Goal: Task Accomplishment & Management: Use online tool/utility

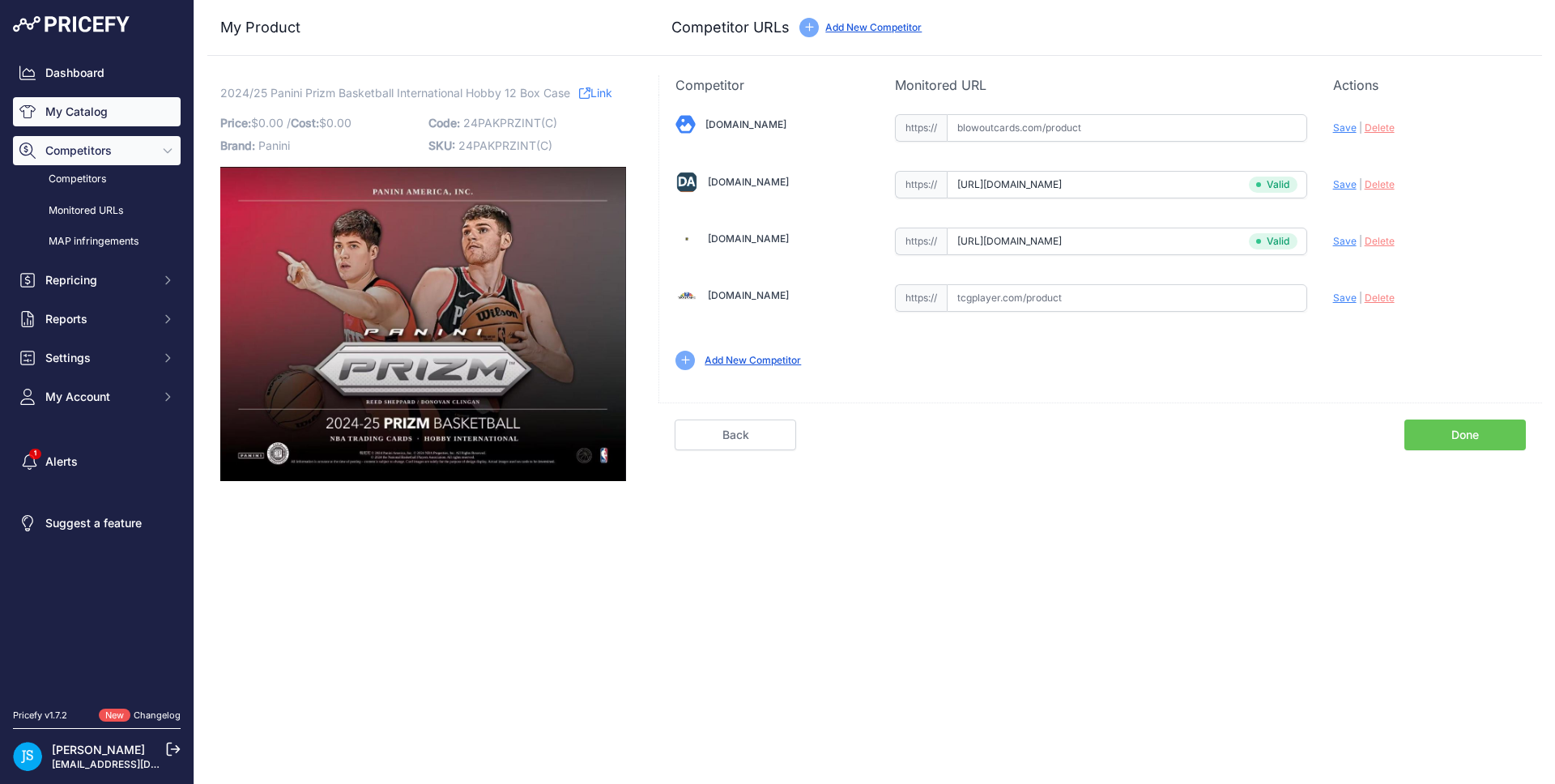
click at [150, 104] on link "My Catalog" at bounding box center [97, 112] width 168 height 29
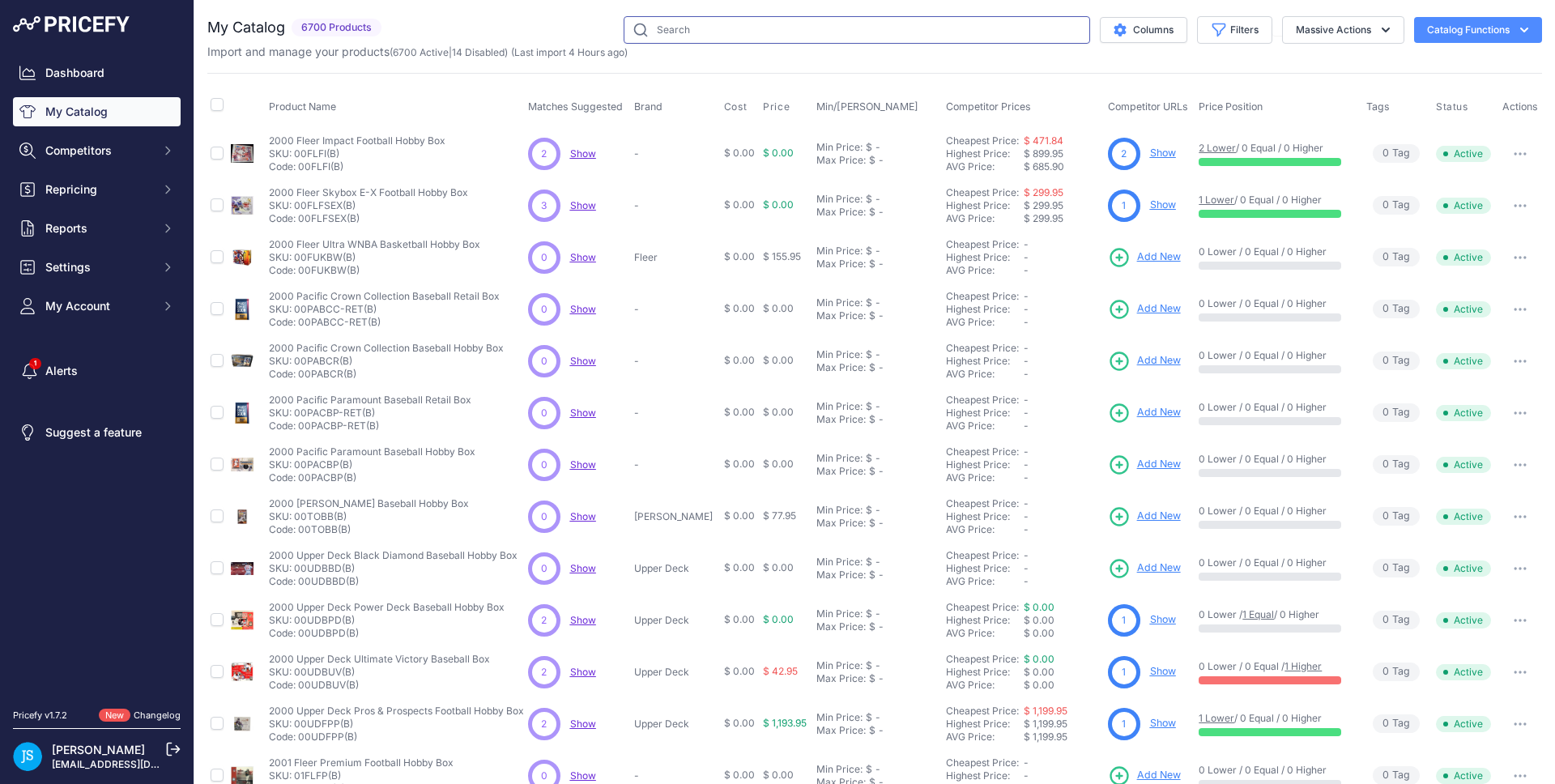
click at [660, 42] on input "text" at bounding box center [857, 30] width 466 height 28
paste input "2025 Leaf Football Nation"
type input "2025 Leaf Football Nation"
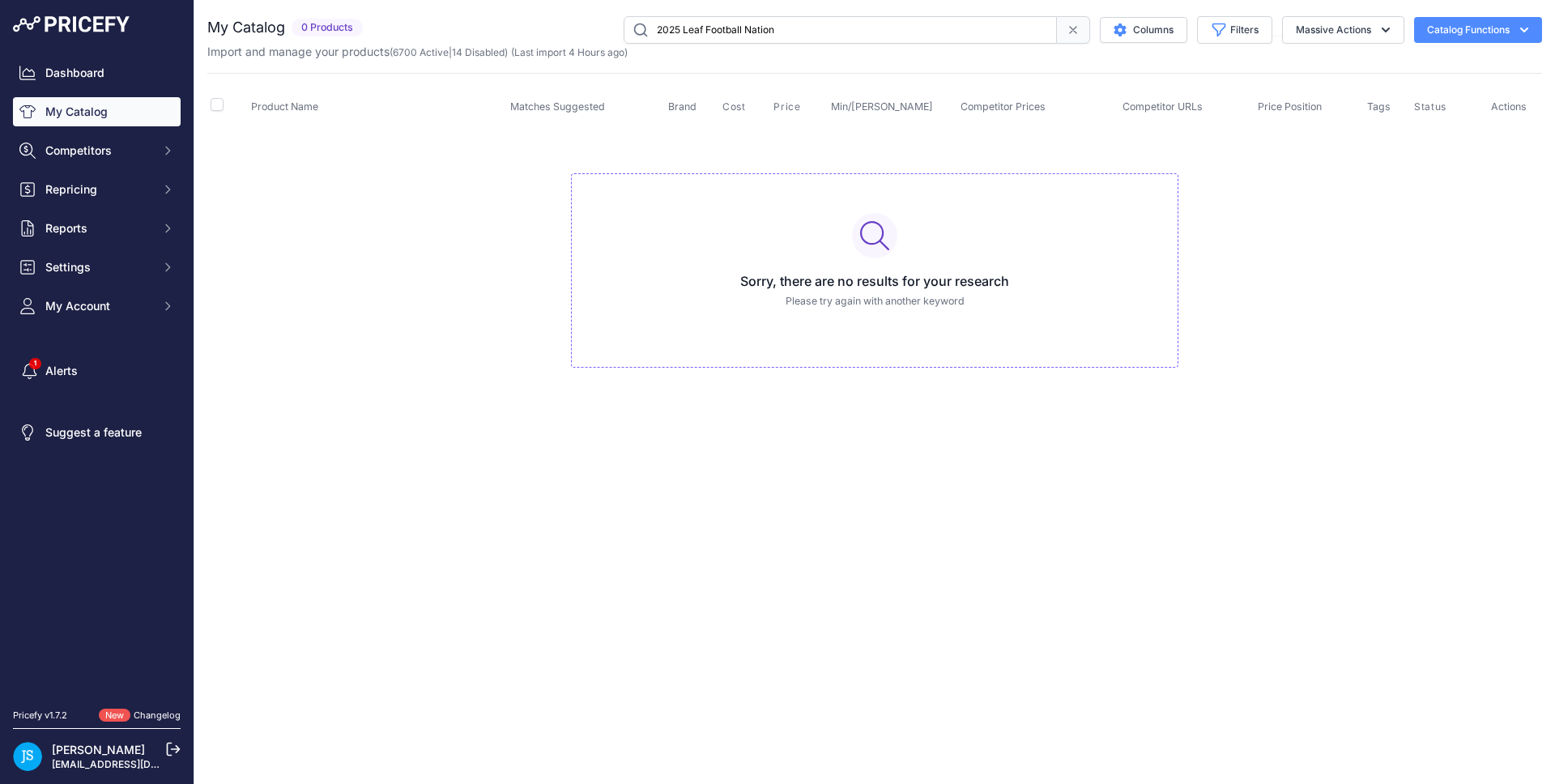
click at [537, 3] on div "You are not connected to the internet. My Catalog" at bounding box center [874, 208] width 1334 height 416
click at [121, 272] on span "Settings" at bounding box center [99, 267] width 106 height 16
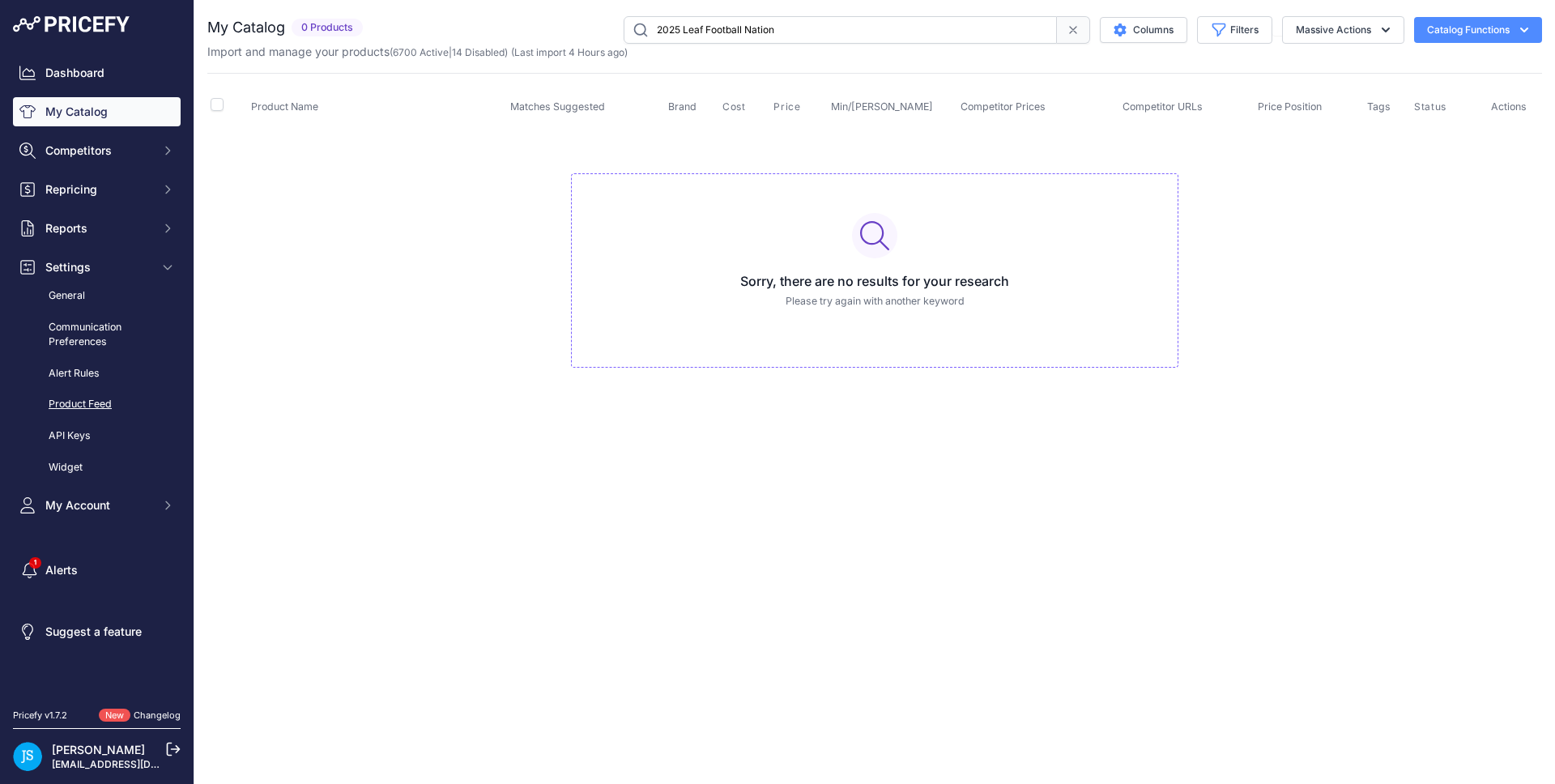
click at [104, 403] on link "Product Feed" at bounding box center [97, 404] width 168 height 29
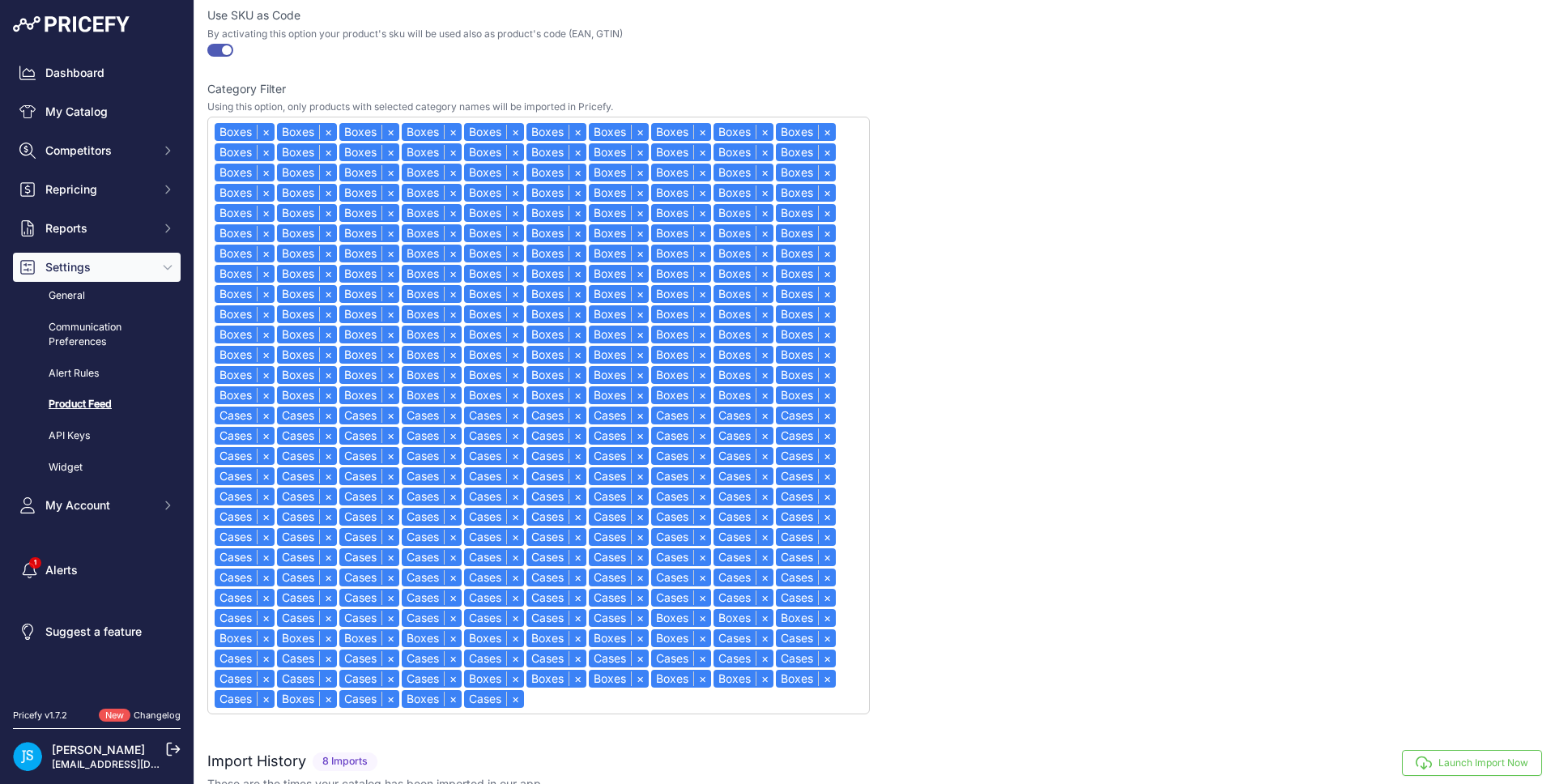
scroll to position [645, 0]
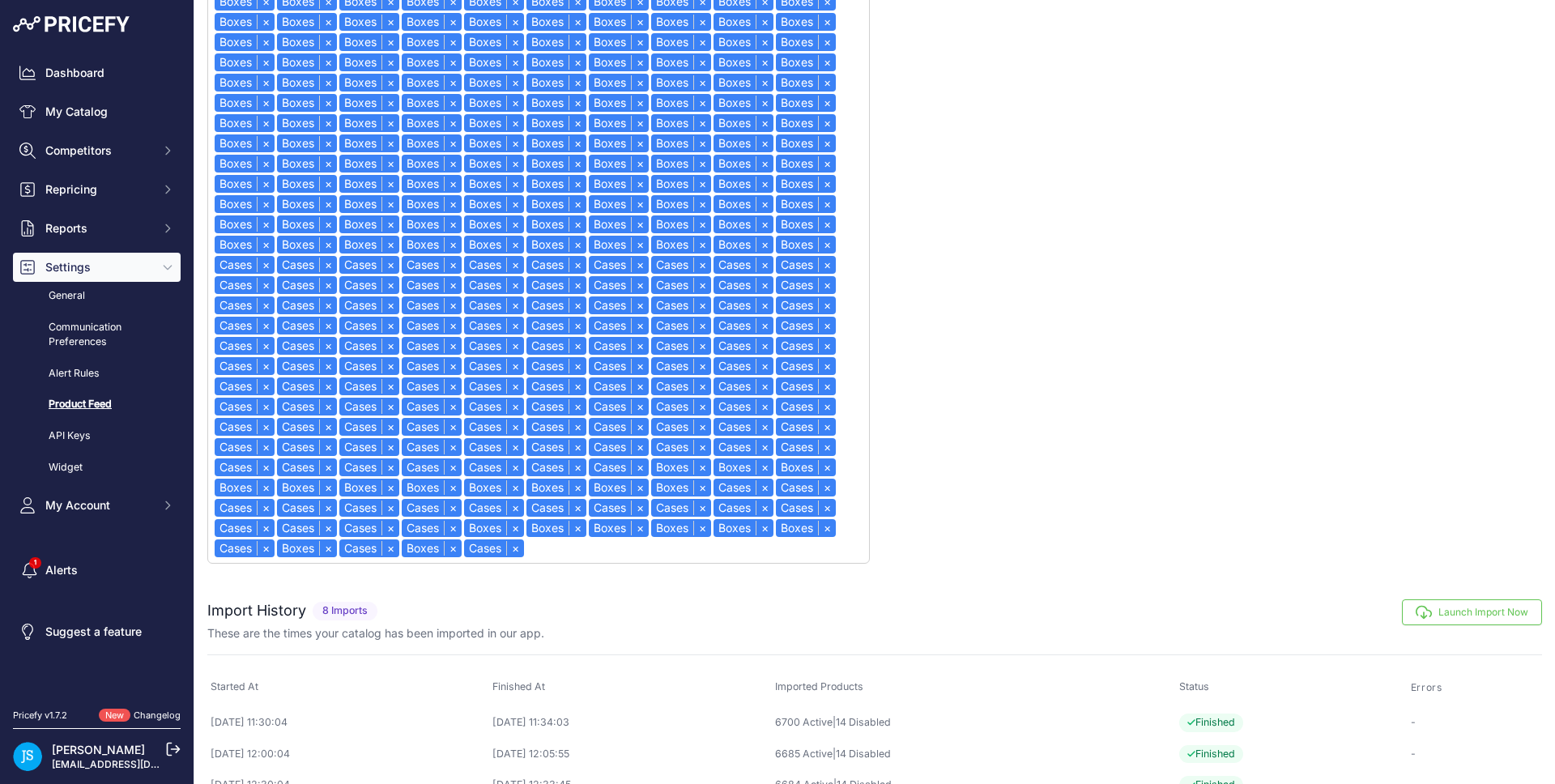
click at [1475, 610] on button "Launch Import Now" at bounding box center [1472, 612] width 140 height 26
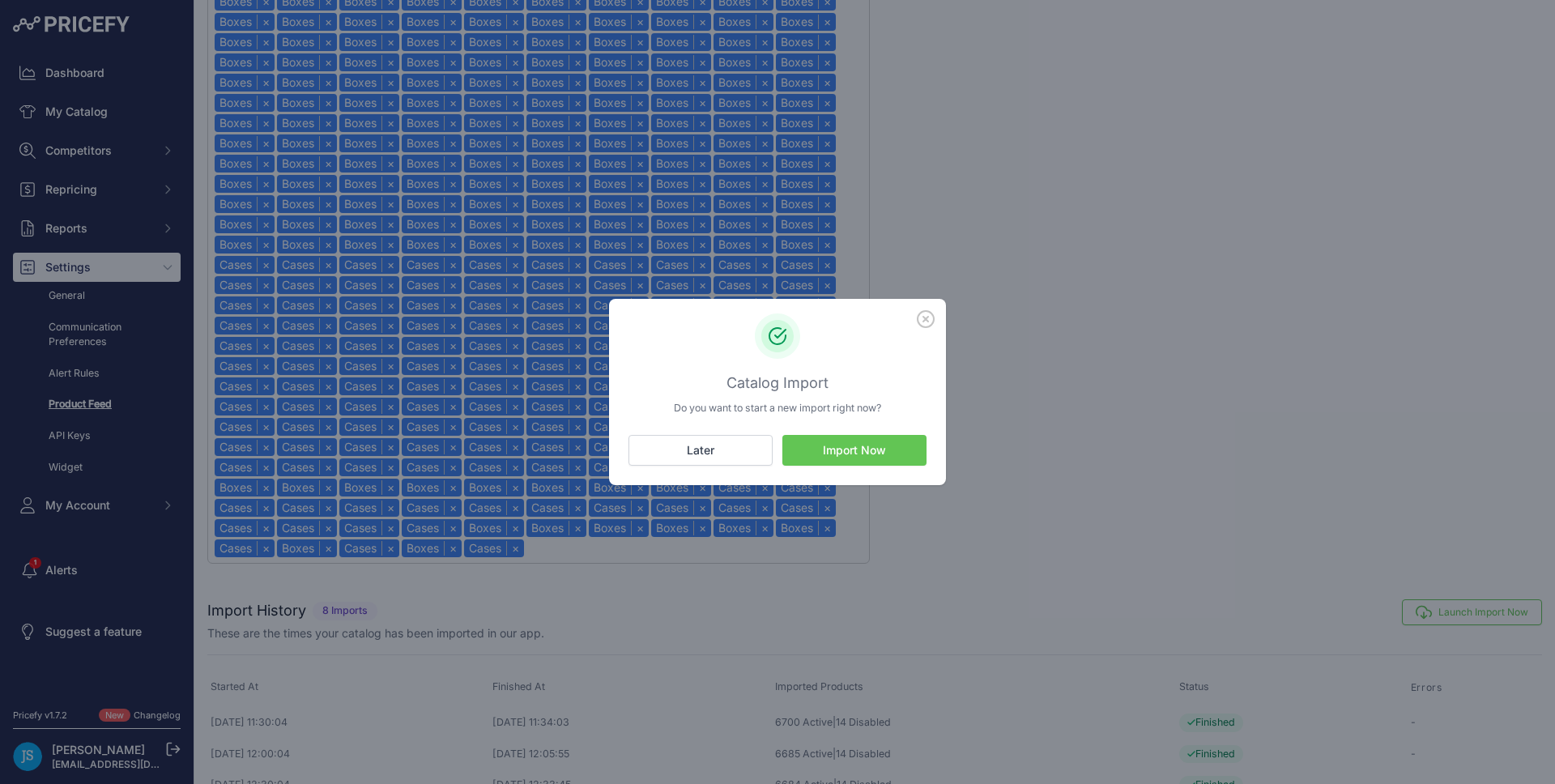
click at [905, 440] on button "Import Now" at bounding box center [854, 451] width 144 height 31
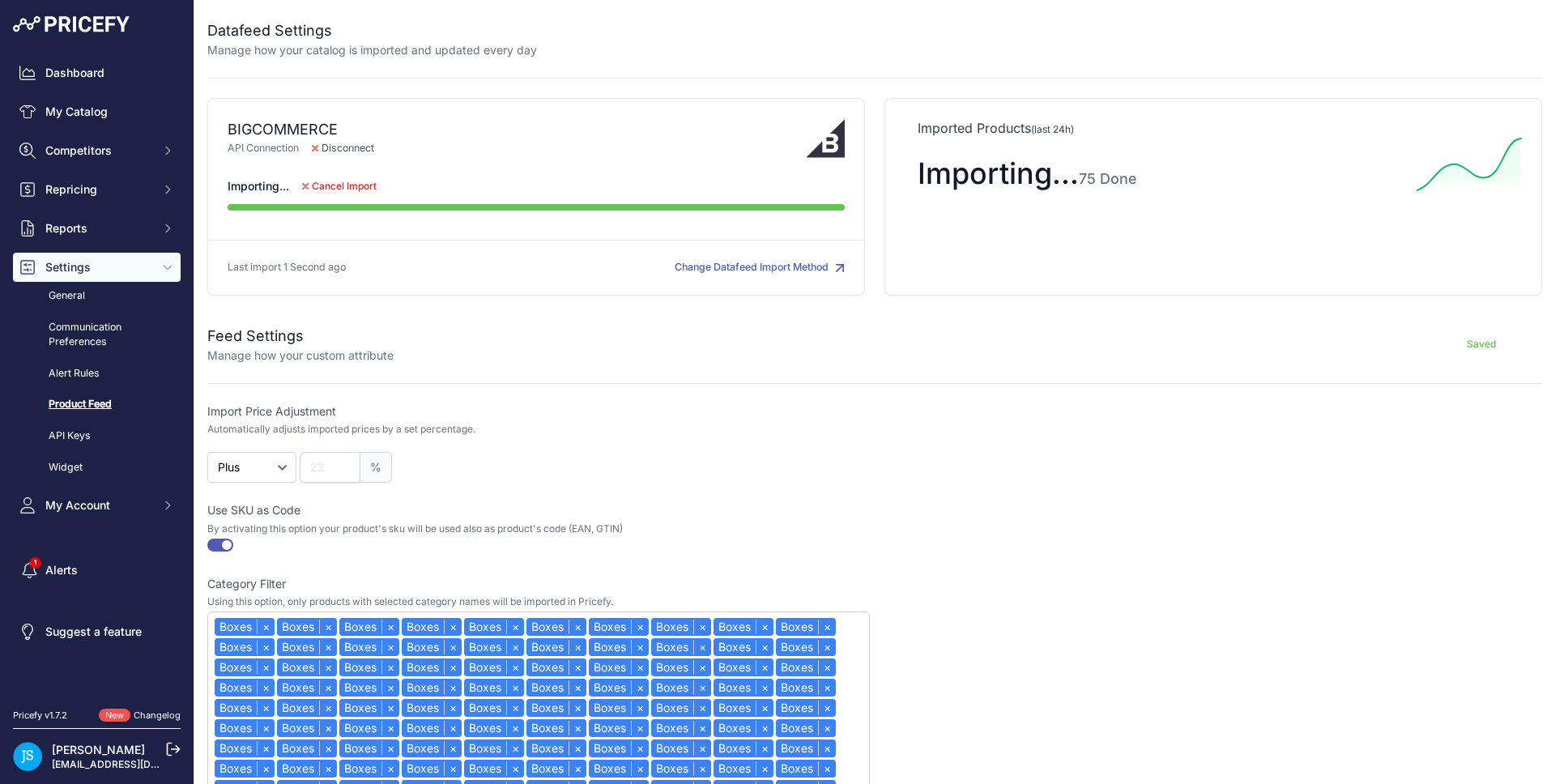
drag, startPoint x: 417, startPoint y: 55, endPoint x: 167, endPoint y: 4, distance: 255.1
click at [417, 55] on p "Manage how your catalog is imported and updated every day" at bounding box center [372, 51] width 329 height 16
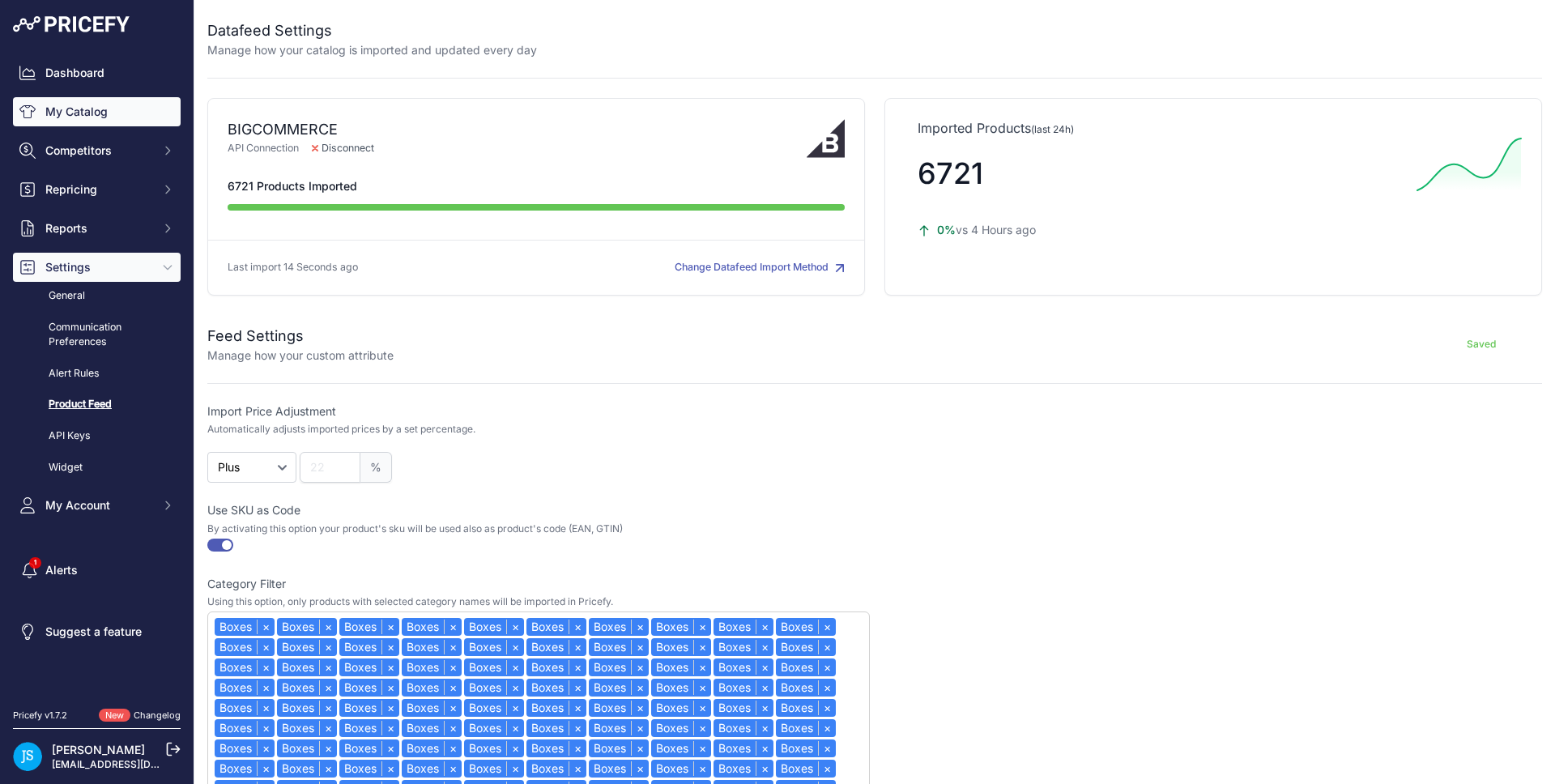
click at [120, 108] on link "My Catalog" at bounding box center [97, 112] width 168 height 29
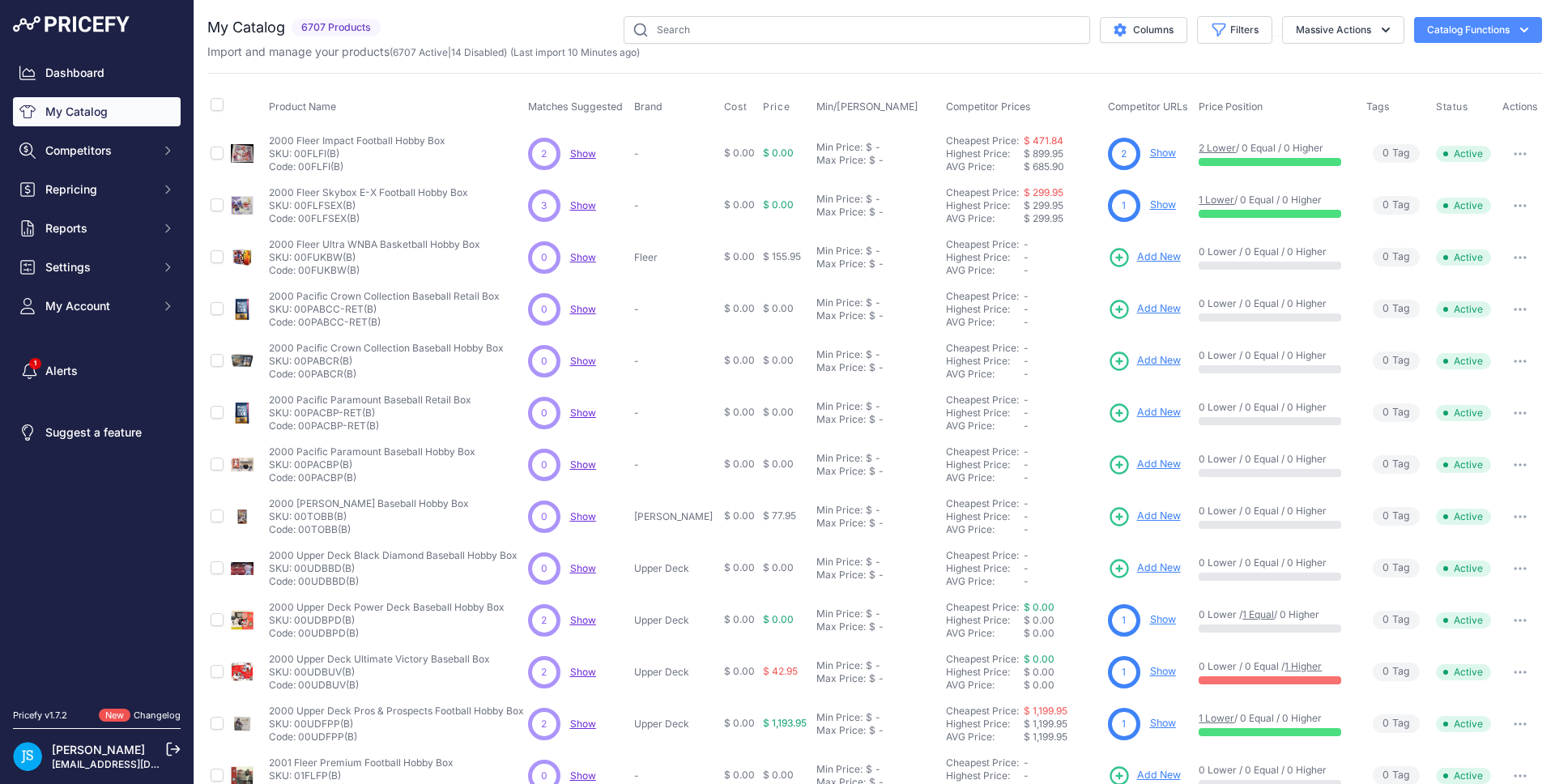
click at [828, 24] on div "You are not connected to the internet. My Catalog" at bounding box center [874, 486] width 1334 height 972
click at [827, 26] on input "text" at bounding box center [857, 30] width 466 height 28
paste input "2025 Leaf Football Nation"
type input "2025 Leaf Football Nation"
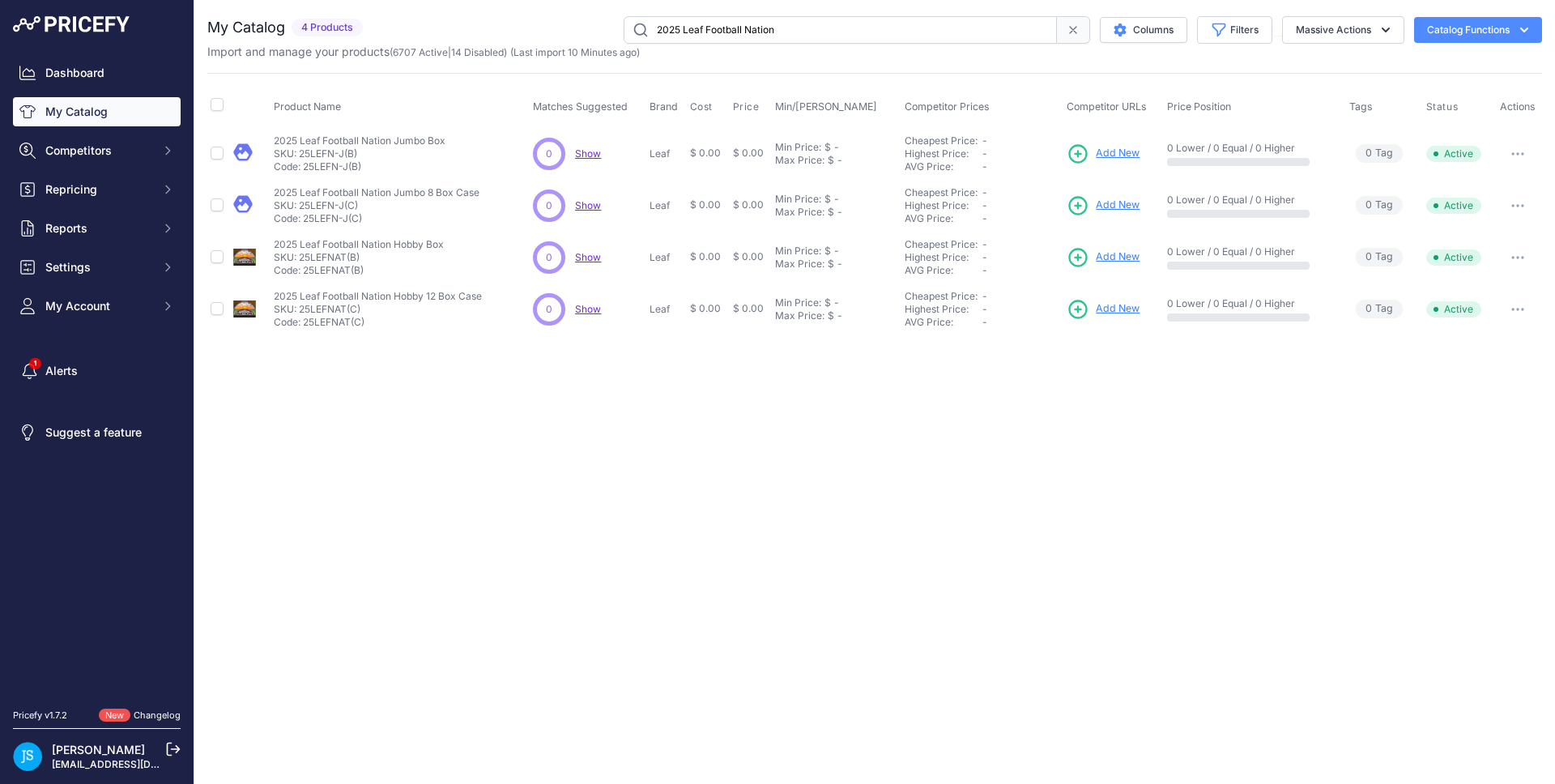
click at [1108, 257] on span "Add New" at bounding box center [1117, 257] width 44 height 15
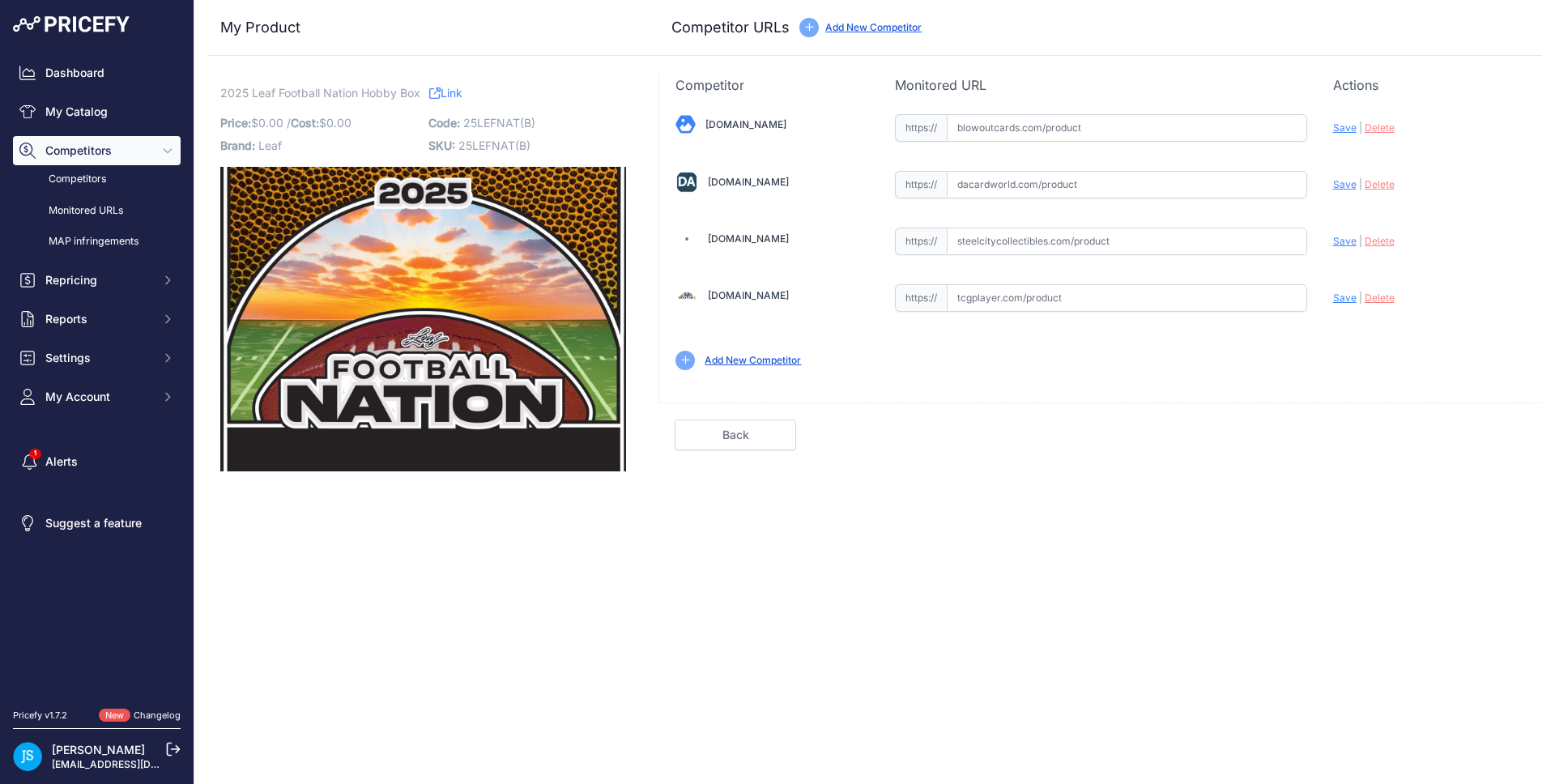
click at [1051, 236] on input "text" at bounding box center [1126, 241] width 360 height 28
paste input "[URL][DOMAIN_NAME]"
click at [1342, 244] on span "Save" at bounding box center [1344, 240] width 24 height 12
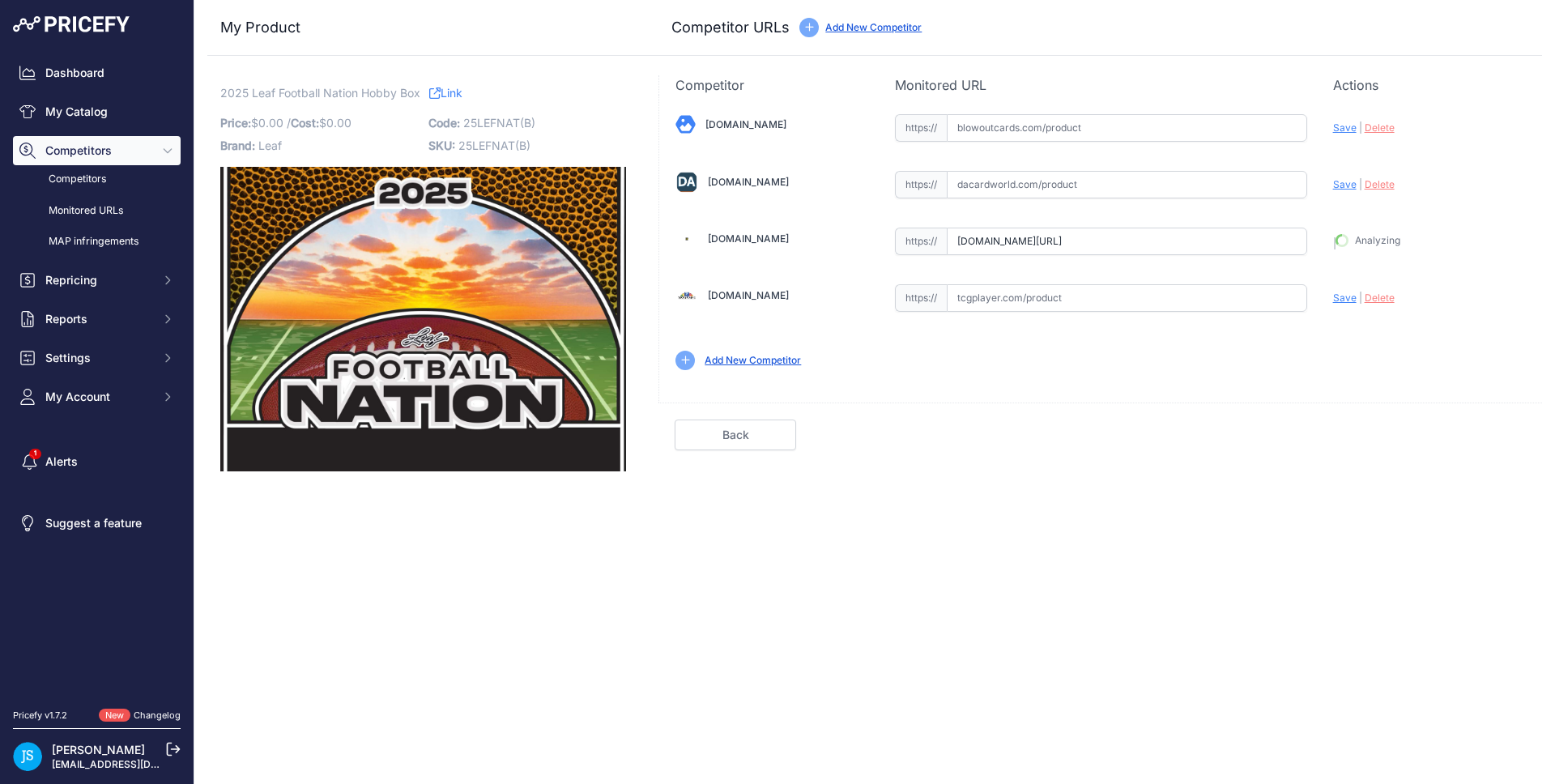
type input "https://www.steelcitycollectibles.com/i/2025-leaf-football-nation-hobby-box?pri…"
click at [1094, 139] on input "text" at bounding box center [1126, 128] width 360 height 28
paste input "https://www.blowoutcards.com/2025-leaf-football-nation-hobby-box.html"
click at [1341, 125] on span "Save" at bounding box center [1344, 127] width 24 height 12
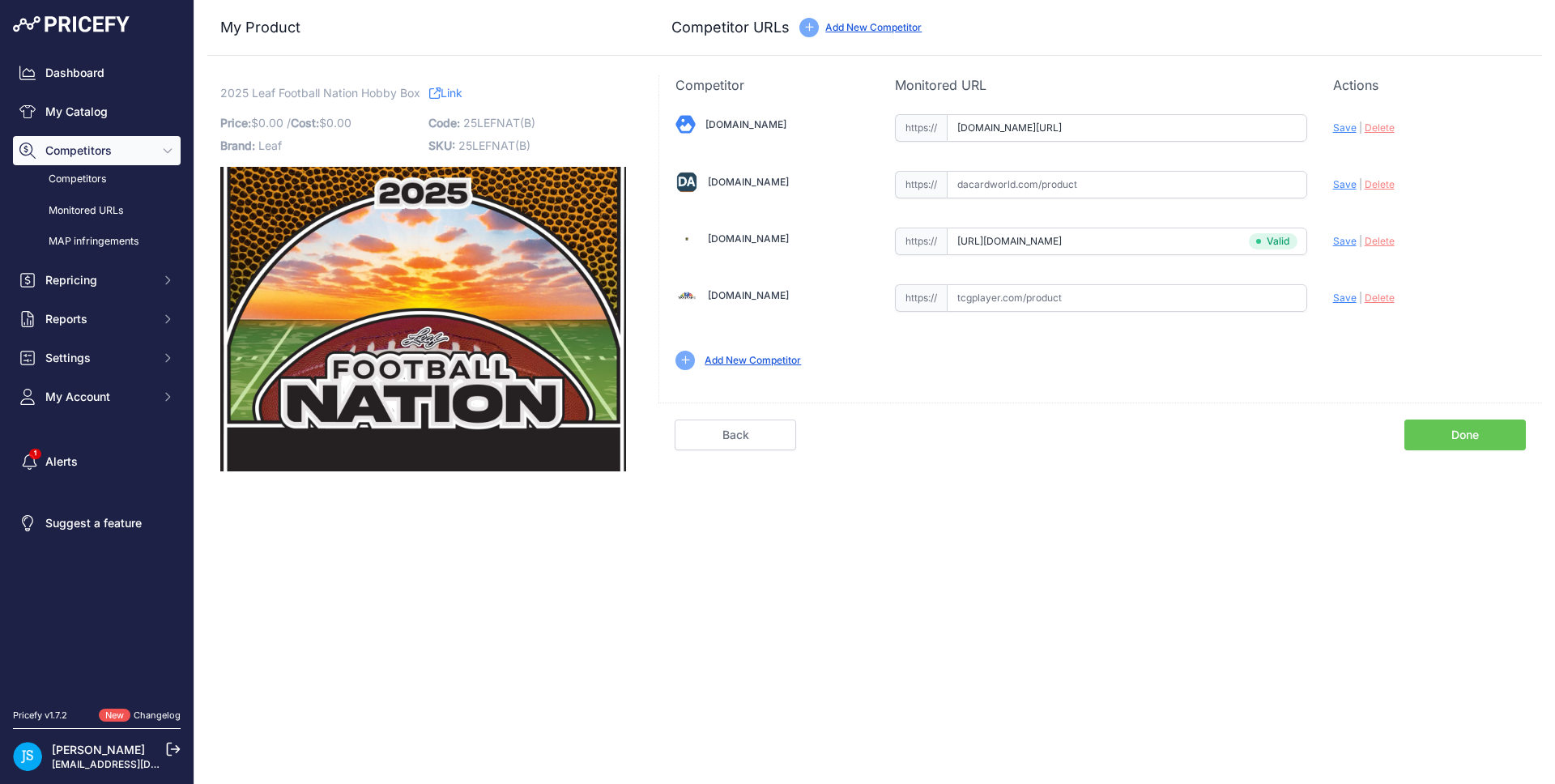
scroll to position [0, 0]
type input "https://www.blowoutcards.com/2025-leaf-football-nation-hobby-box.html?prirule_j…"
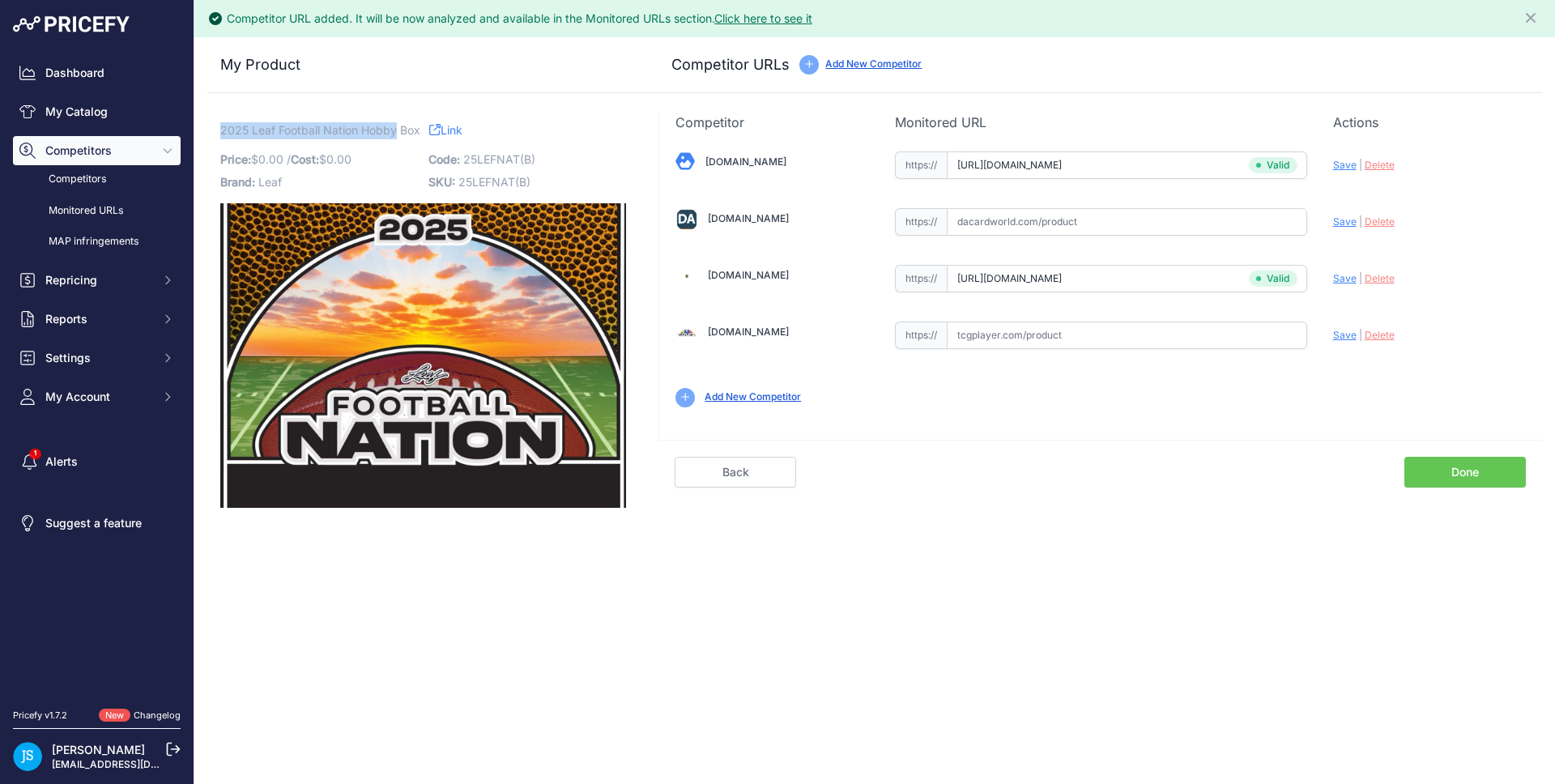
drag, startPoint x: 221, startPoint y: 132, endPoint x: 398, endPoint y: 134, distance: 177.0
click at [398, 134] on span "2025 Leaf Football Nation Hobby Box" at bounding box center [319, 130] width 200 height 20
copy span "2025 Leaf Football Nation Hobby"
click at [101, 113] on link "My Catalog" at bounding box center [97, 112] width 168 height 29
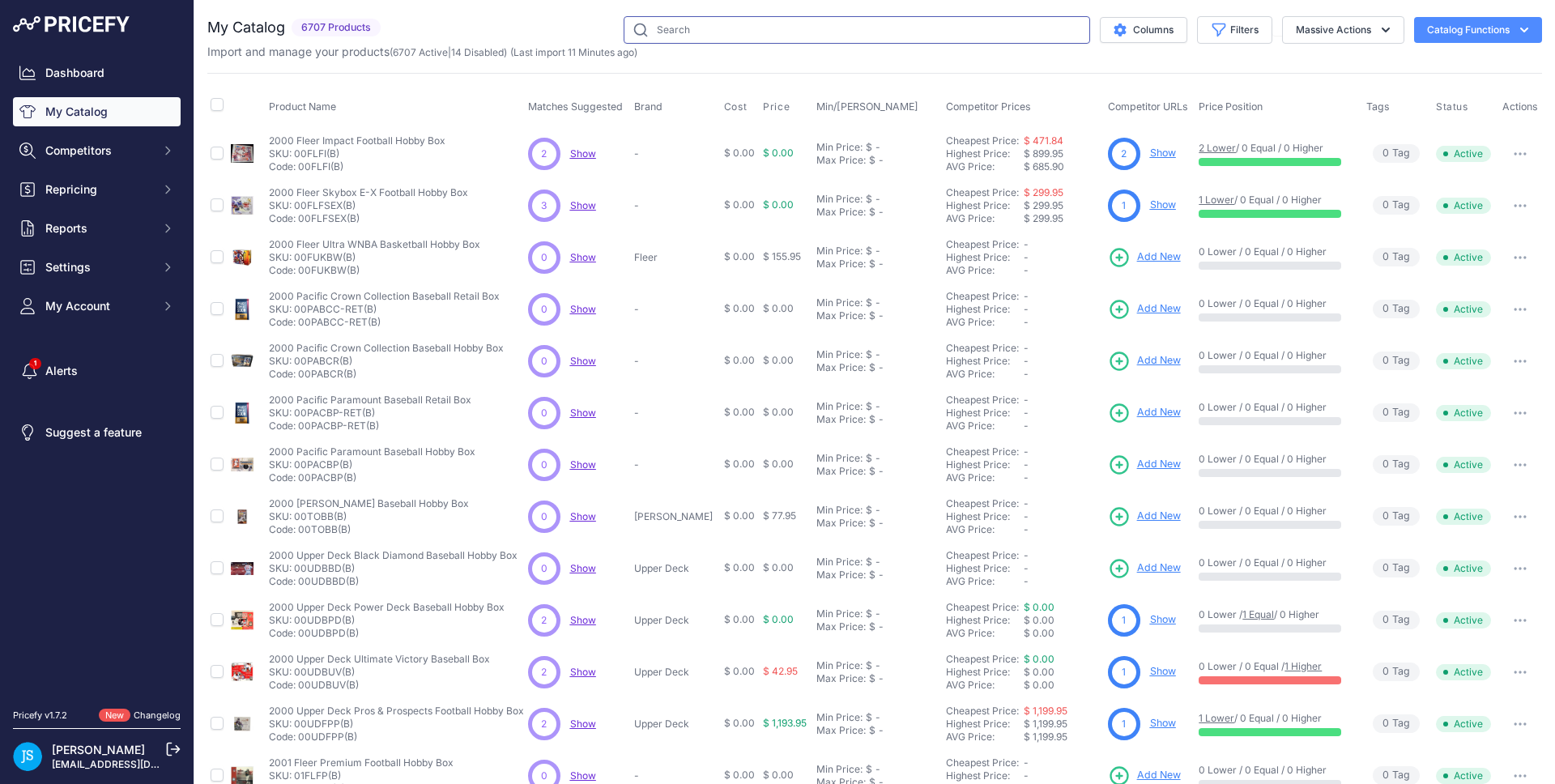
click at [752, 29] on input "text" at bounding box center [857, 30] width 466 height 28
paste input "2025 Leaf Football Nation Hobby"
type input "2025 Leaf Football Nation Hobby"
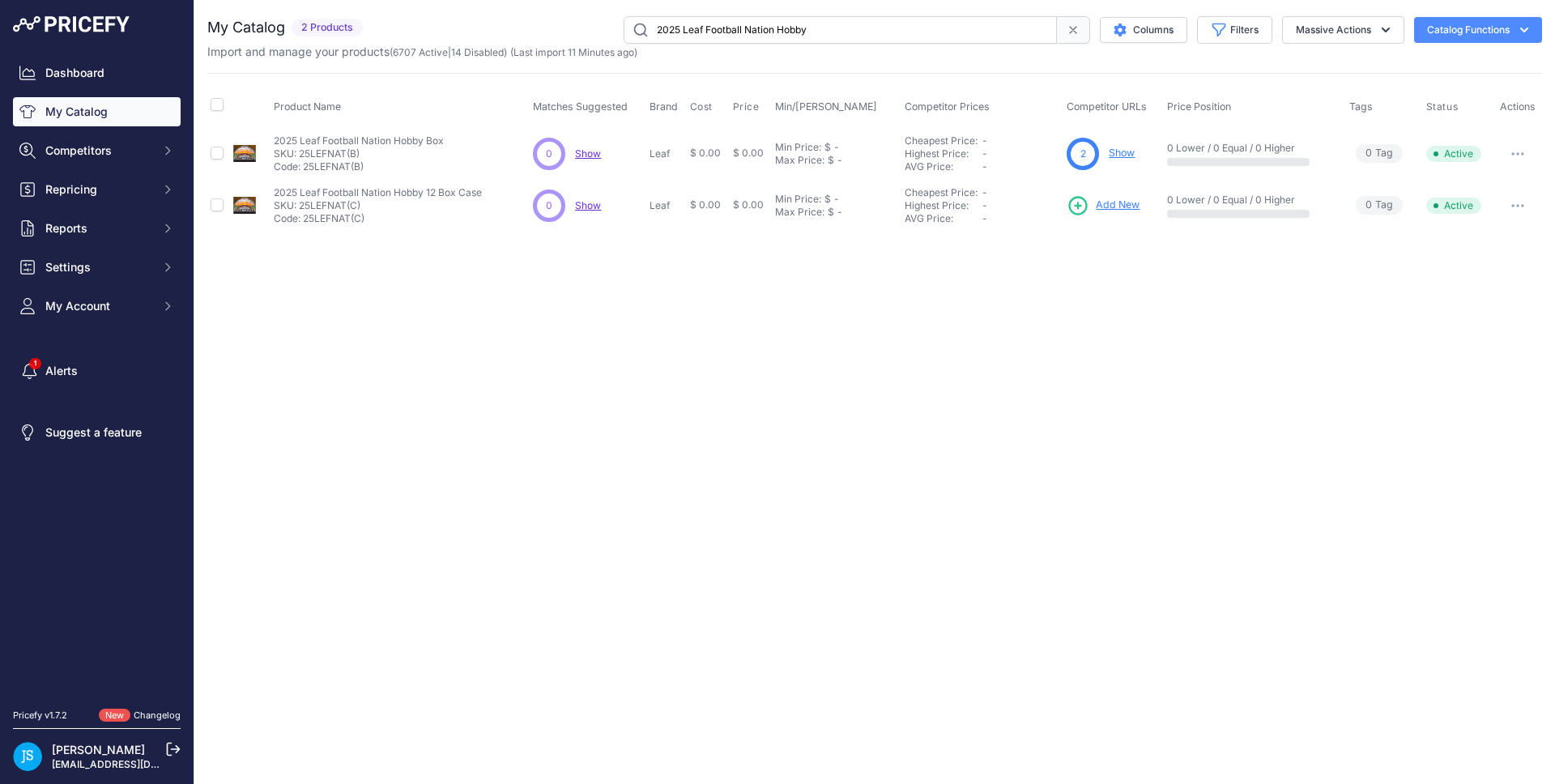
click at [1121, 201] on span "Add New" at bounding box center [1117, 205] width 44 height 15
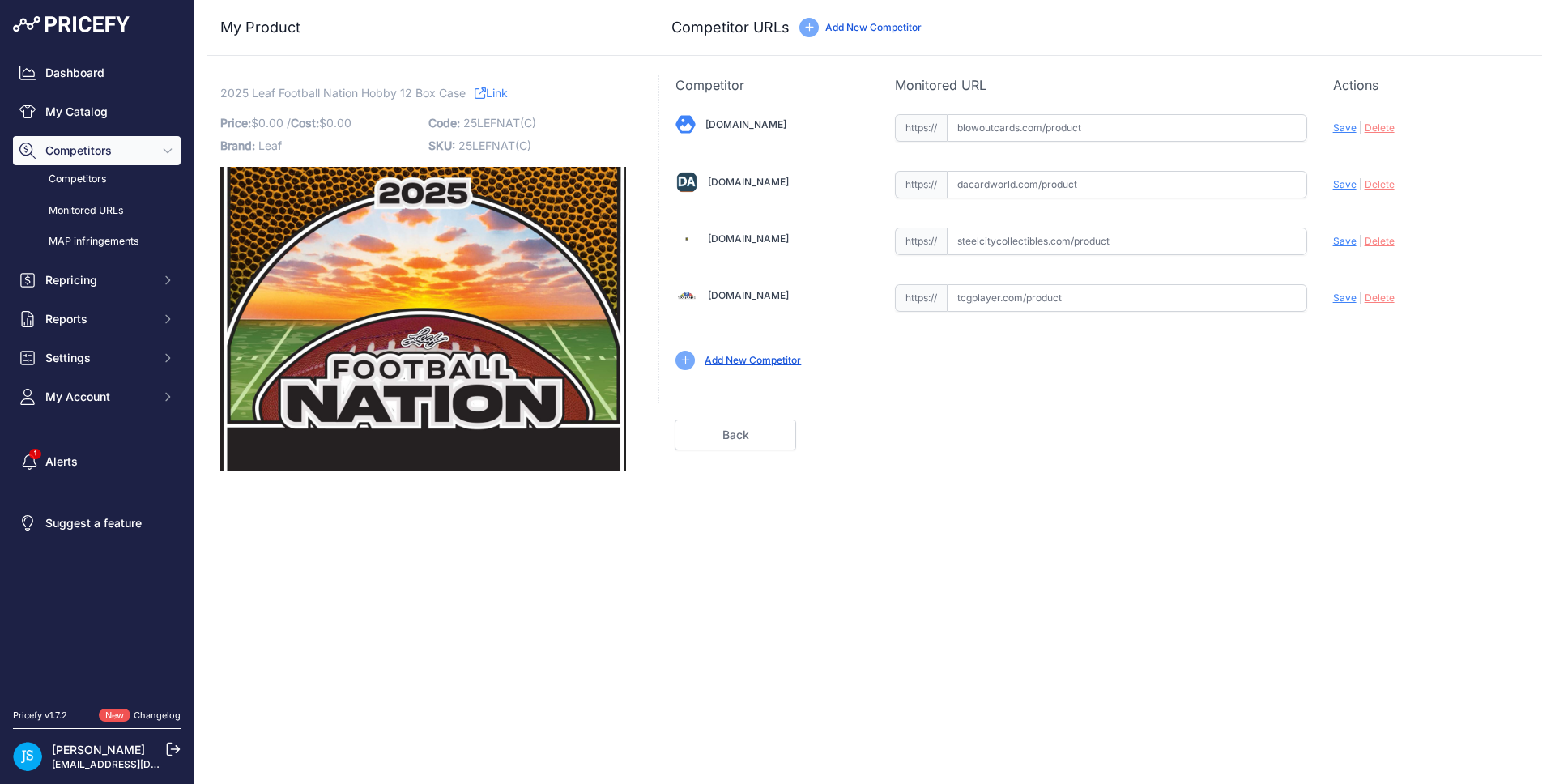
click at [1115, 244] on input "text" at bounding box center [1126, 241] width 360 height 28
paste input "[URL][DOMAIN_NAME]"
click at [1344, 245] on span "Save" at bounding box center [1344, 240] width 24 height 12
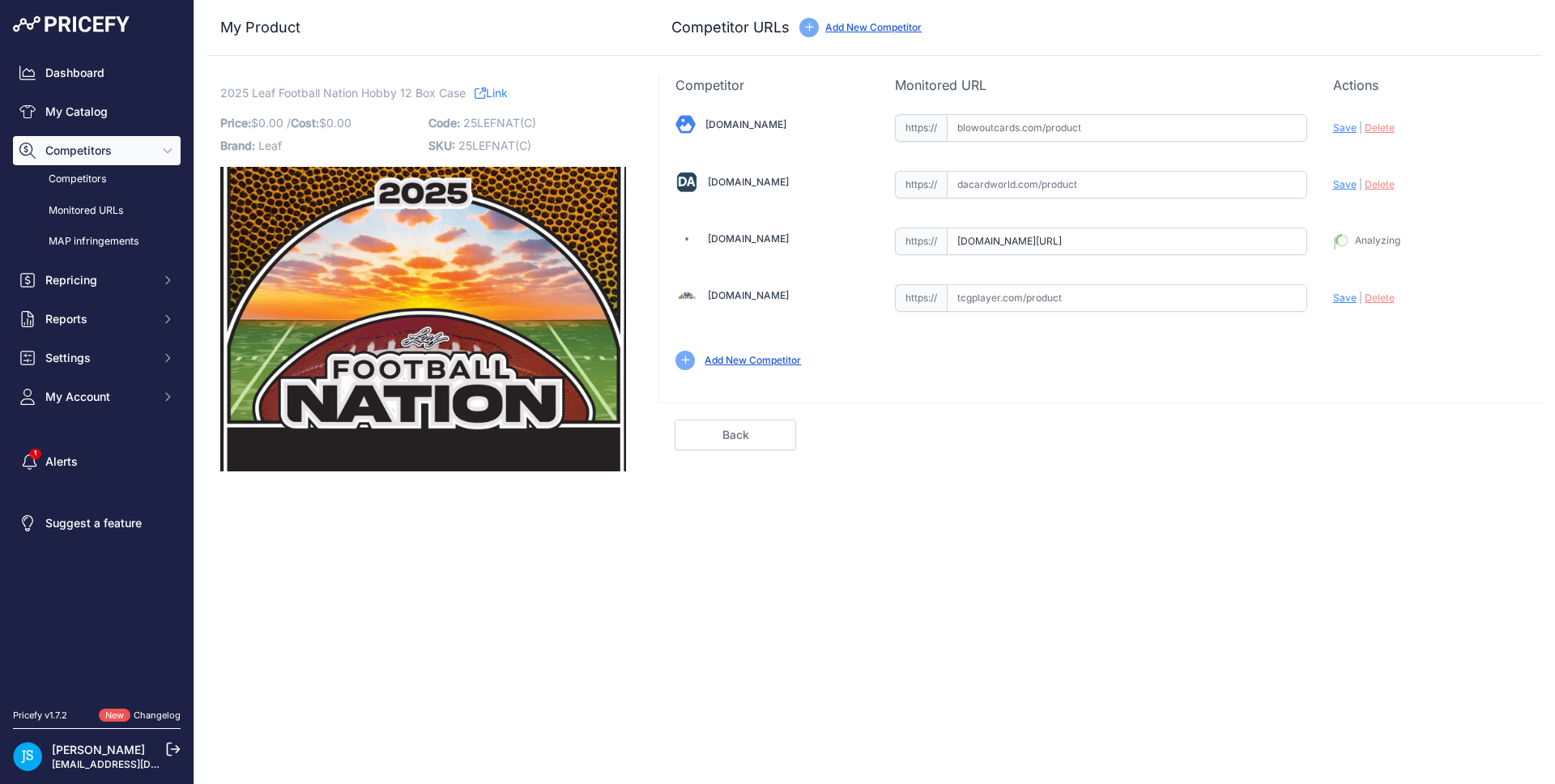
type input "[URL][DOMAIN_NAME]"
click at [1007, 131] on input "text" at bounding box center [1126, 128] width 360 height 28
paste input "https://www.blowoutcards.com/2025-leaf-football-nation-hobby-12-box-case-26676.…"
click at [1342, 129] on span "Save" at bounding box center [1344, 127] width 24 height 12
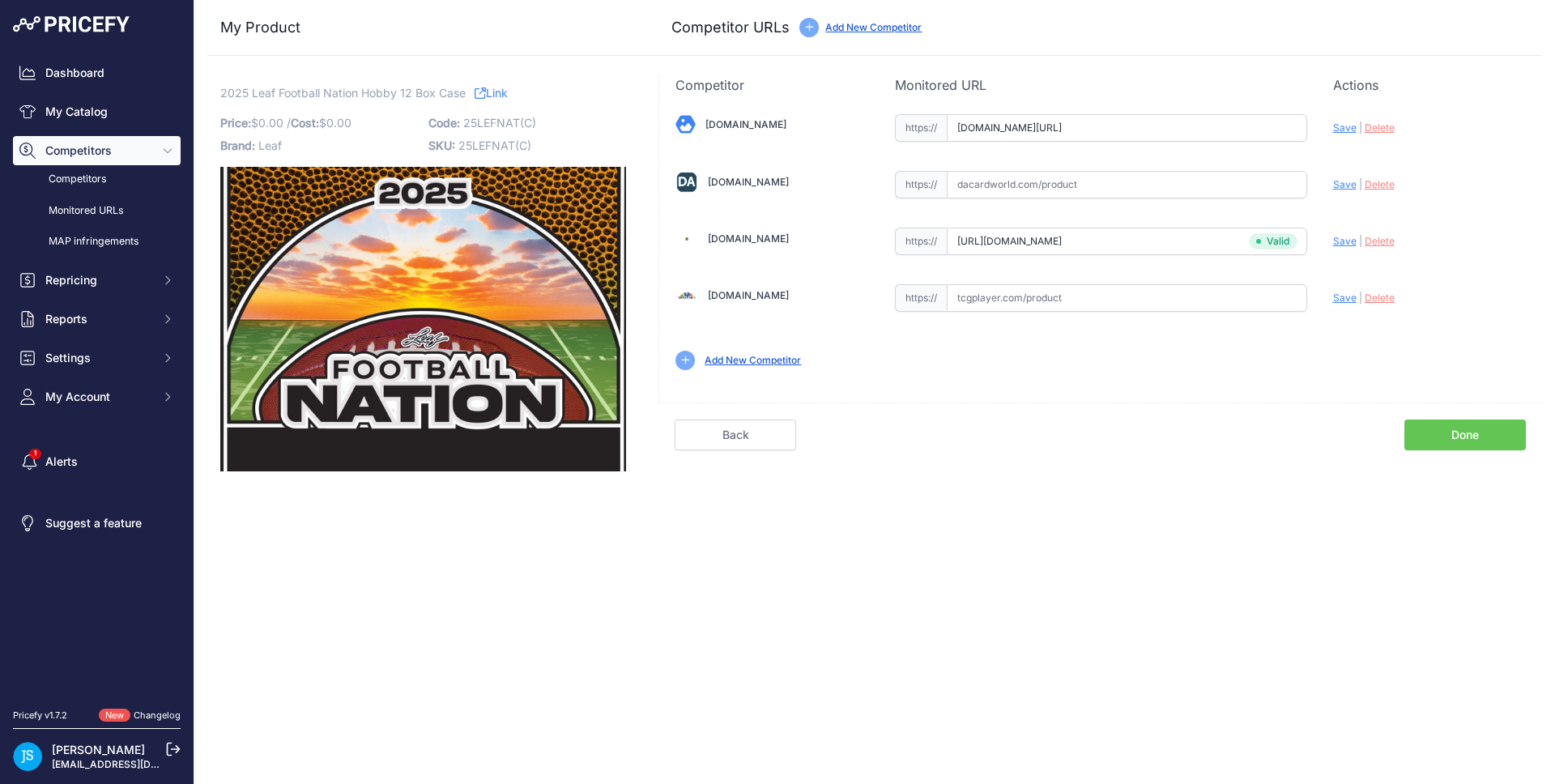
scroll to position [0, 0]
type input "https://www.blowoutcards.com/2025-leaf-football-nation-hobby-12-box-case-26676.…"
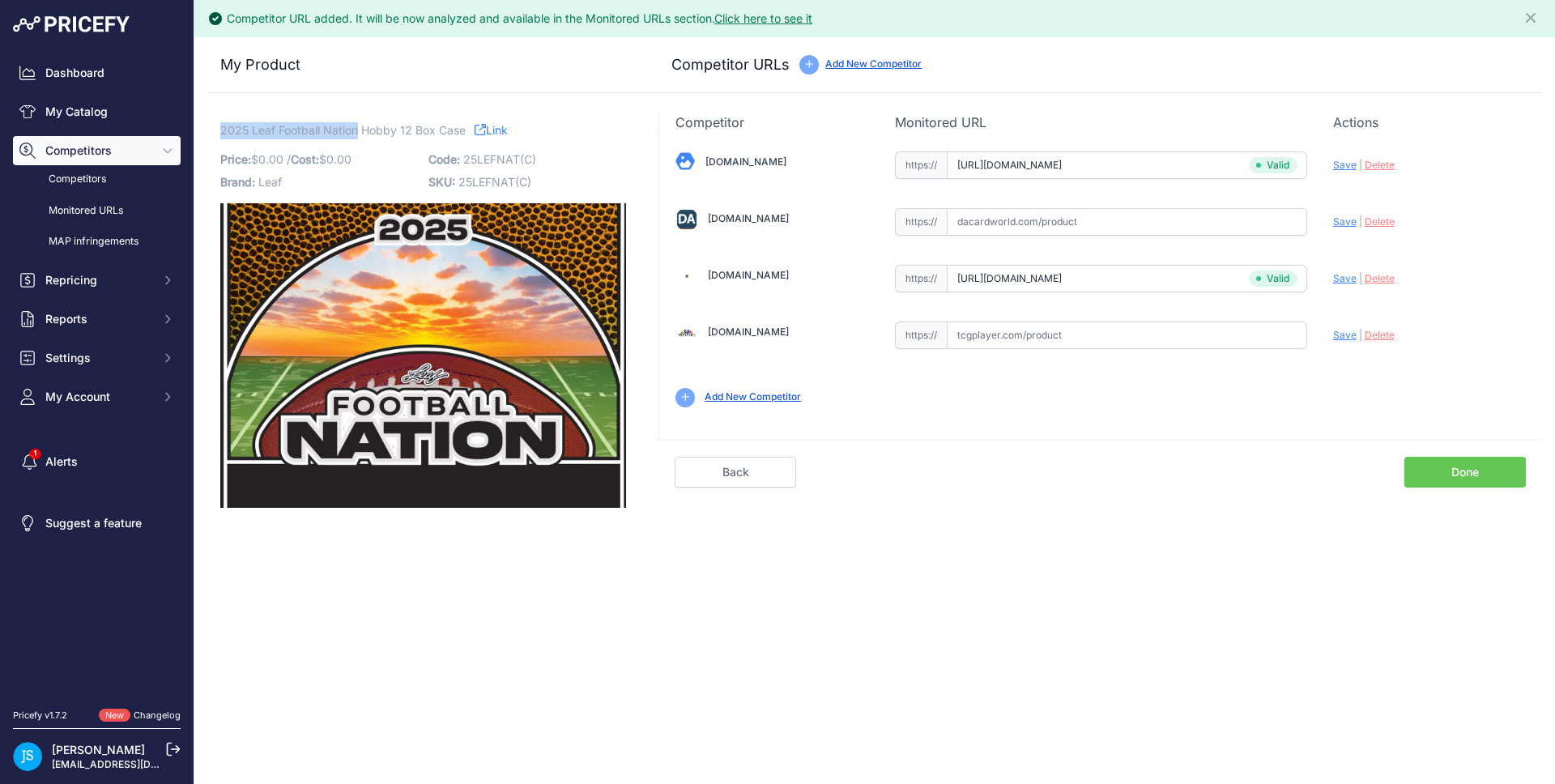
drag, startPoint x: 221, startPoint y: 129, endPoint x: 359, endPoint y: 130, distance: 138.0
click at [359, 130] on span "2025 Leaf Football Nation Hobby 12 Box Case" at bounding box center [342, 130] width 245 height 20
copy span "2025 Leaf Football Nation"
click at [105, 112] on link "My Catalog" at bounding box center [97, 112] width 168 height 29
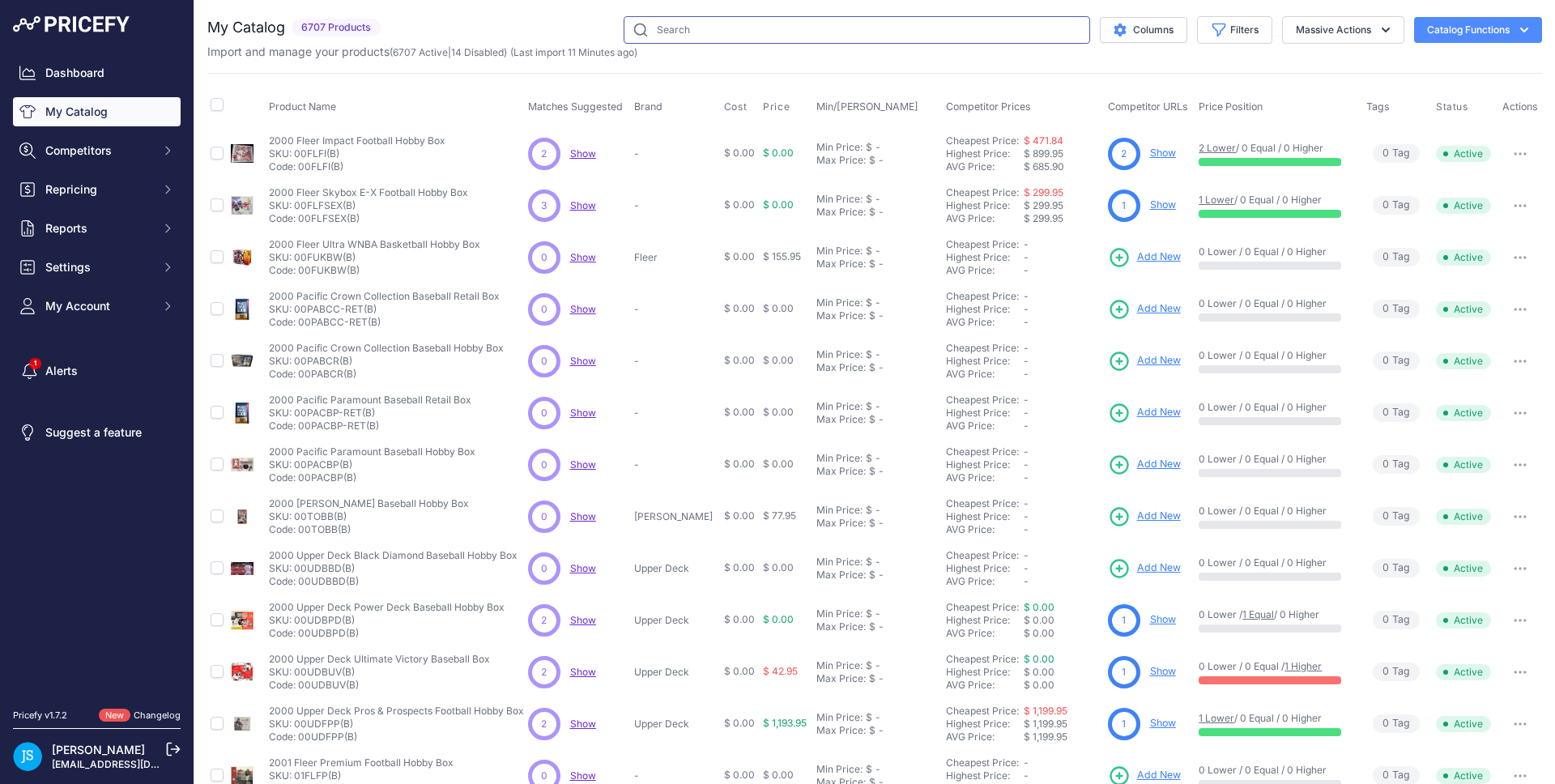
click at [686, 37] on input "text" at bounding box center [857, 30] width 466 height 28
paste input "2025 Leaf Football Nation"
type input "2025 Leaf Football Nation"
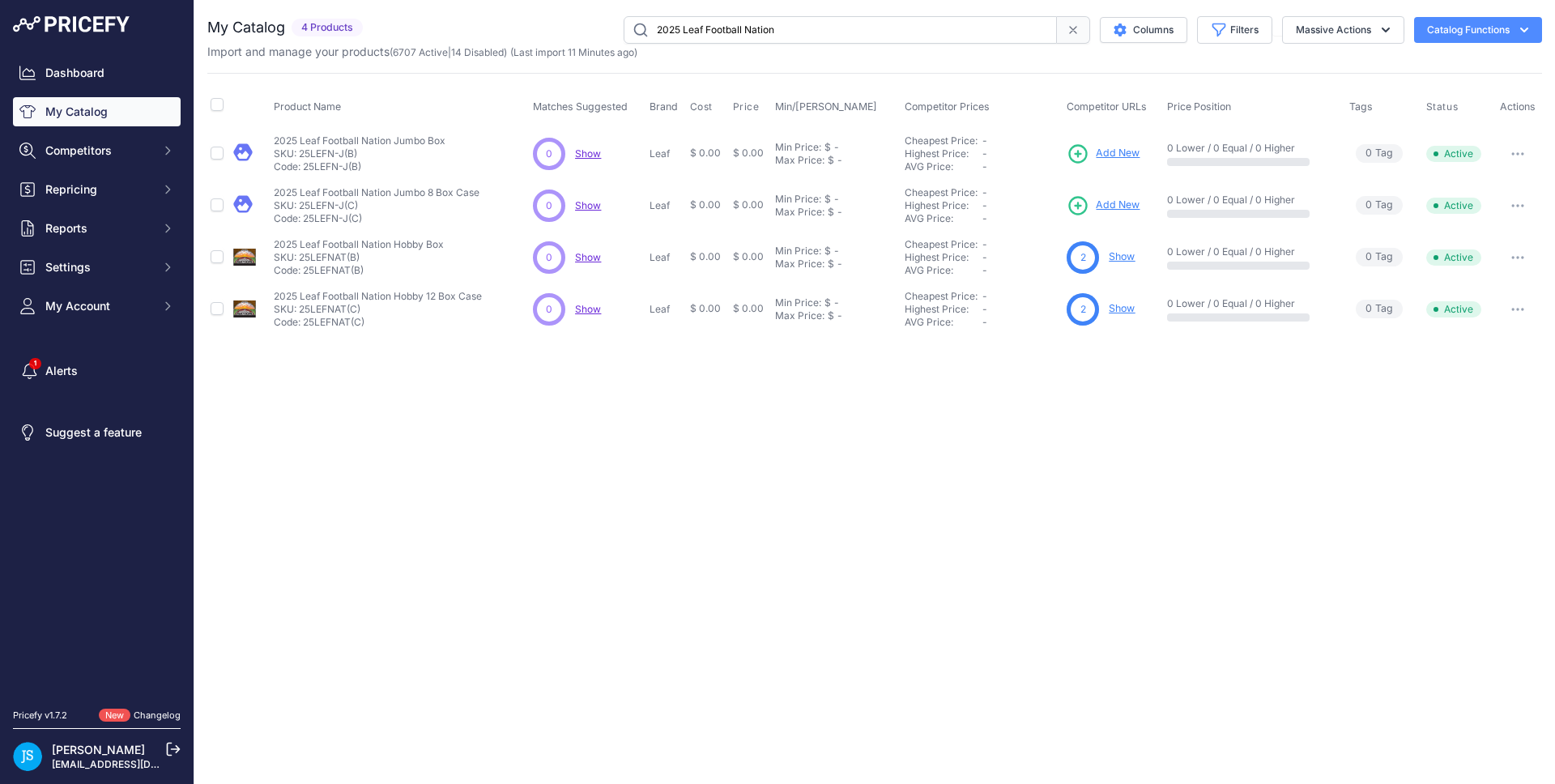
click at [1124, 157] on span "Add New" at bounding box center [1117, 153] width 44 height 15
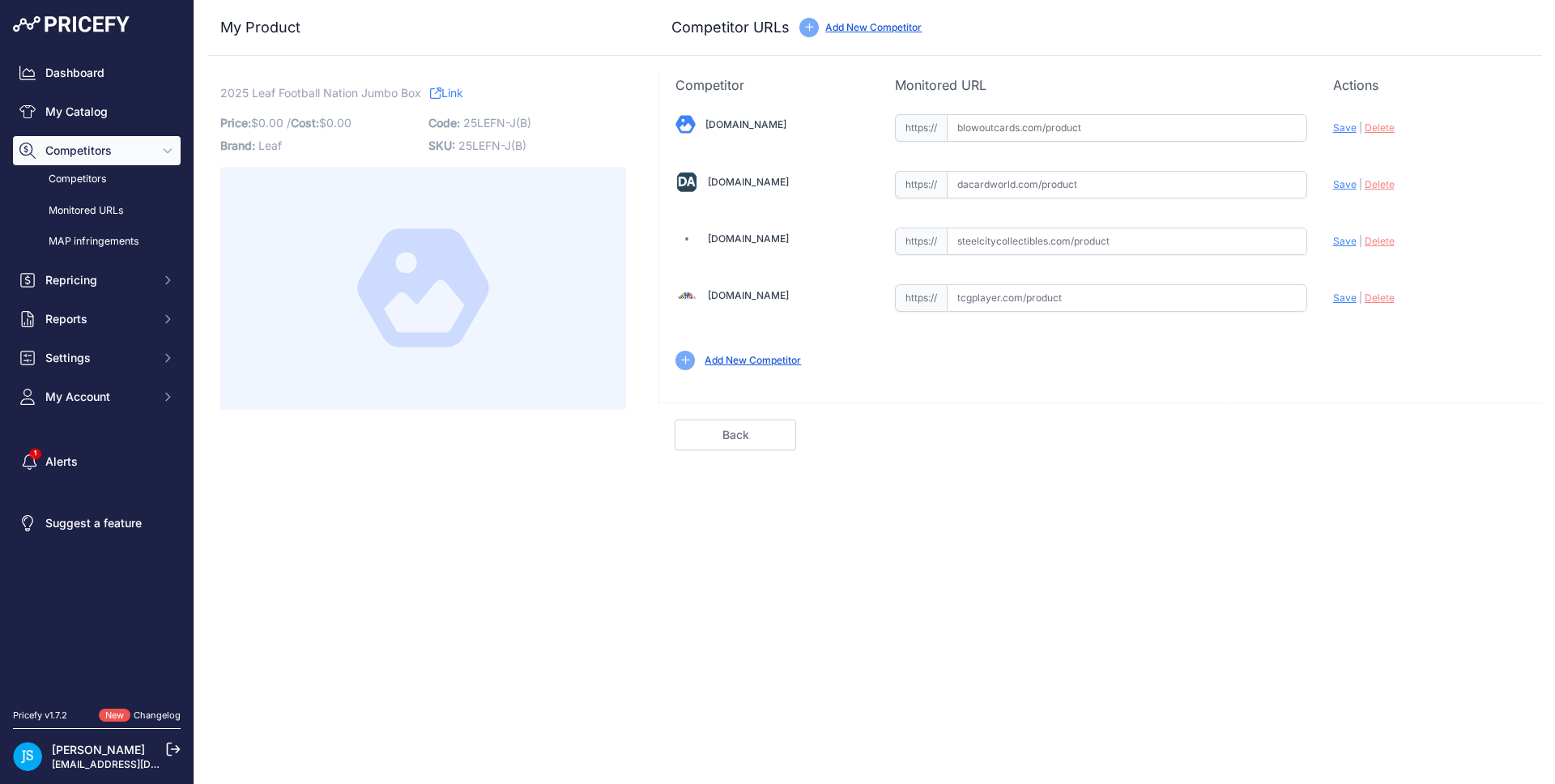
click at [1037, 233] on input "text" at bounding box center [1126, 241] width 360 height 28
paste input "https://www.steelcitycollectibles.com/i/2025-leaf-football-nation-hobby-jumbo-b…"
click at [1345, 243] on span "Save" at bounding box center [1344, 240] width 24 height 12
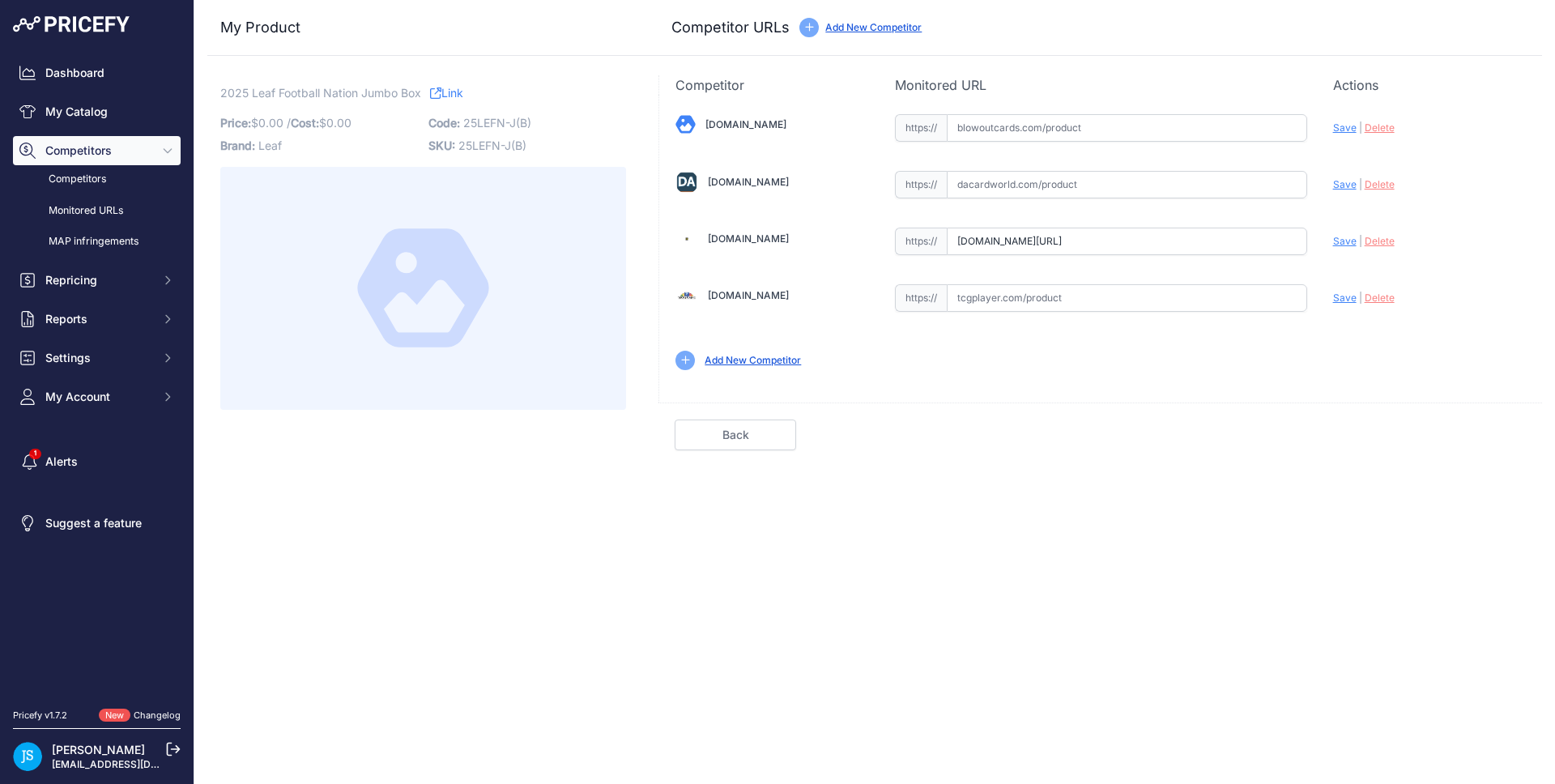
type input "https://www.steelcitycollectibles.com/i/2025-leaf-football-nation-hobby-jumbo-b…"
click at [1068, 125] on input "text" at bounding box center [1126, 128] width 360 height 28
paste input "https://www.blowoutcards.com/2025-leaf-football-nation-jumbo-box.html"
click at [1337, 127] on span "Save" at bounding box center [1344, 127] width 24 height 12
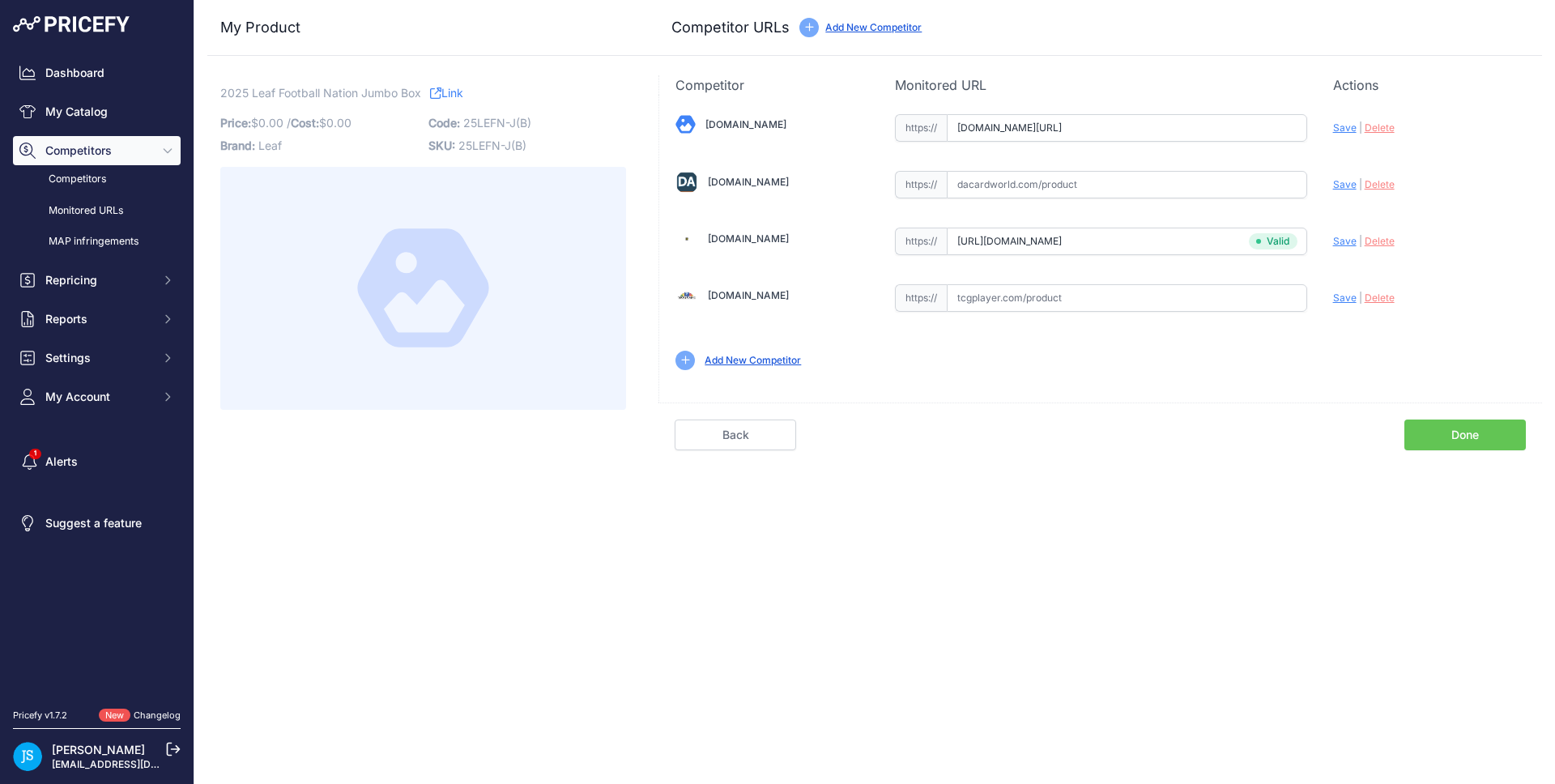
scroll to position [0, 0]
type input "https://www.blowoutcards.com/2025-leaf-football-nation-jumbo-box.html?prirule_j…"
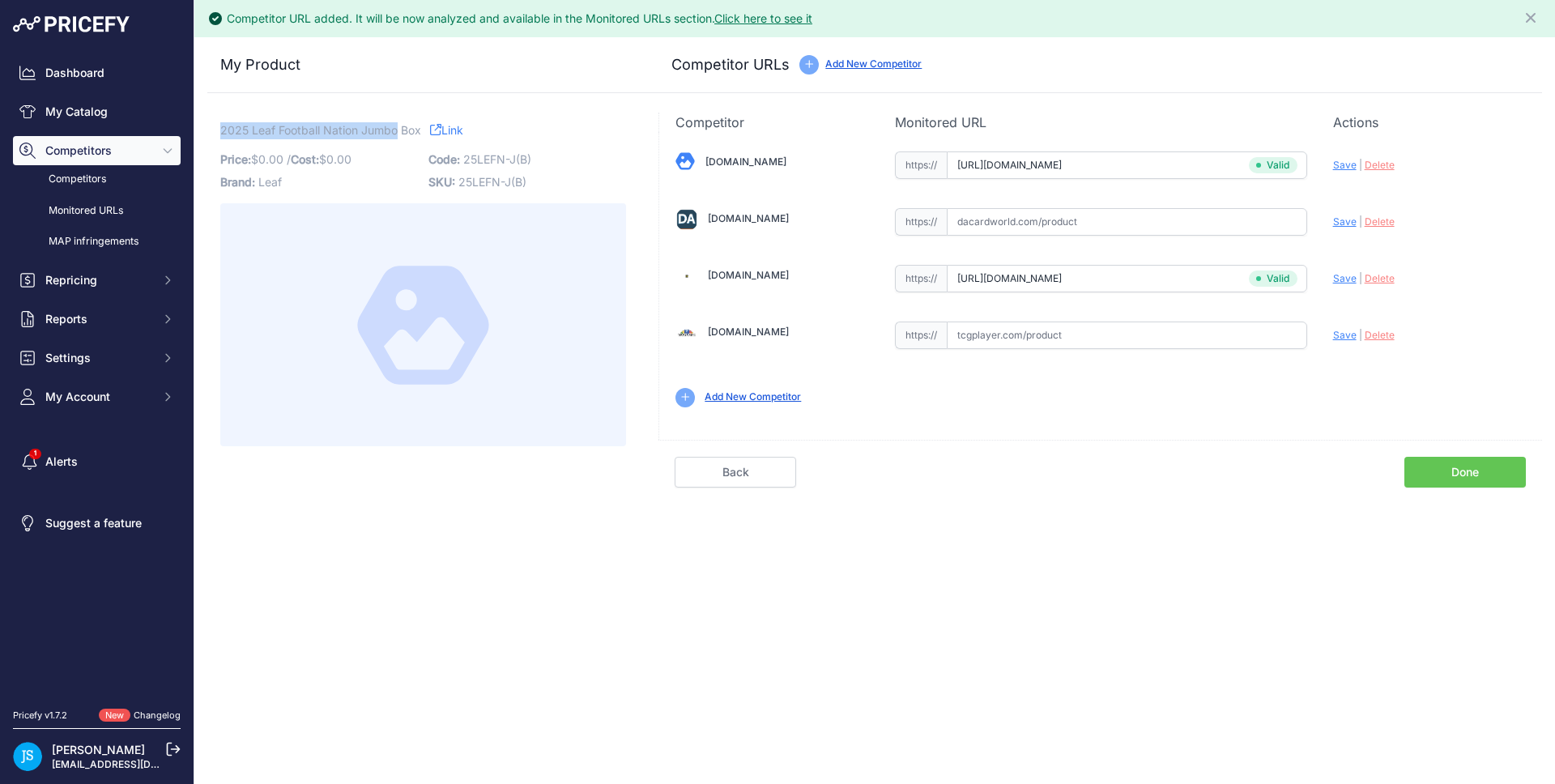
drag, startPoint x: 222, startPoint y: 131, endPoint x: 399, endPoint y: 130, distance: 177.0
click at [399, 130] on span "2025 Leaf Football Nation Jumbo Box" at bounding box center [320, 130] width 200 height 20
copy span "2025 Leaf Football Nation Jumbo"
click at [134, 115] on link "My Catalog" at bounding box center [97, 112] width 168 height 29
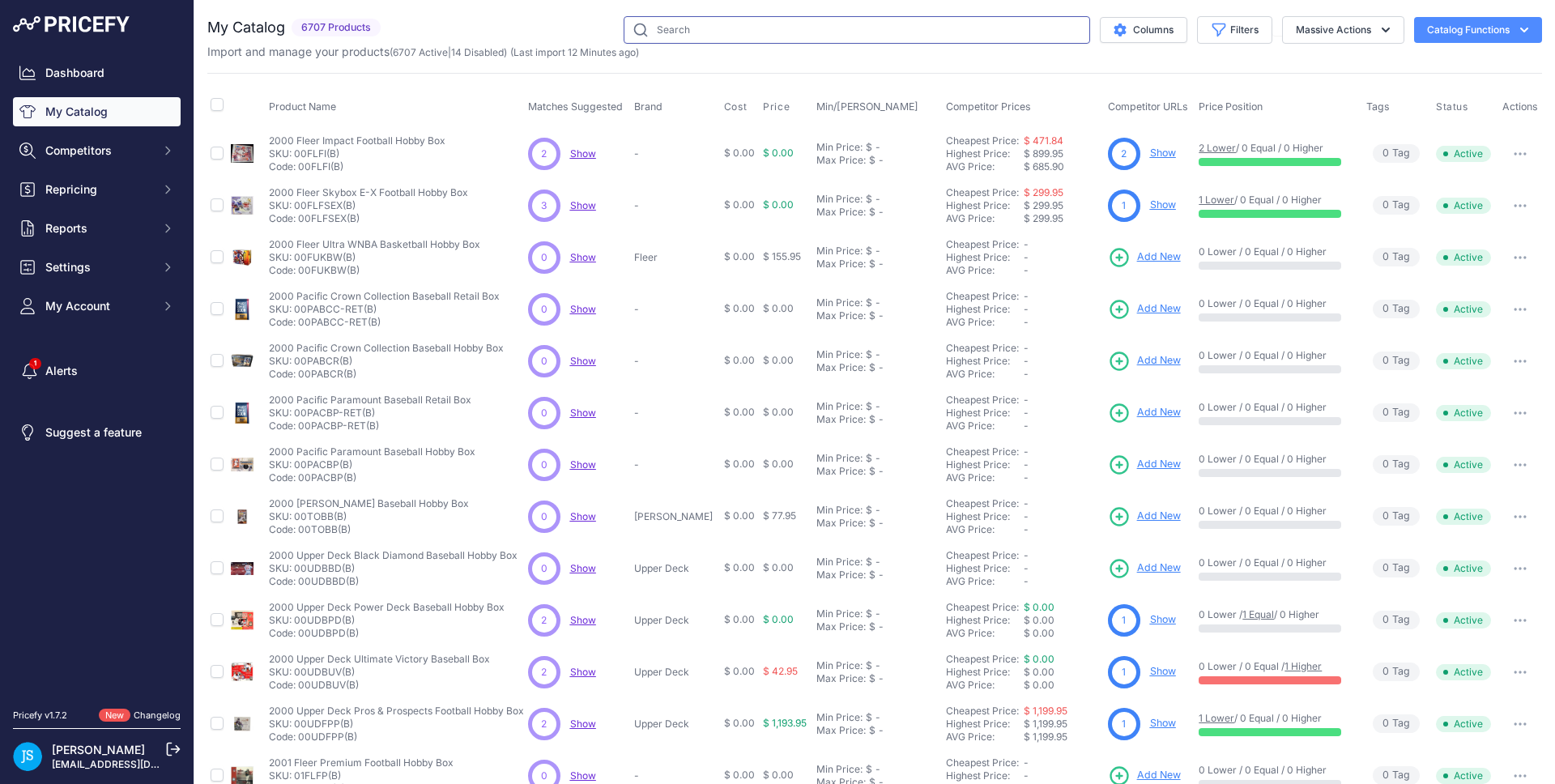
click at [877, 30] on input "text" at bounding box center [857, 30] width 466 height 28
paste input "2025 Leaf Football Nation Jumbo"
type input "2025 Leaf Football Nation Jumbo"
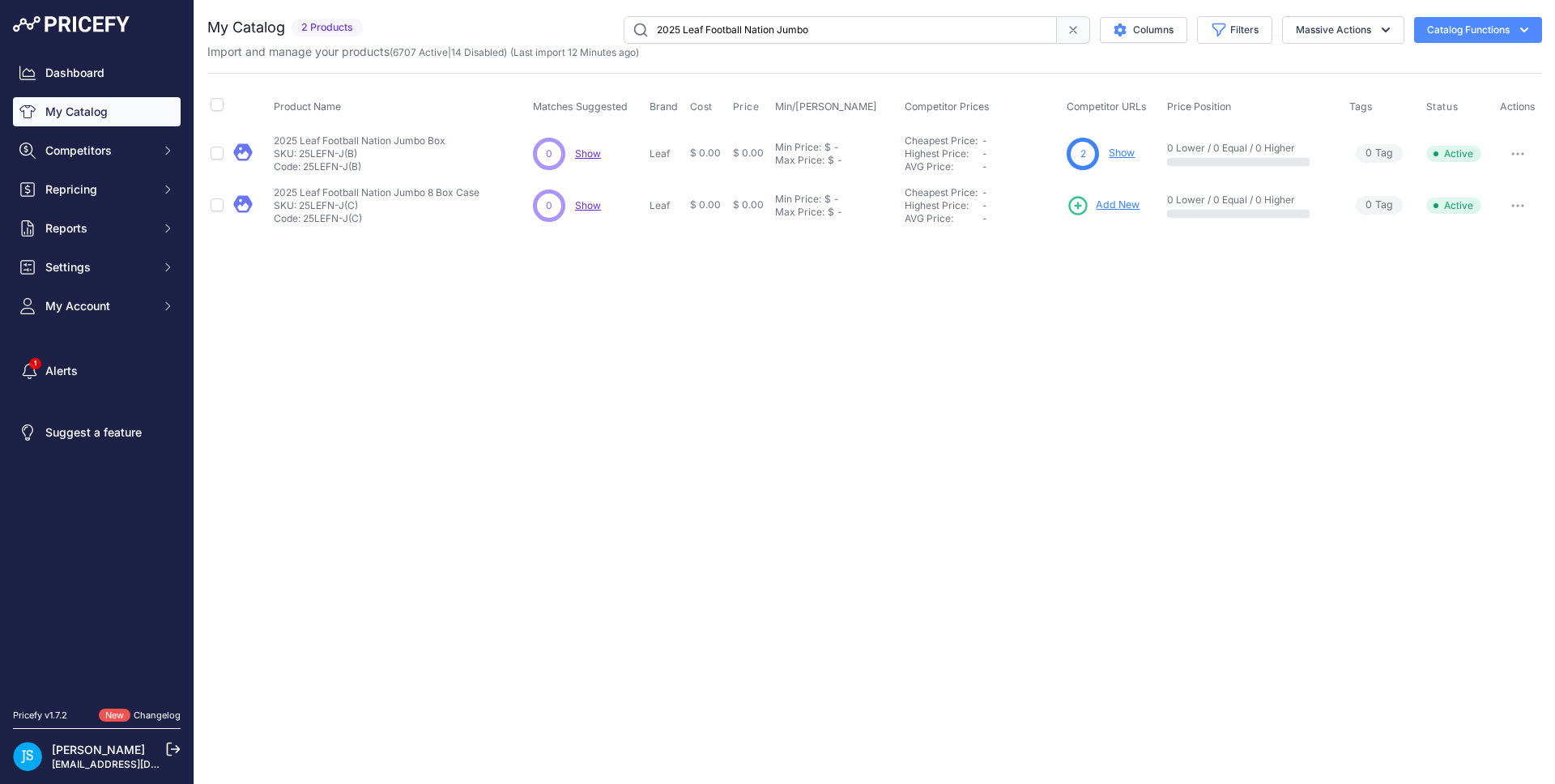
click at [1129, 199] on span "Add New" at bounding box center [1117, 205] width 44 height 15
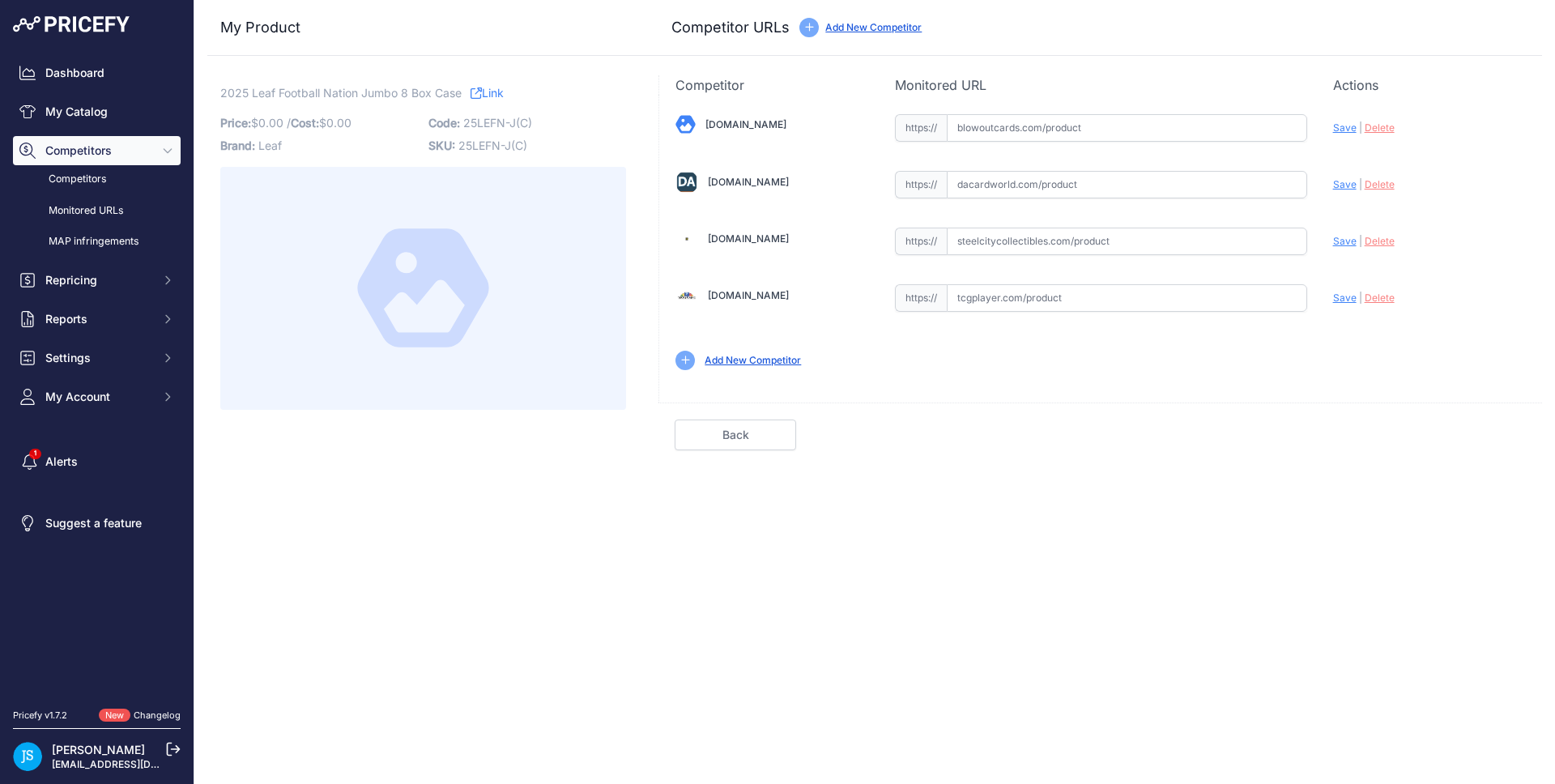
click at [1086, 240] on input "text" at bounding box center [1126, 241] width 360 height 28
paste input "[URL][DOMAIN_NAME]"
click at [1340, 237] on span "Save" at bounding box center [1344, 240] width 24 height 12
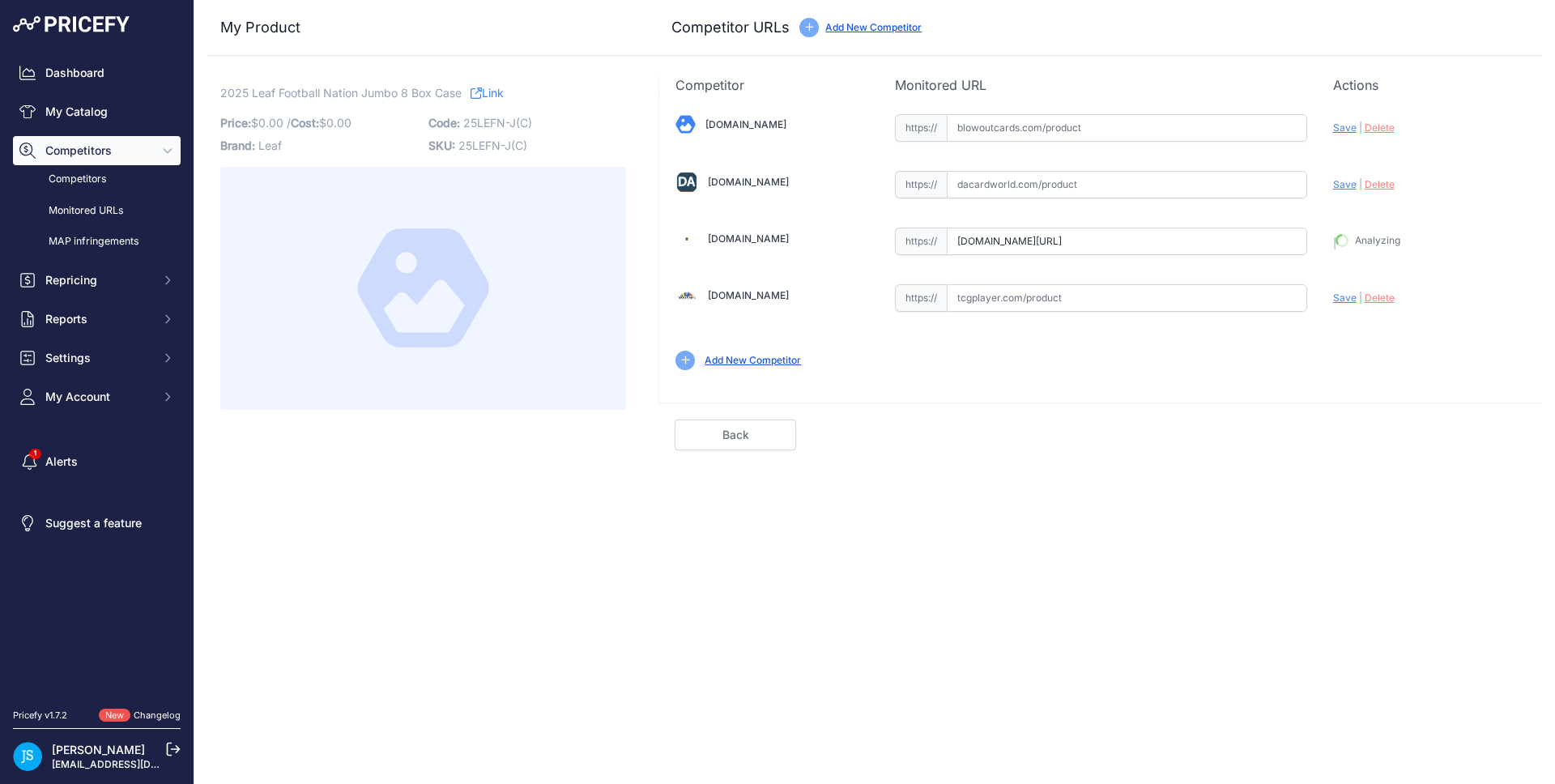
type input "[URL][DOMAIN_NAME]"
click at [1001, 122] on input "text" at bounding box center [1126, 128] width 360 height 28
paste input "https://www.blowoutcards.com/2025-leaf-football-nation-jumbo-8-box-case.html"
click at [1338, 125] on span "Save" at bounding box center [1344, 127] width 24 height 12
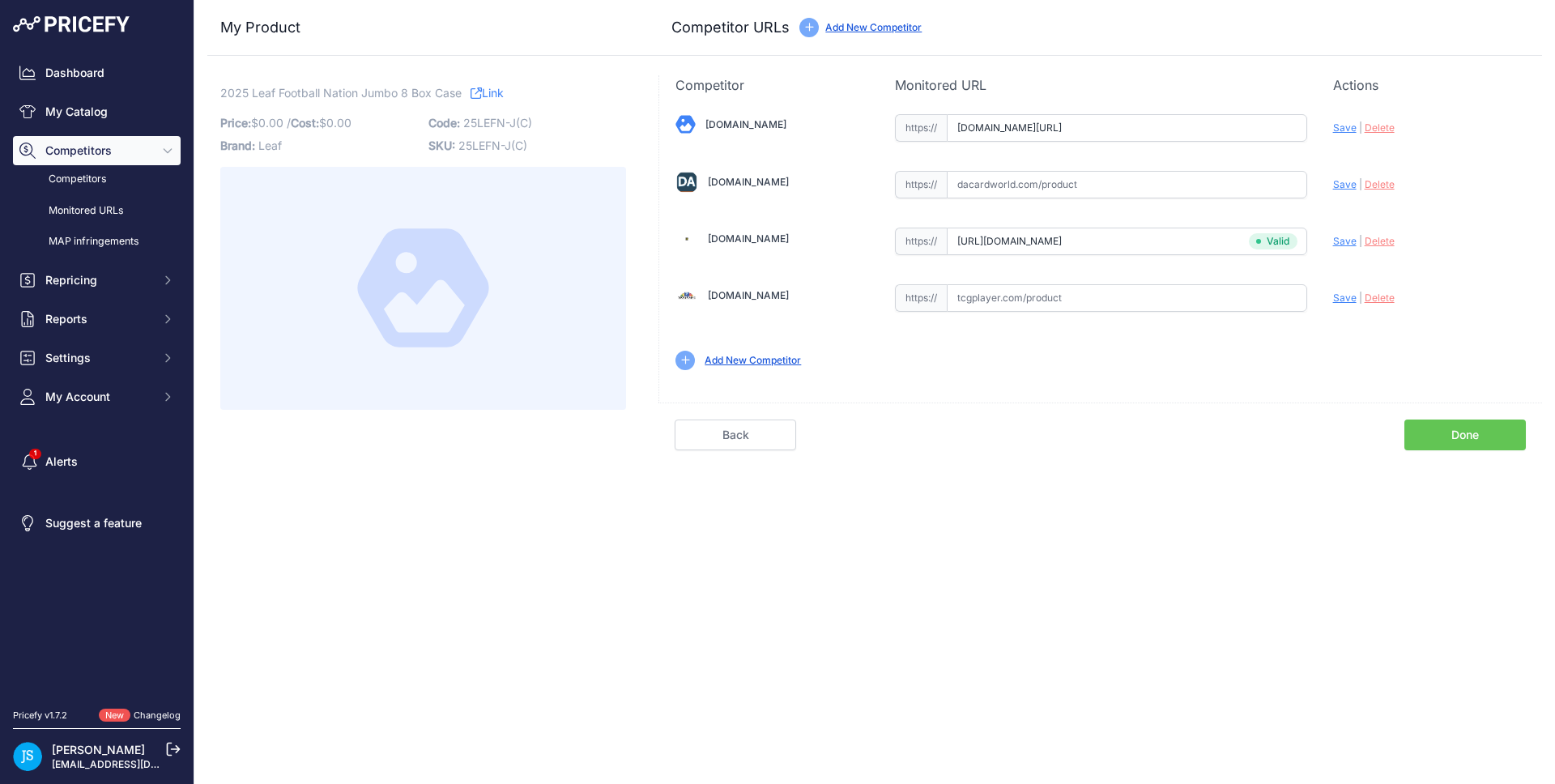
scroll to position [0, 0]
type input "https://www.blowoutcards.com/2025-leaf-football-nation-jumbo-8-box-case.html?pr…"
click at [143, 365] on button "Settings" at bounding box center [97, 358] width 168 height 29
click at [105, 491] on link "Product Feed" at bounding box center [97, 495] width 168 height 29
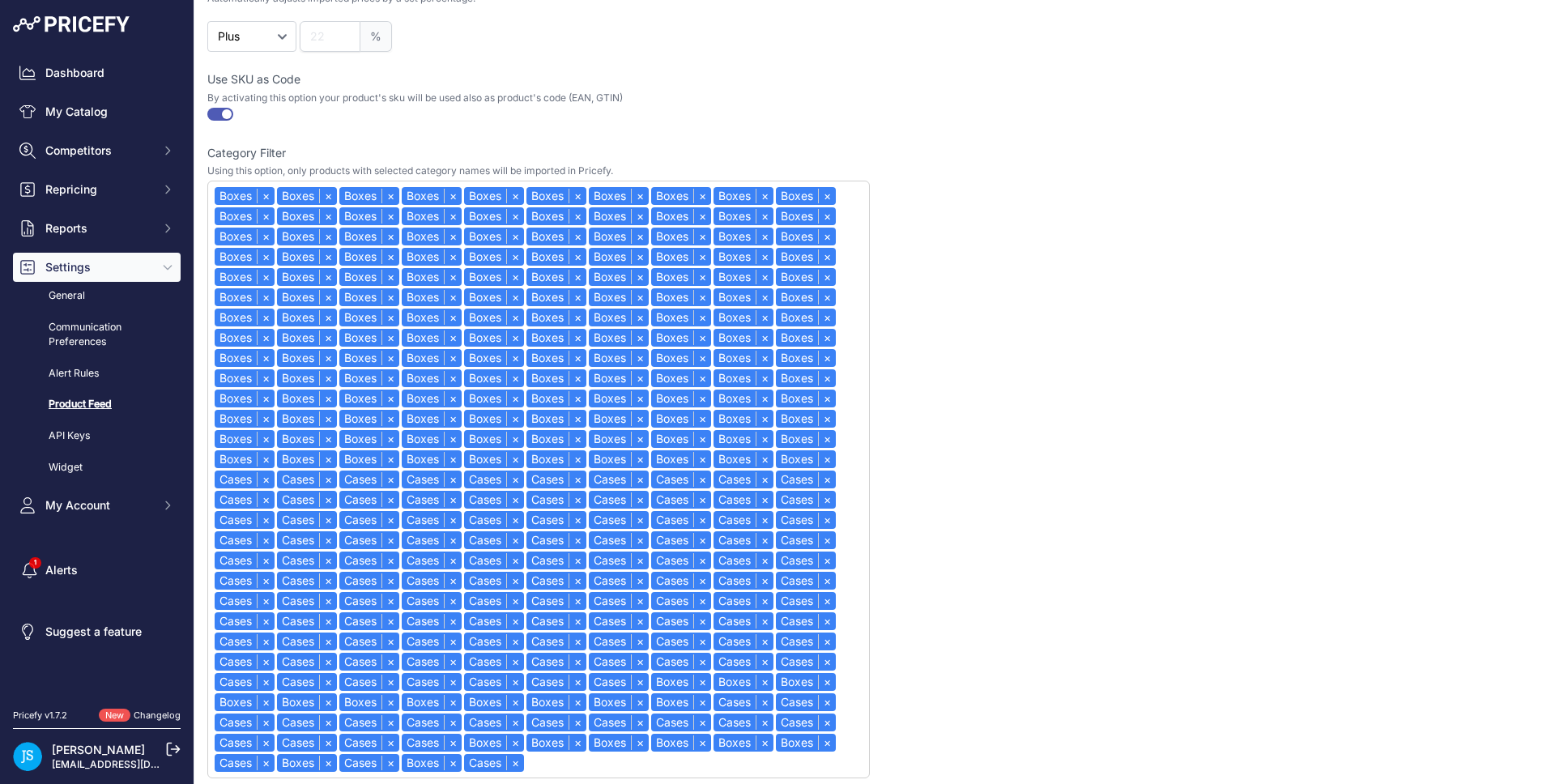
scroll to position [866, 0]
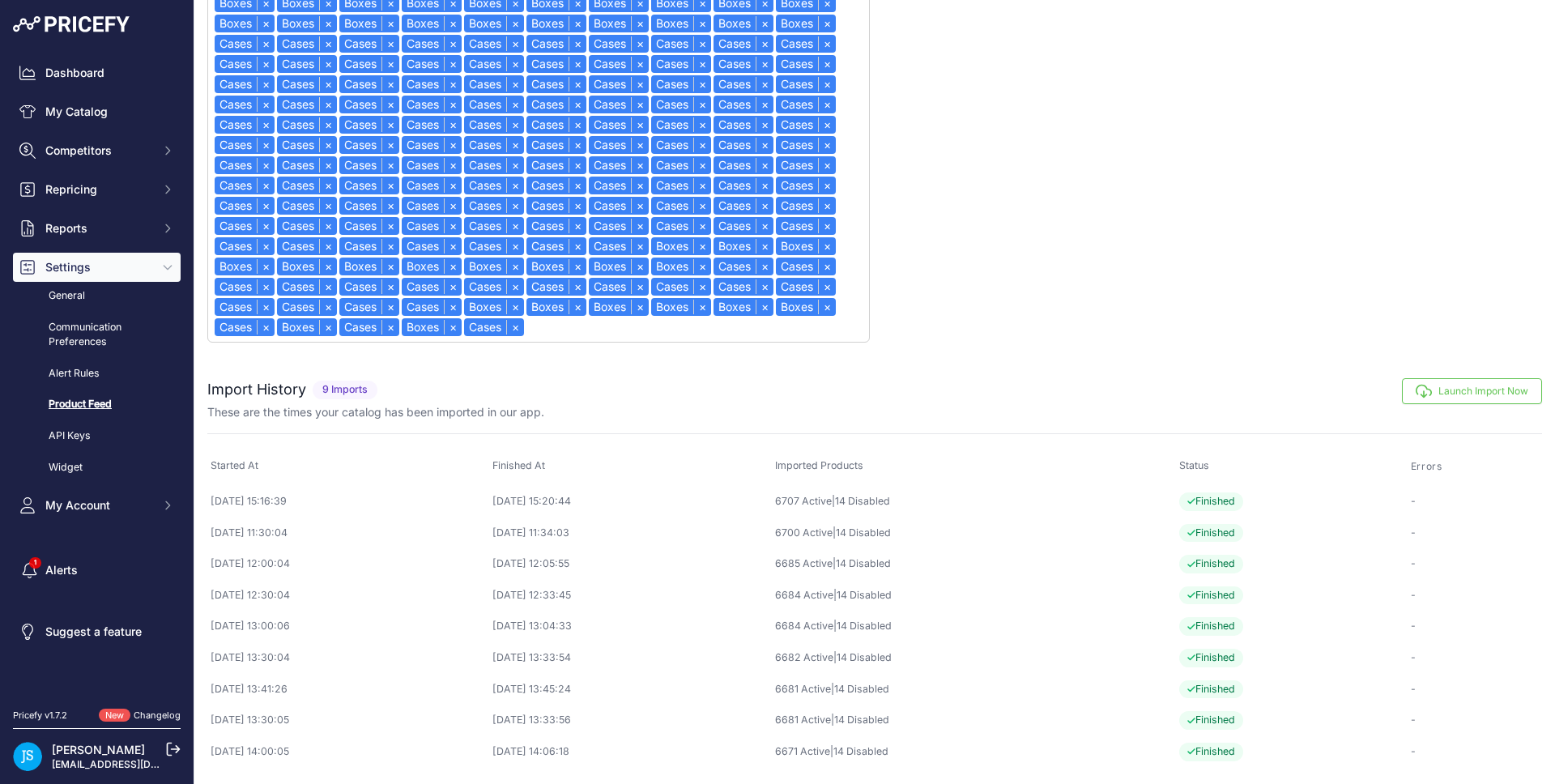
click at [1453, 387] on button "Launch Import Now" at bounding box center [1472, 391] width 140 height 26
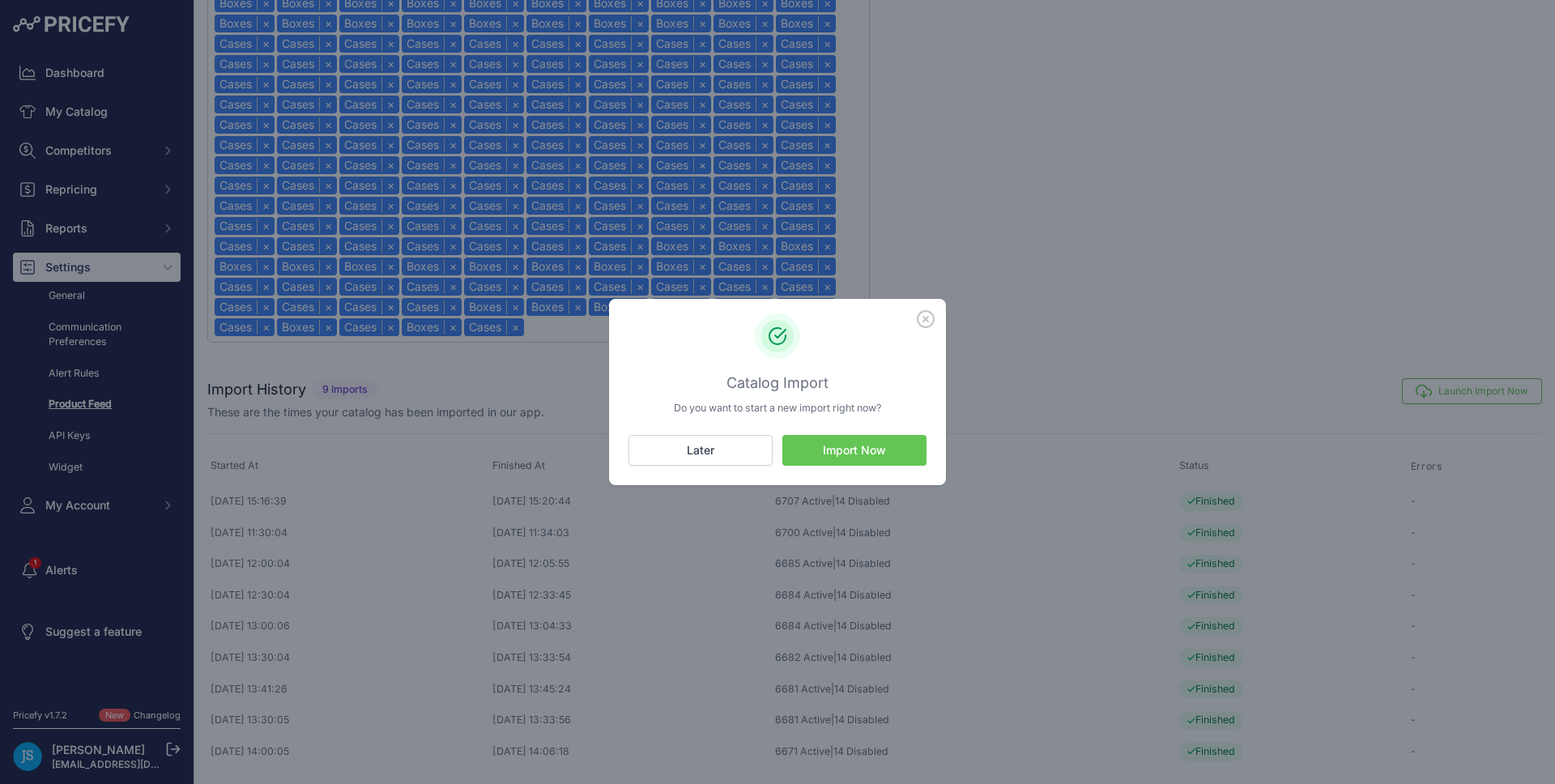
click at [847, 456] on button "Import Now" at bounding box center [854, 451] width 144 height 31
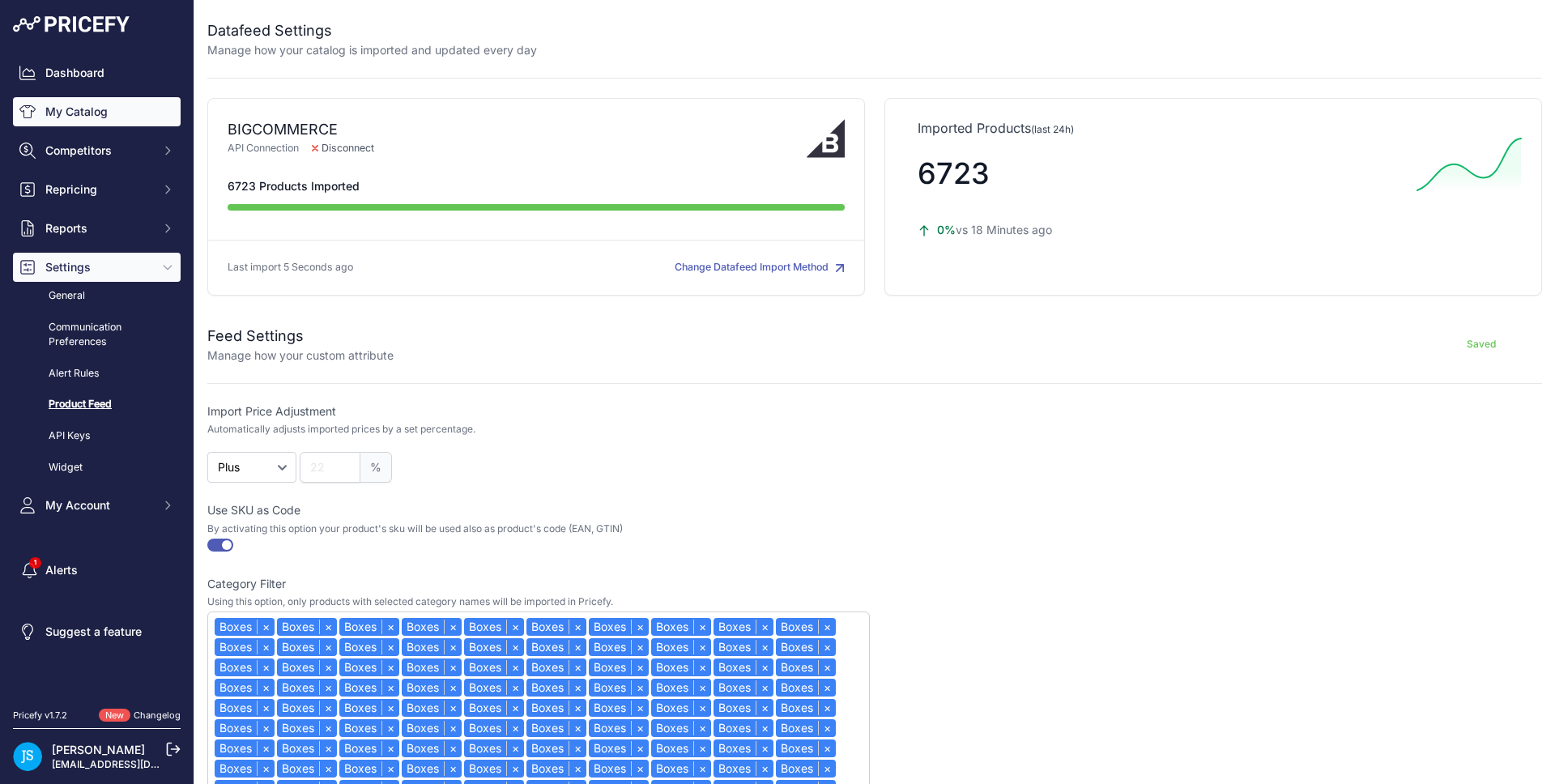
click at [88, 118] on link "My Catalog" at bounding box center [97, 112] width 168 height 29
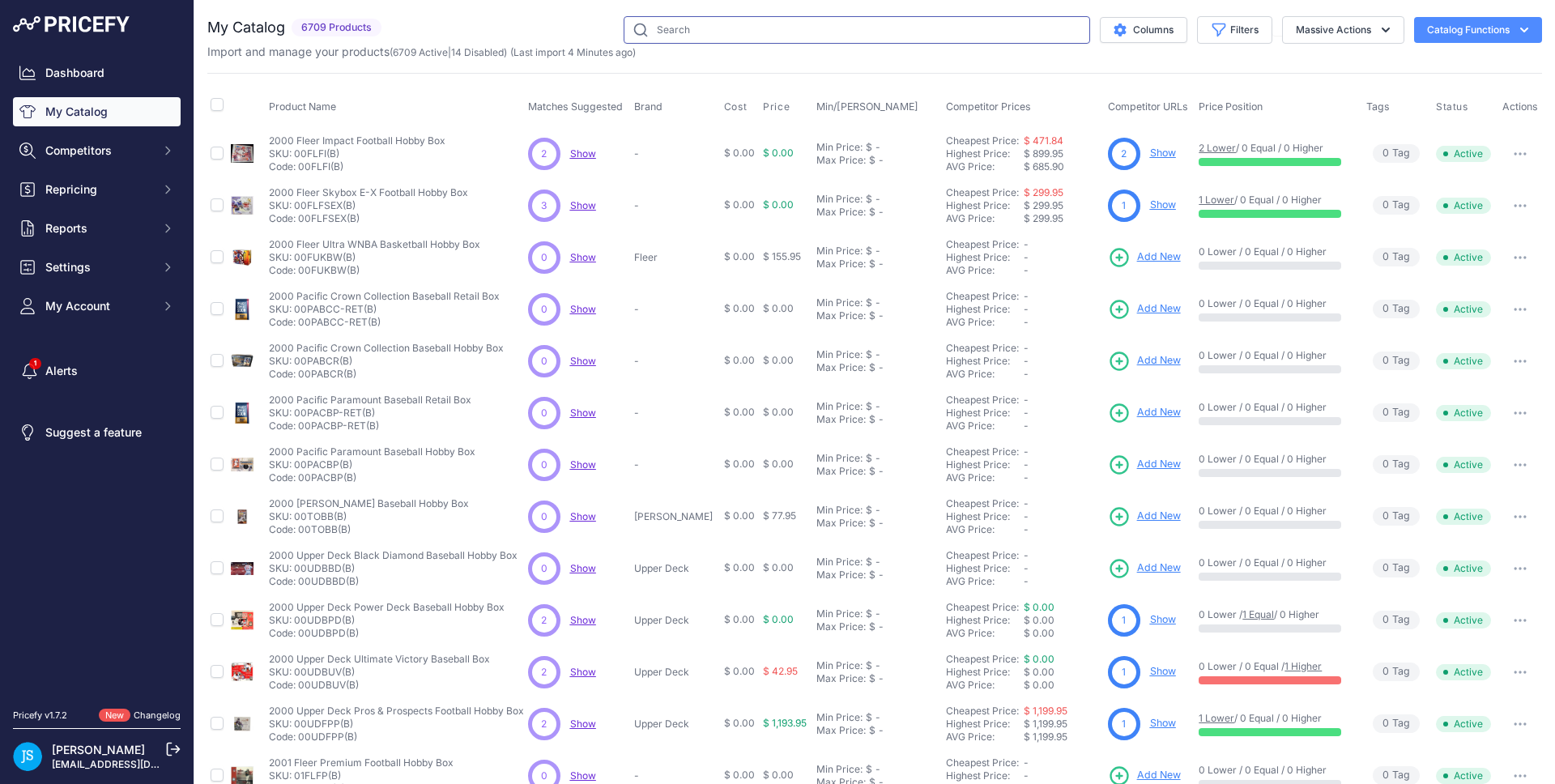
click at [733, 32] on input "text" at bounding box center [857, 30] width 466 height 28
paste input "masquerade booster bundle"
type input "masquerade booster bundle"
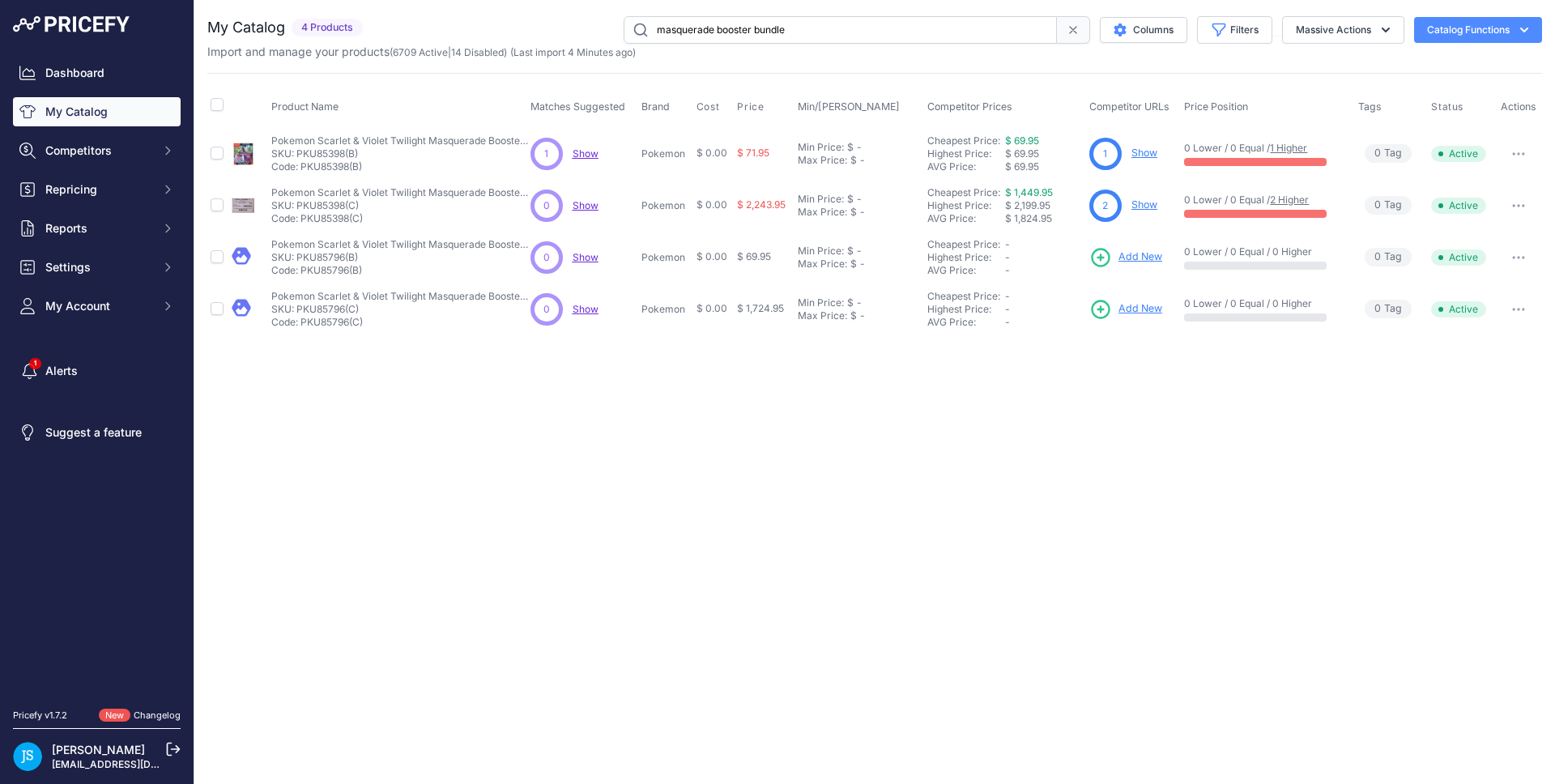
click at [1122, 262] on span "Add New" at bounding box center [1140, 257] width 44 height 15
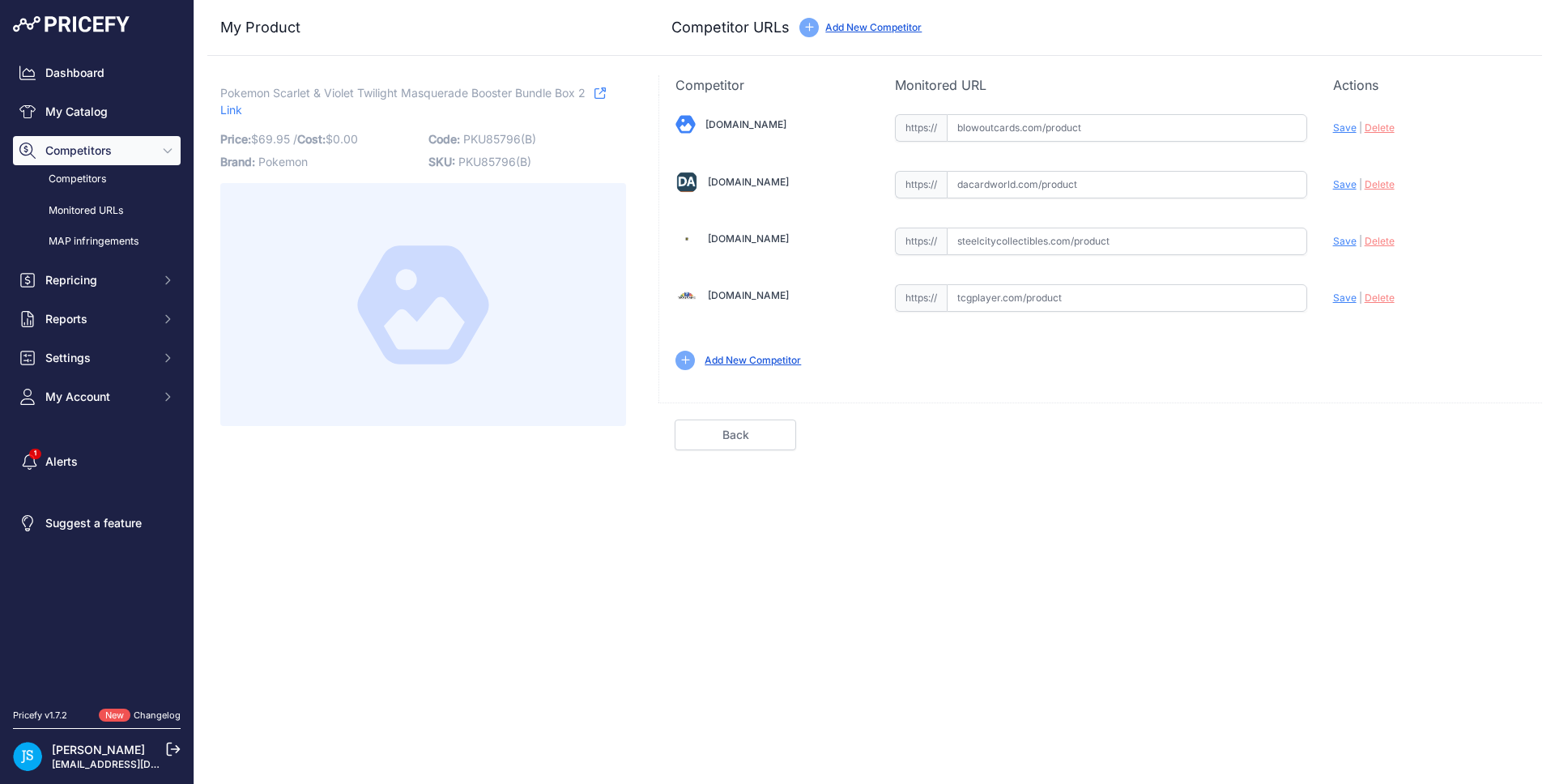
click at [1077, 244] on input "text" at bounding box center [1126, 241] width 360 height 28
paste input "https://www.steelcitycollectibles.com/i/pokemon-scarlet-&-violet-twilight-masqu…"
click at [1352, 239] on span "Save" at bounding box center [1344, 240] width 24 height 12
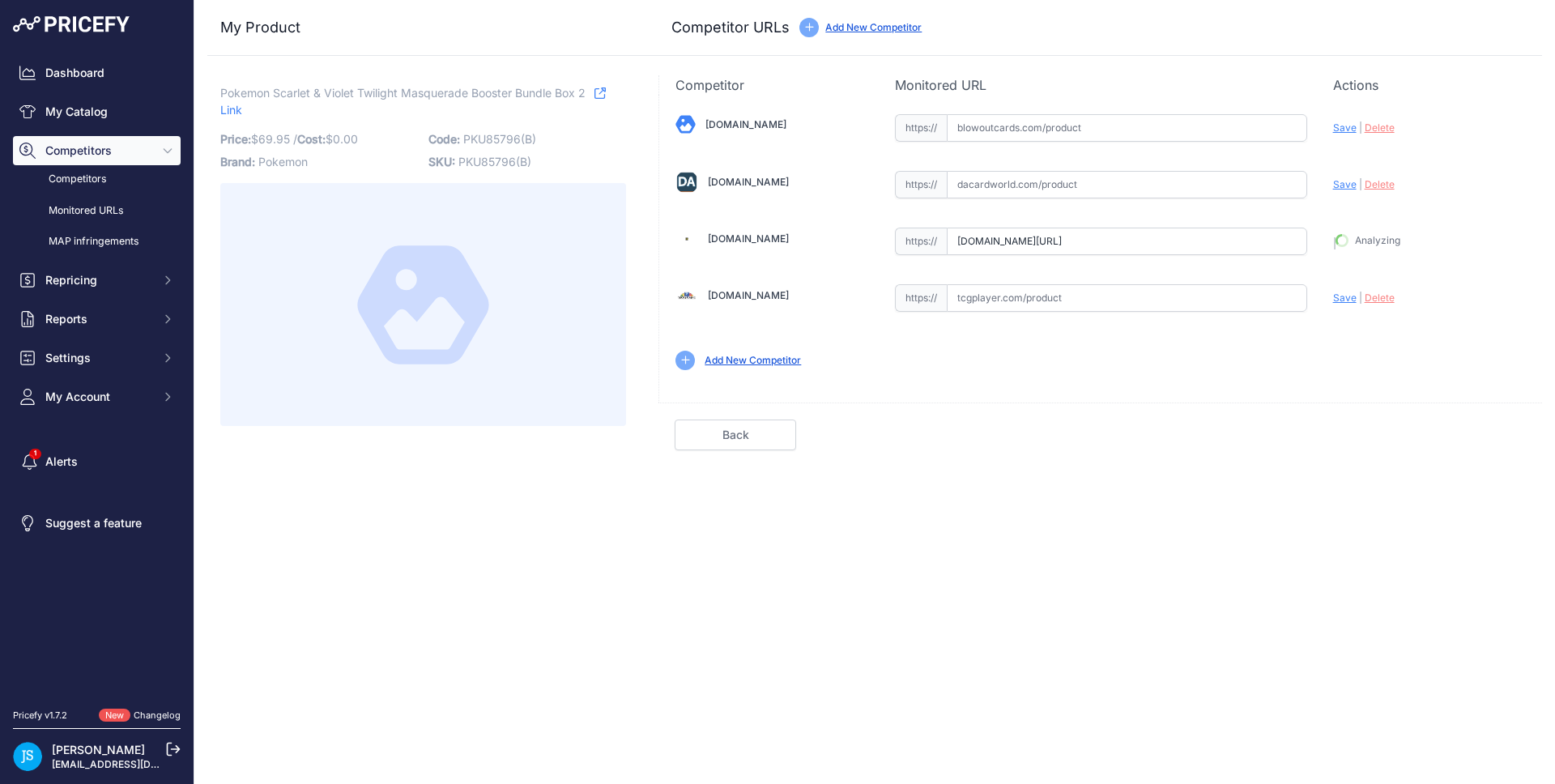
type input "https://www.steelcitycollectibles.com/i/pokemon-scarlet-&-violet-twilight-masqu…"
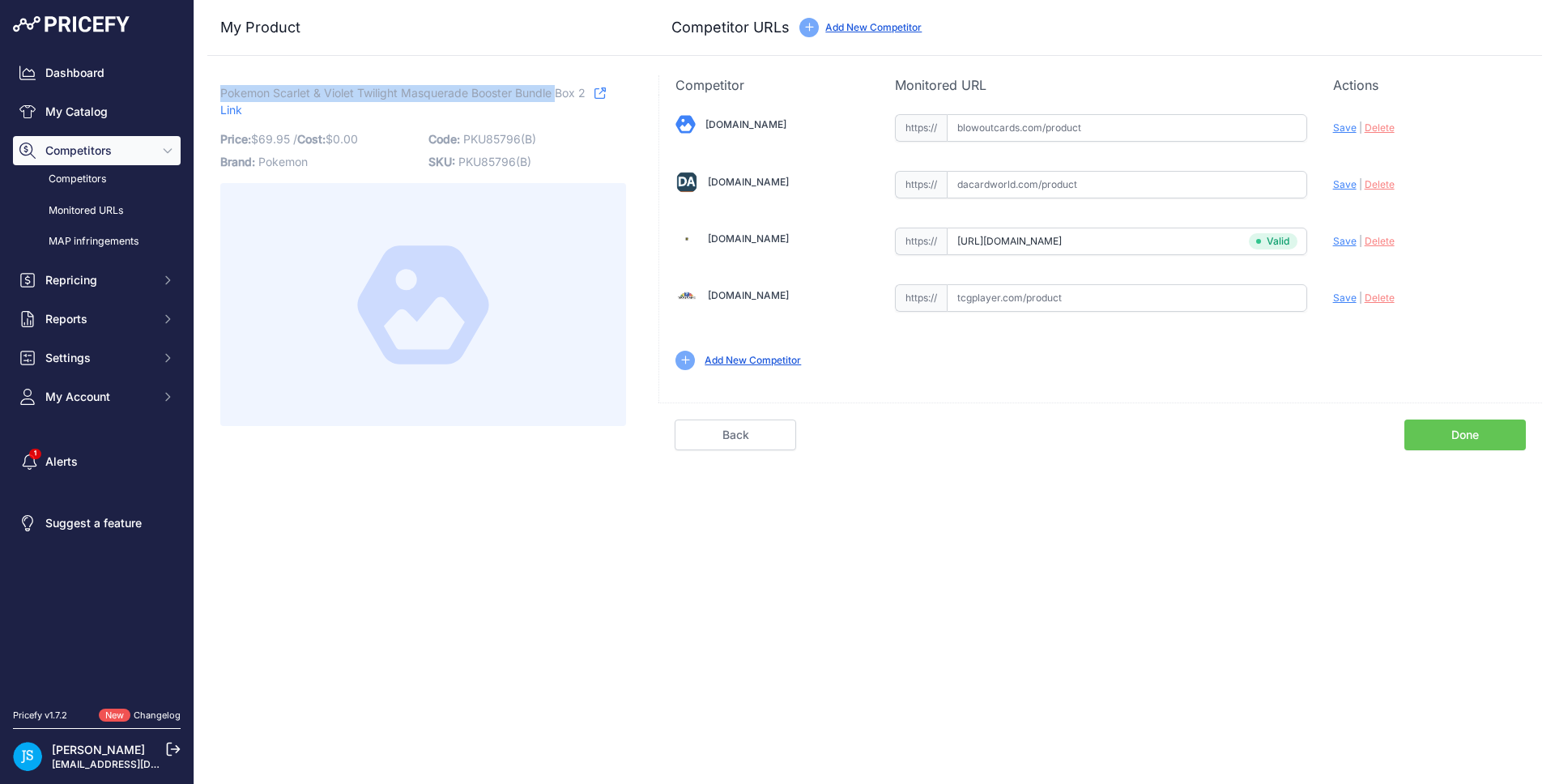
drag, startPoint x: 222, startPoint y: 90, endPoint x: 557, endPoint y: 98, distance: 335.1
click at [557, 98] on span "Pokemon Scarlet & Violet Twilight Masquerade Booster Bundle Box 2" at bounding box center [403, 92] width 365 height 20
copy span "Pokemon Scarlet & Violet Twilight Masquerade Booster Bundle"
click at [141, 108] on link "My Catalog" at bounding box center [97, 112] width 168 height 29
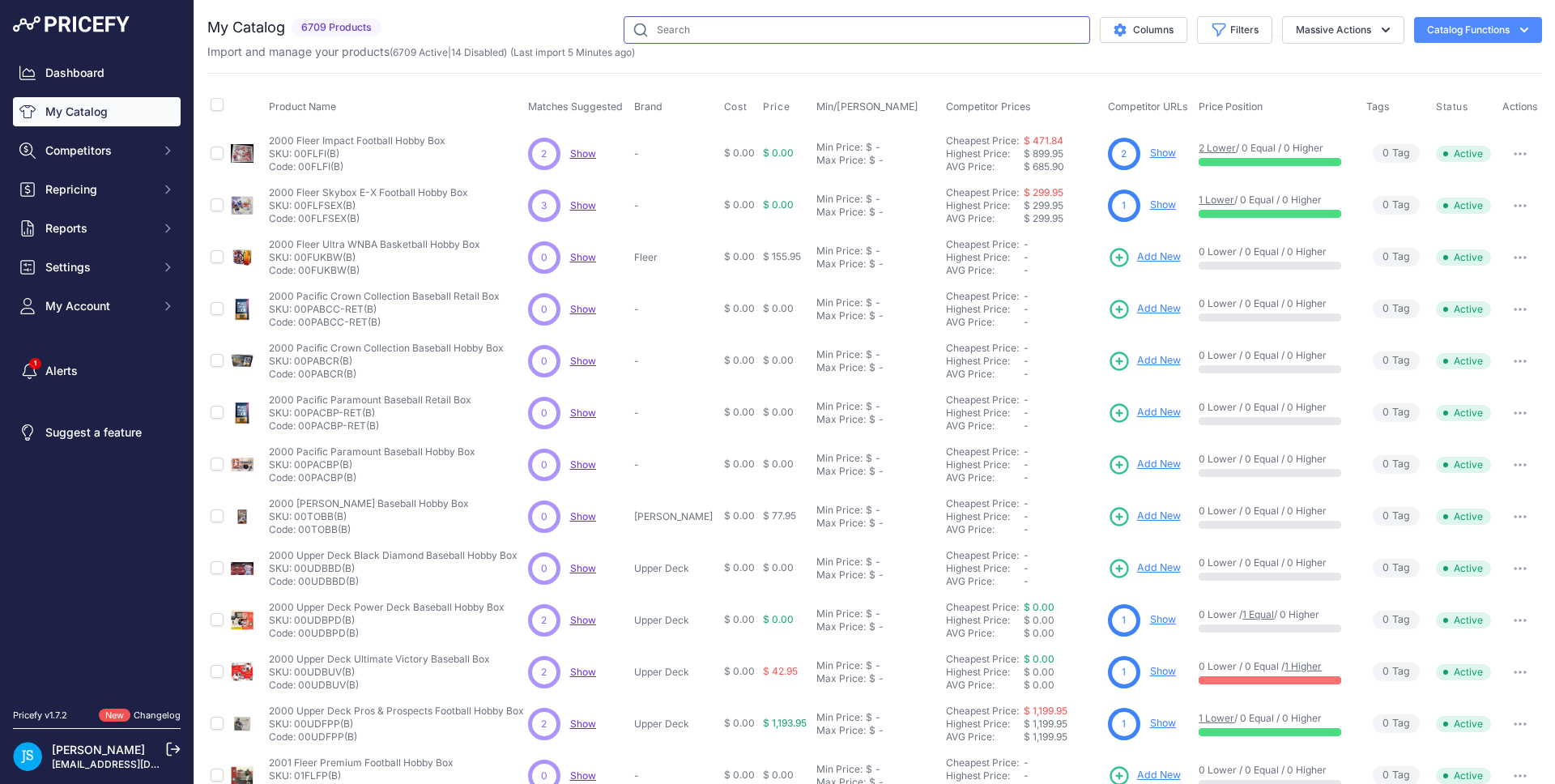
click at [727, 32] on input "text" at bounding box center [857, 30] width 466 height 28
paste input "Pokemon Scarlet & Violet Twilight Masquerade Booster Bundle"
type input "Pokemon Scarlet & Violet Twilight Masquerade Booster Bundle"
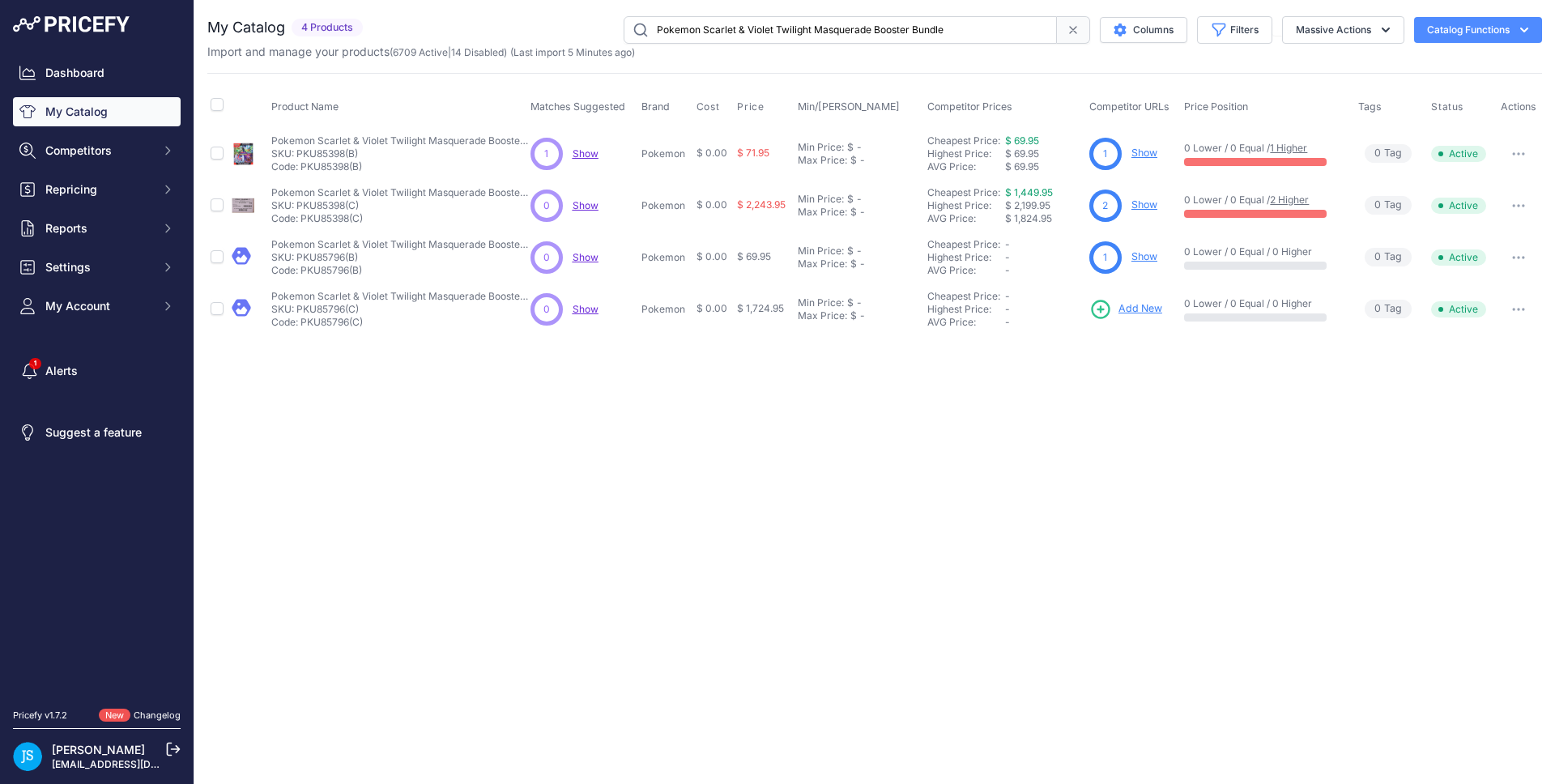
click at [1140, 315] on span "Add New" at bounding box center [1140, 309] width 44 height 15
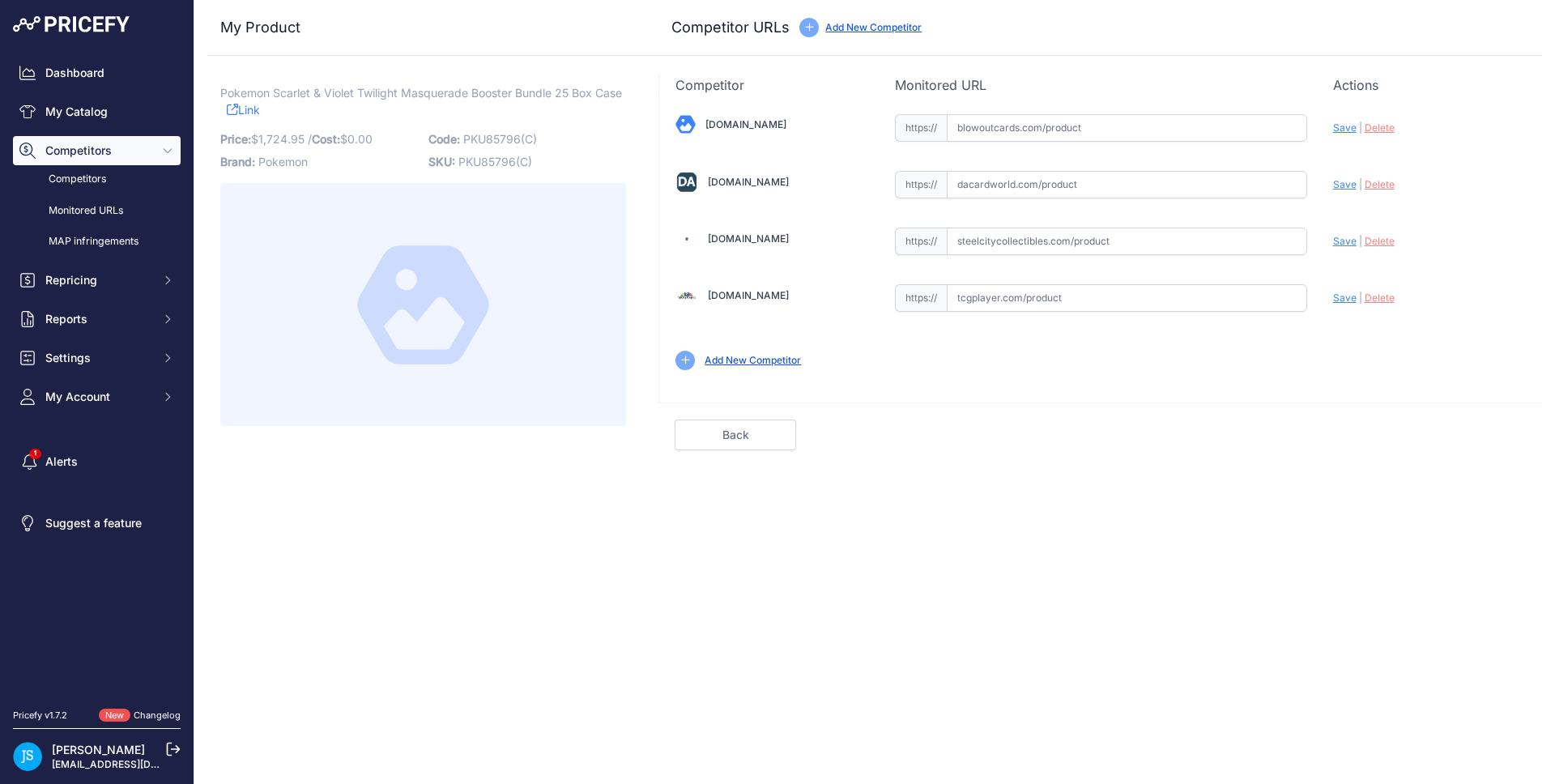
click at [1015, 240] on input "text" at bounding box center [1126, 241] width 360 height 28
paste input "https://www.steelcitycollectibles.com/i/pokemon-scarlet-&-violet-twilight-masqu…"
click at [1337, 242] on span "Save" at bounding box center [1344, 240] width 24 height 12
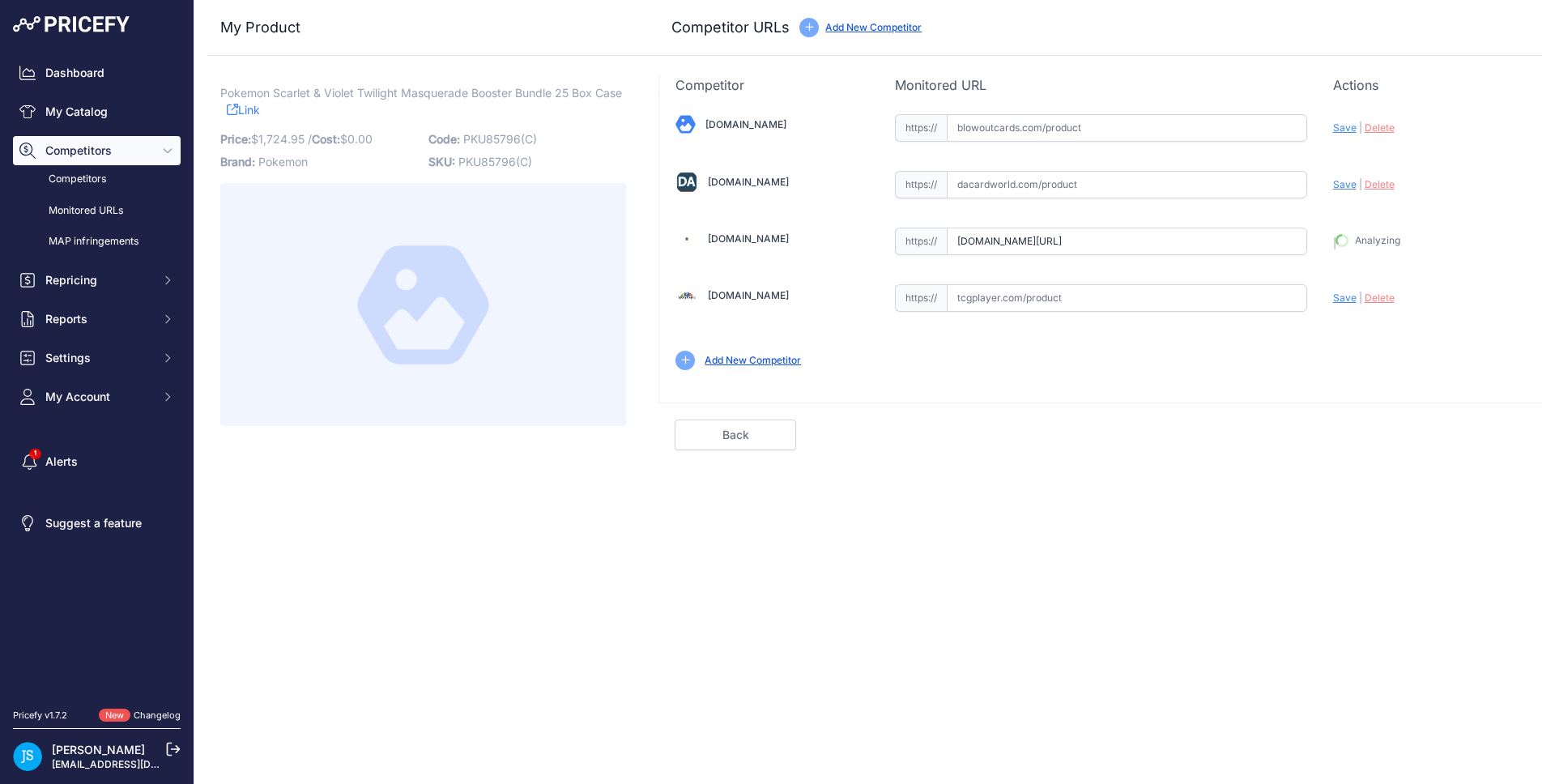
type input "https://www.steelcitycollectibles.com/i/pokemon-scarlet-&-violet-twilight-masqu…"
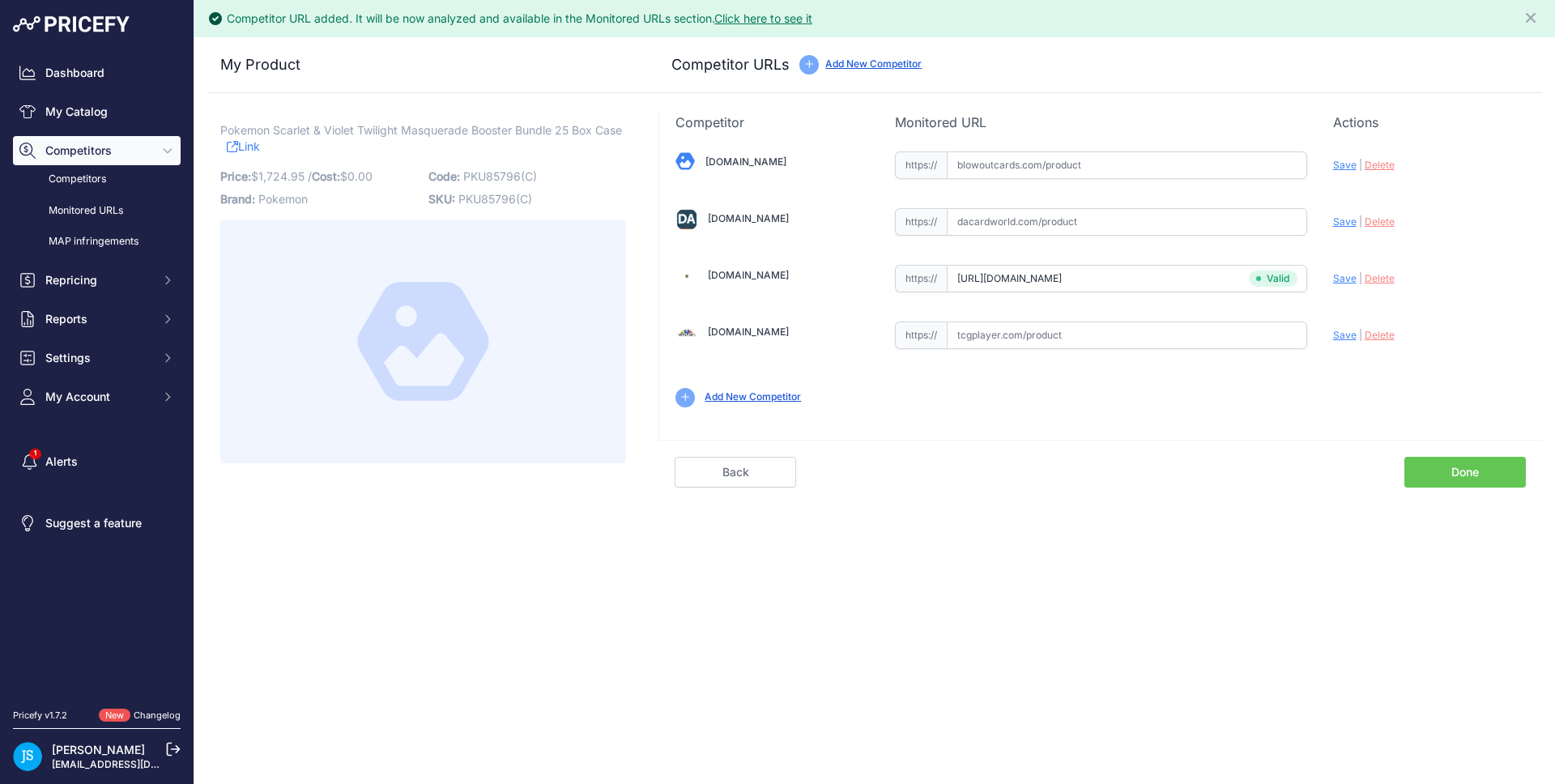
click at [957, 410] on div "Blowoutcards.com Valid Save" at bounding box center [1100, 278] width 883 height 292
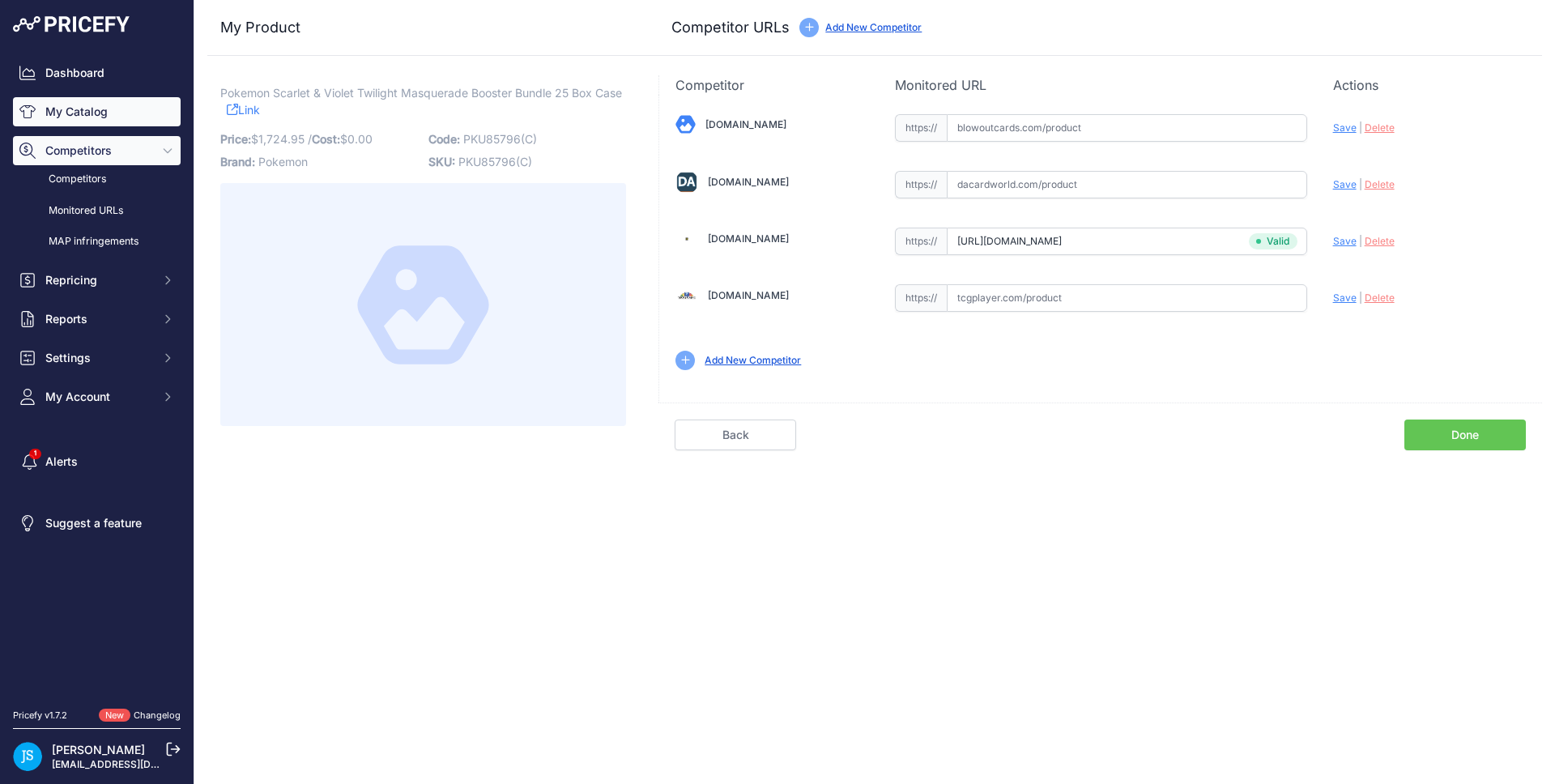
click at [132, 108] on link "My Catalog" at bounding box center [97, 112] width 168 height 29
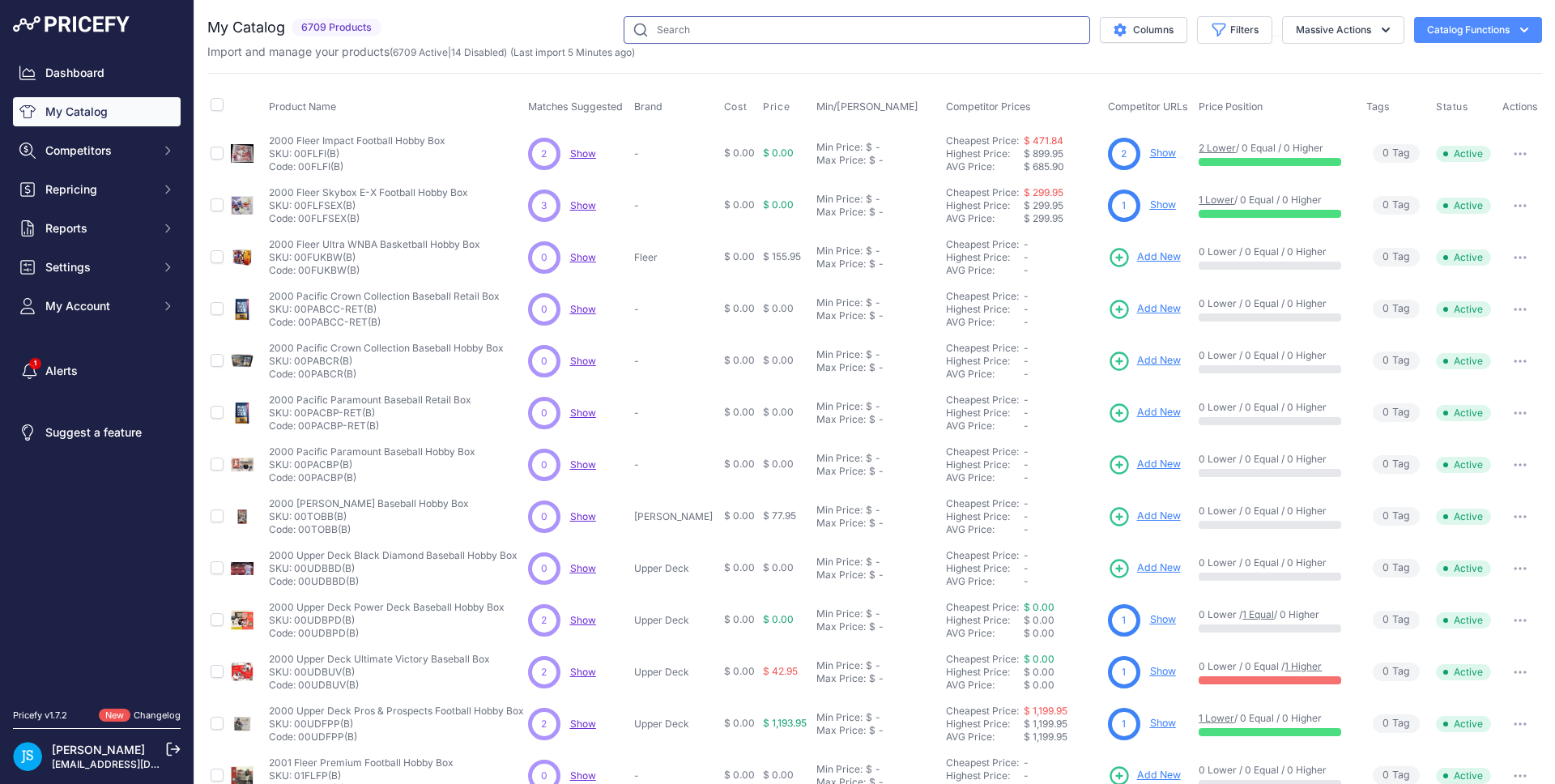
click at [750, 39] on input "text" at bounding box center [857, 30] width 466 height 28
type input "masquerade booster bundle"
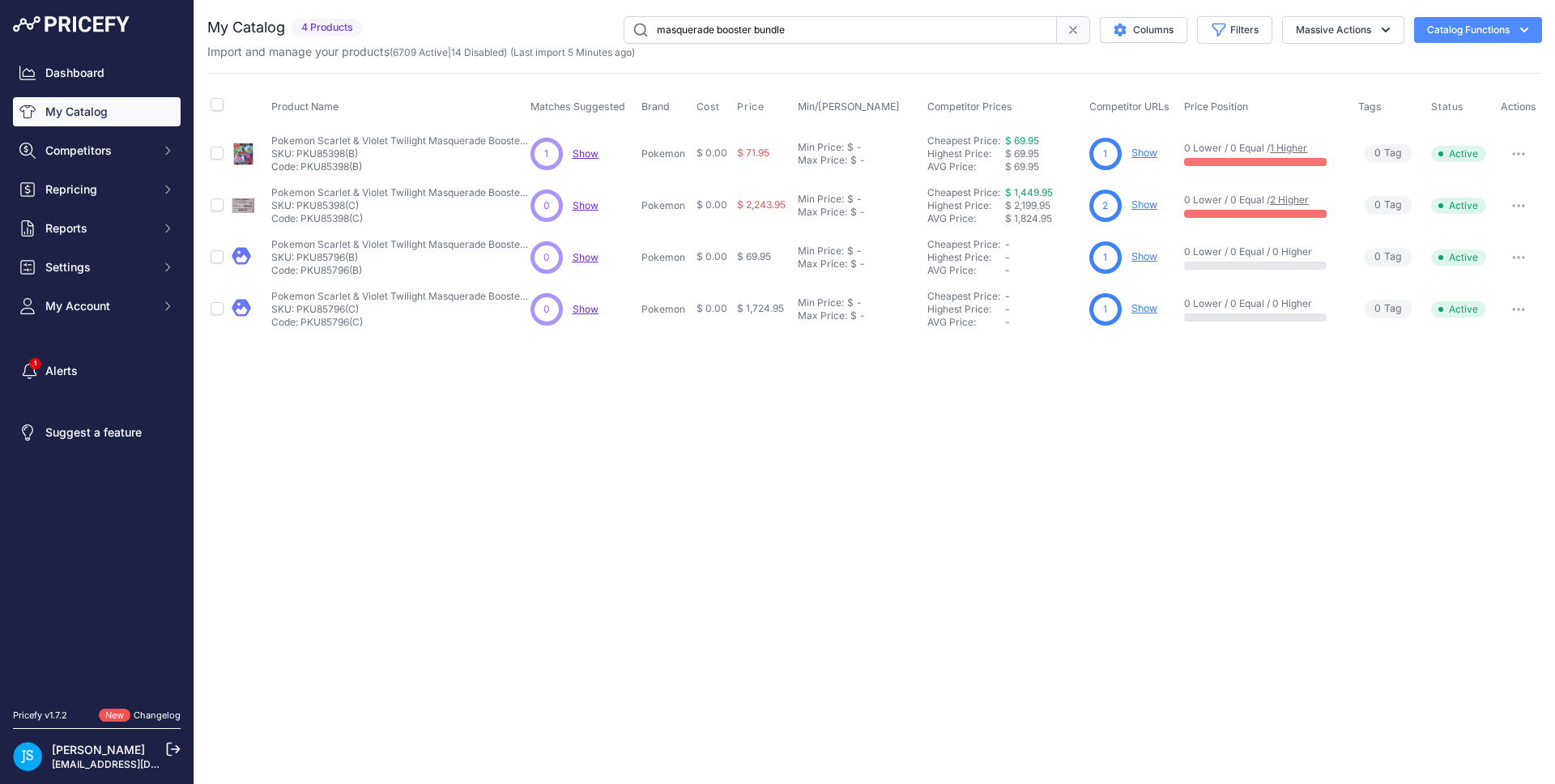
click at [1143, 310] on link "Show" at bounding box center [1144, 308] width 26 height 12
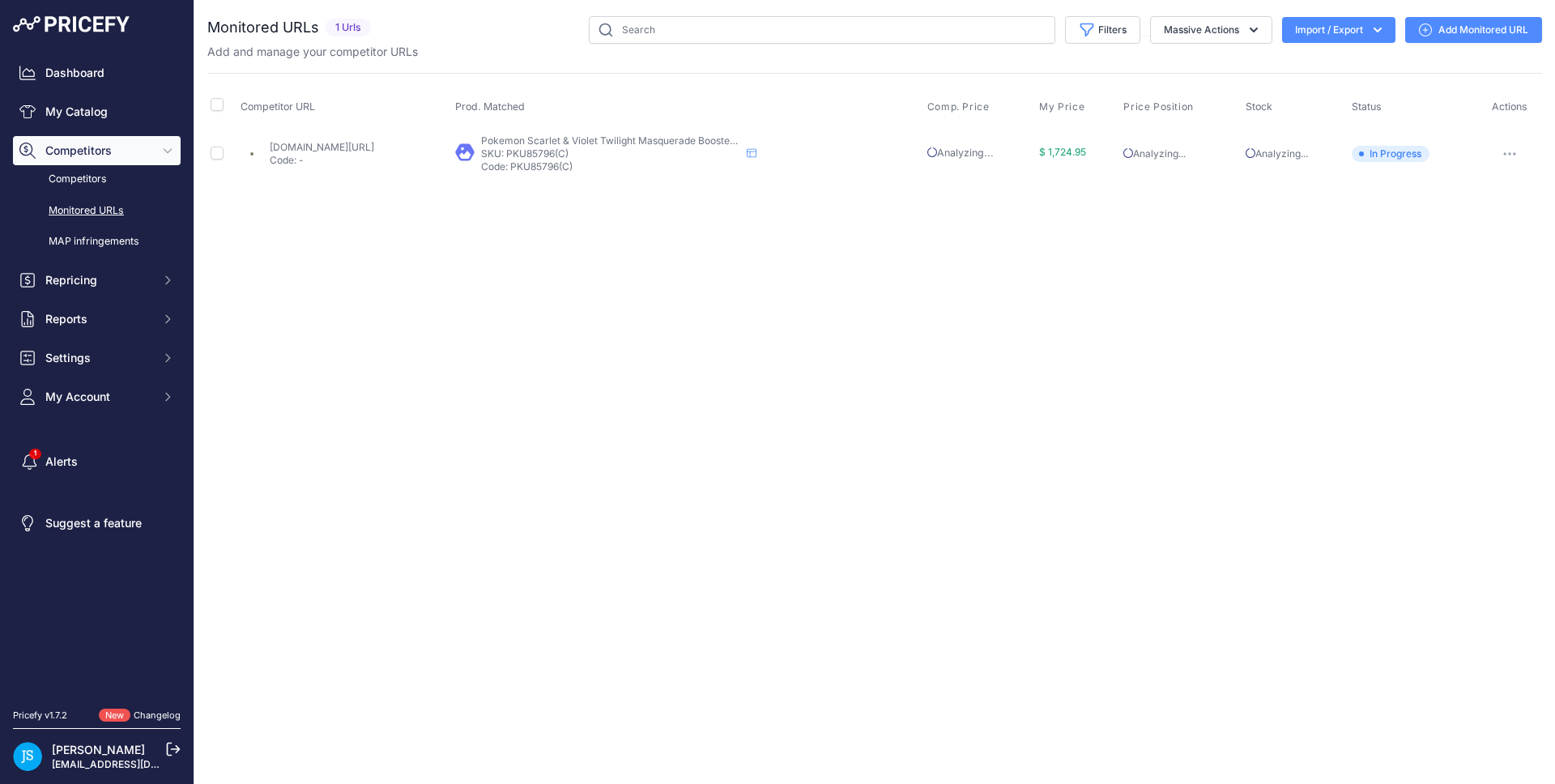
click at [1451, 30] on link "Add Monitored URL" at bounding box center [1474, 30] width 137 height 26
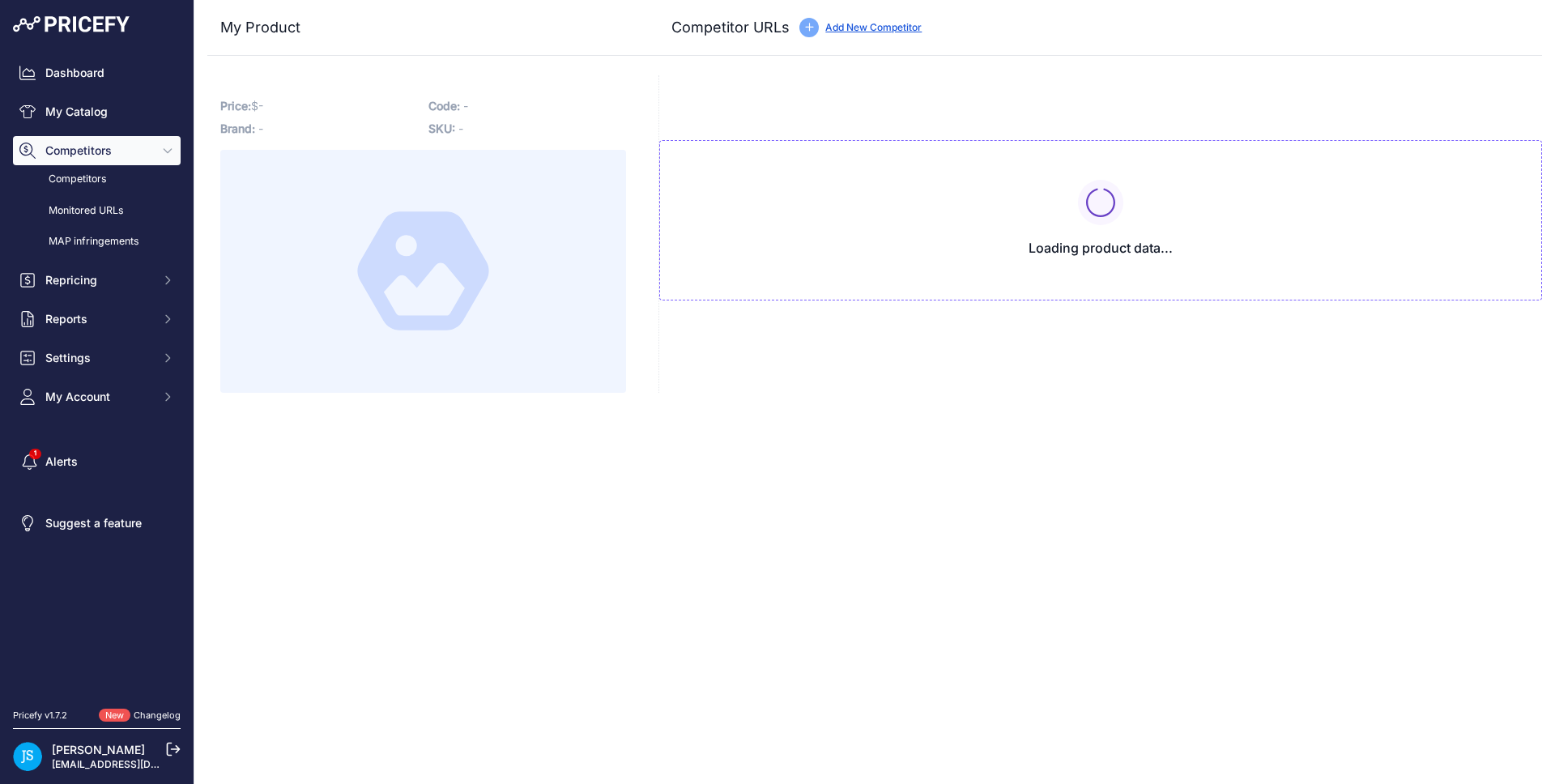
type input "[DOMAIN_NAME][URL]"
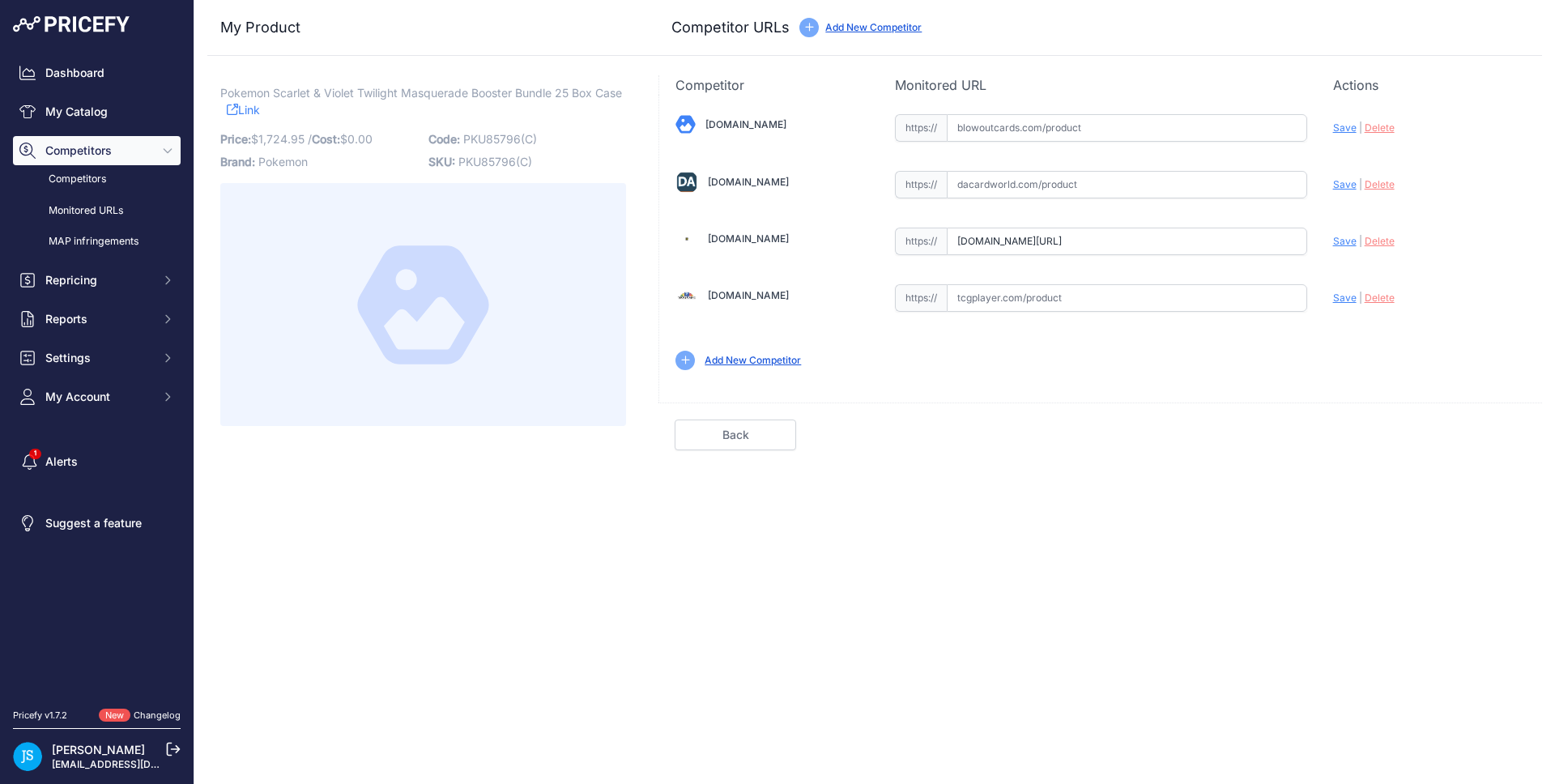
click at [1110, 133] on input "text" at bounding box center [1126, 128] width 360 height 28
paste input "https://www.blowoutcards.com/pokemon-scarlet-violet-twilight-masquerade-booster…"
click at [1342, 130] on span "Save" at bounding box center [1344, 127] width 24 height 12
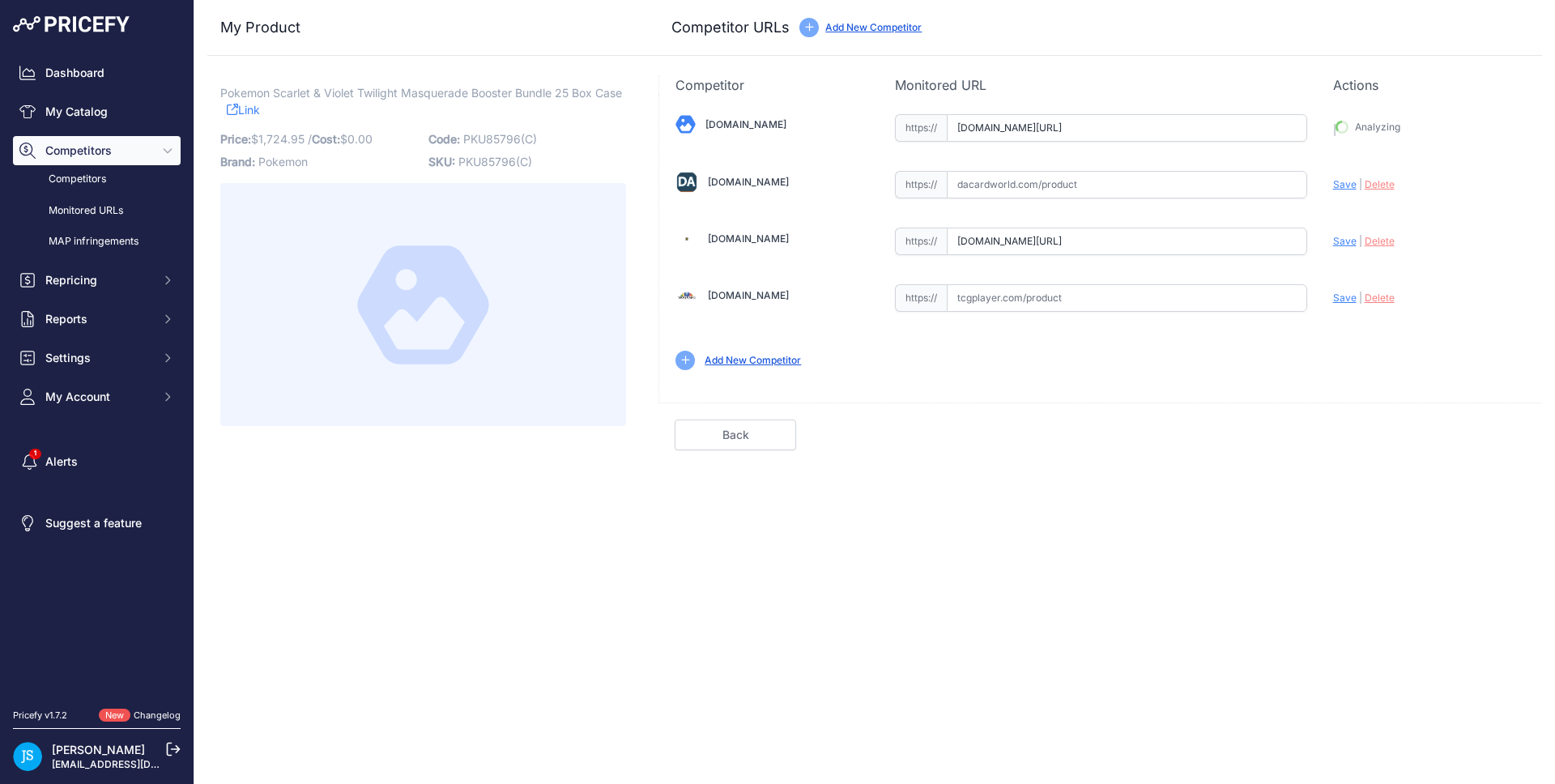
type input "https://www.blowoutcards.com/pokemon-scarlet-violet-twilight-masquerade-booster…"
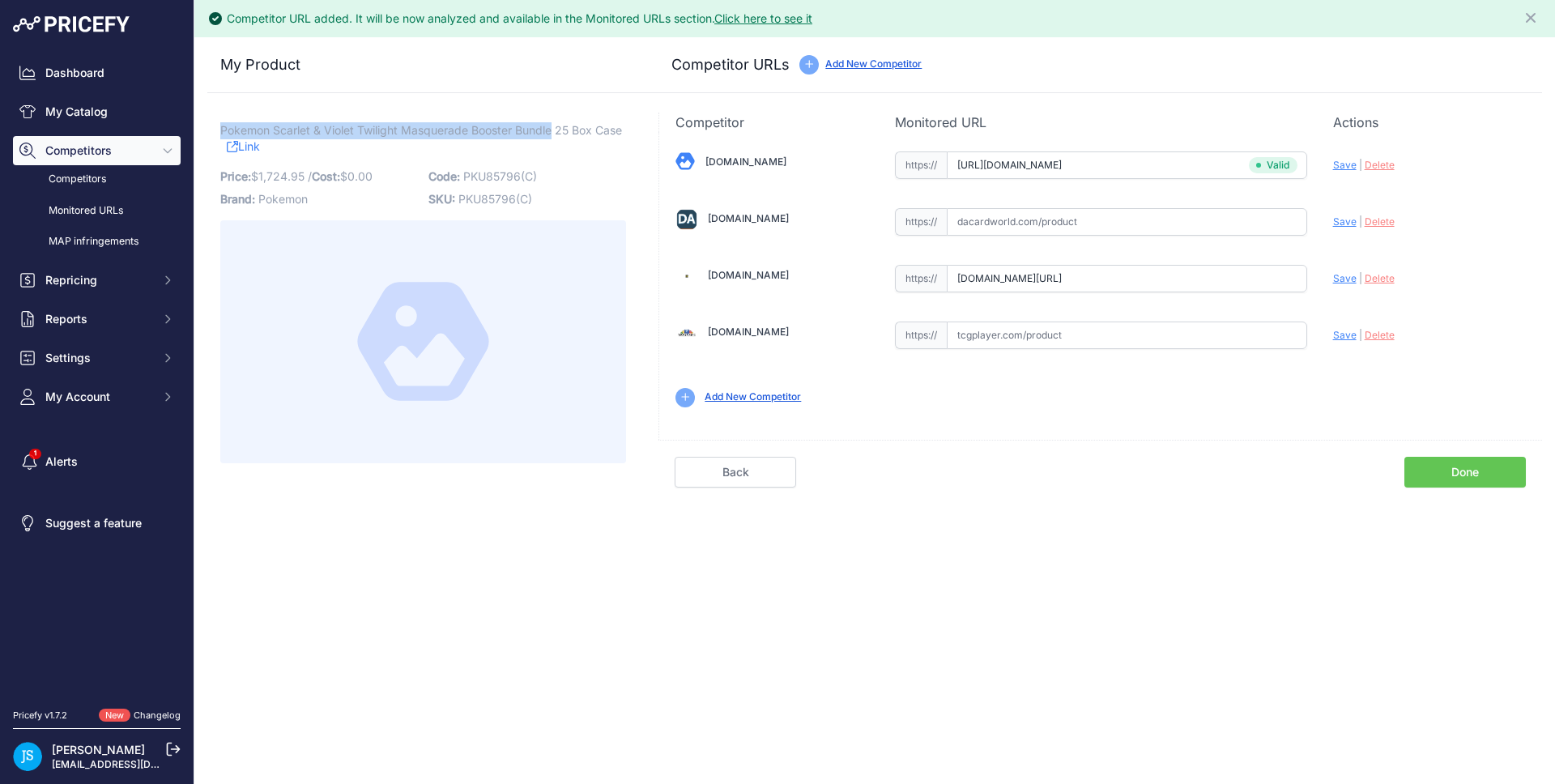
drag, startPoint x: 221, startPoint y: 130, endPoint x: 553, endPoint y: 137, distance: 332.1
click at [553, 137] on span "Pokemon Scarlet & Violet Twilight Masquerade Booster Bundle 25 Box Case" at bounding box center [421, 130] width 402 height 20
copy span "Pokemon Scarlet & Violet Twilight Masquerade Booster Bundle"
click at [150, 106] on link "My Catalog" at bounding box center [97, 112] width 168 height 29
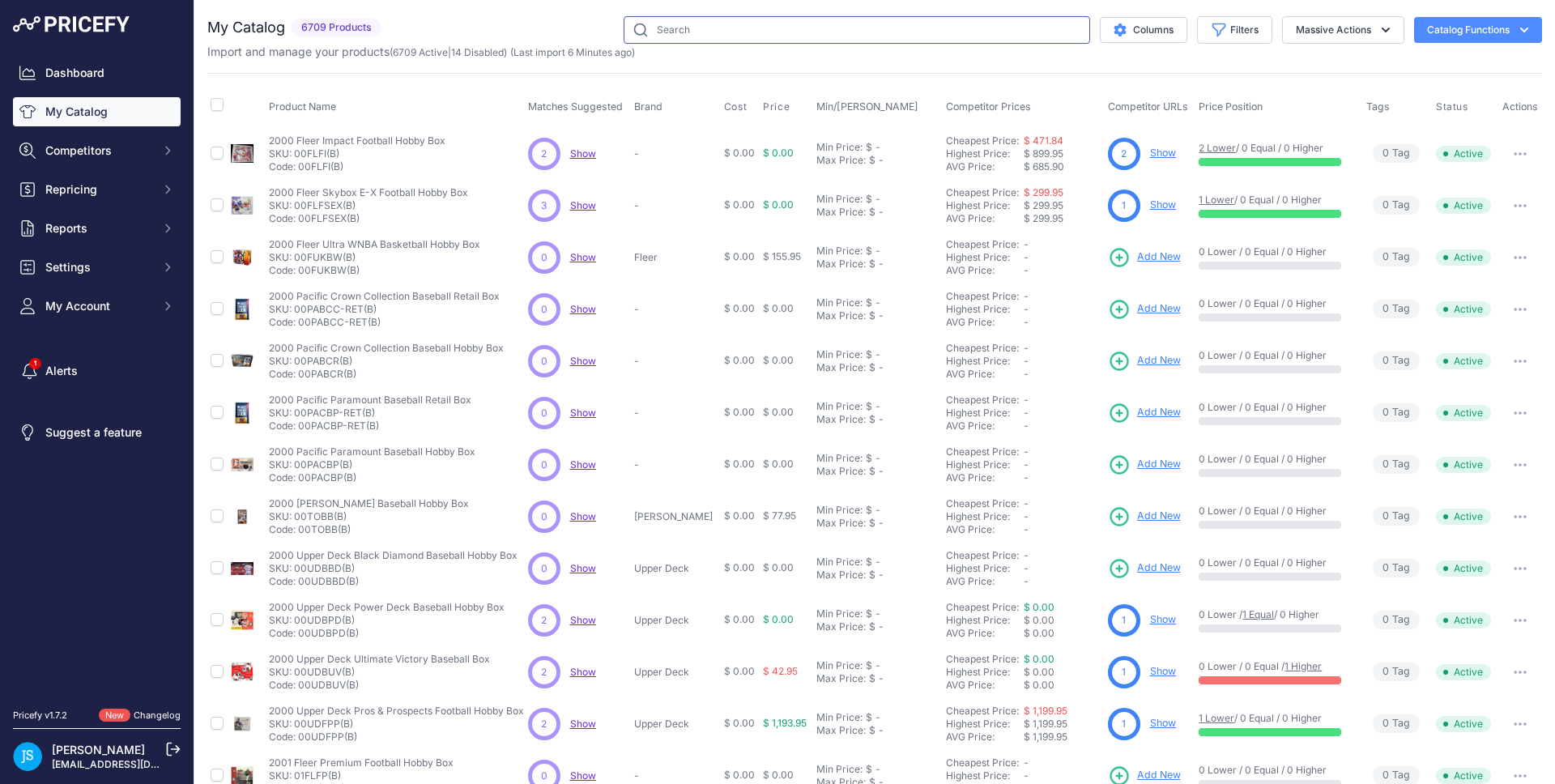
click at [802, 33] on input "text" at bounding box center [857, 30] width 466 height 28
paste input "Pokemon Scarlet & Violet Twilight Masquerade Booster Bundle"
type input "Pokemon Scarlet & Violet Twilight Masquerade Booster Bundle"
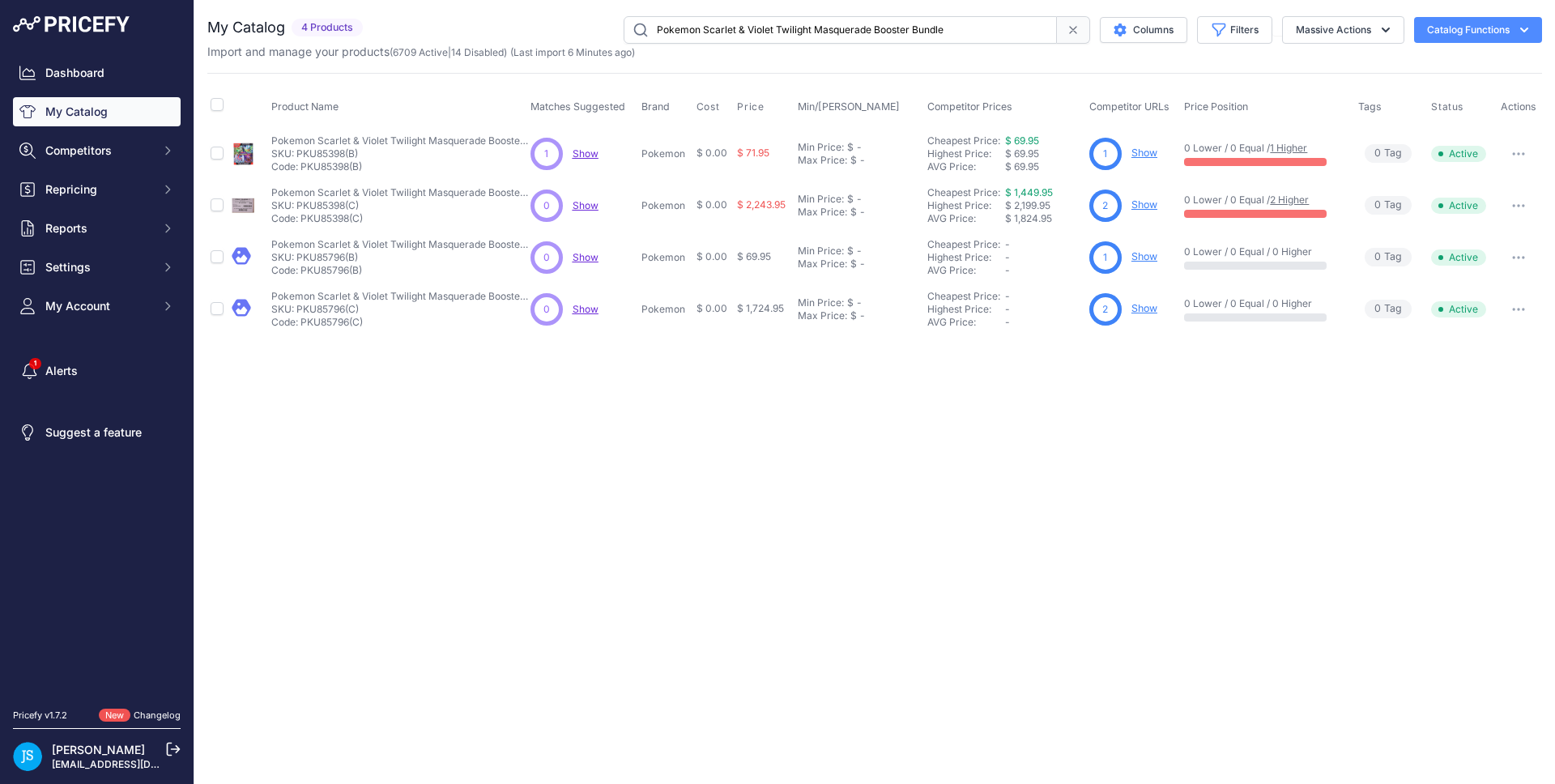
click at [1146, 254] on link "Show" at bounding box center [1144, 256] width 26 height 12
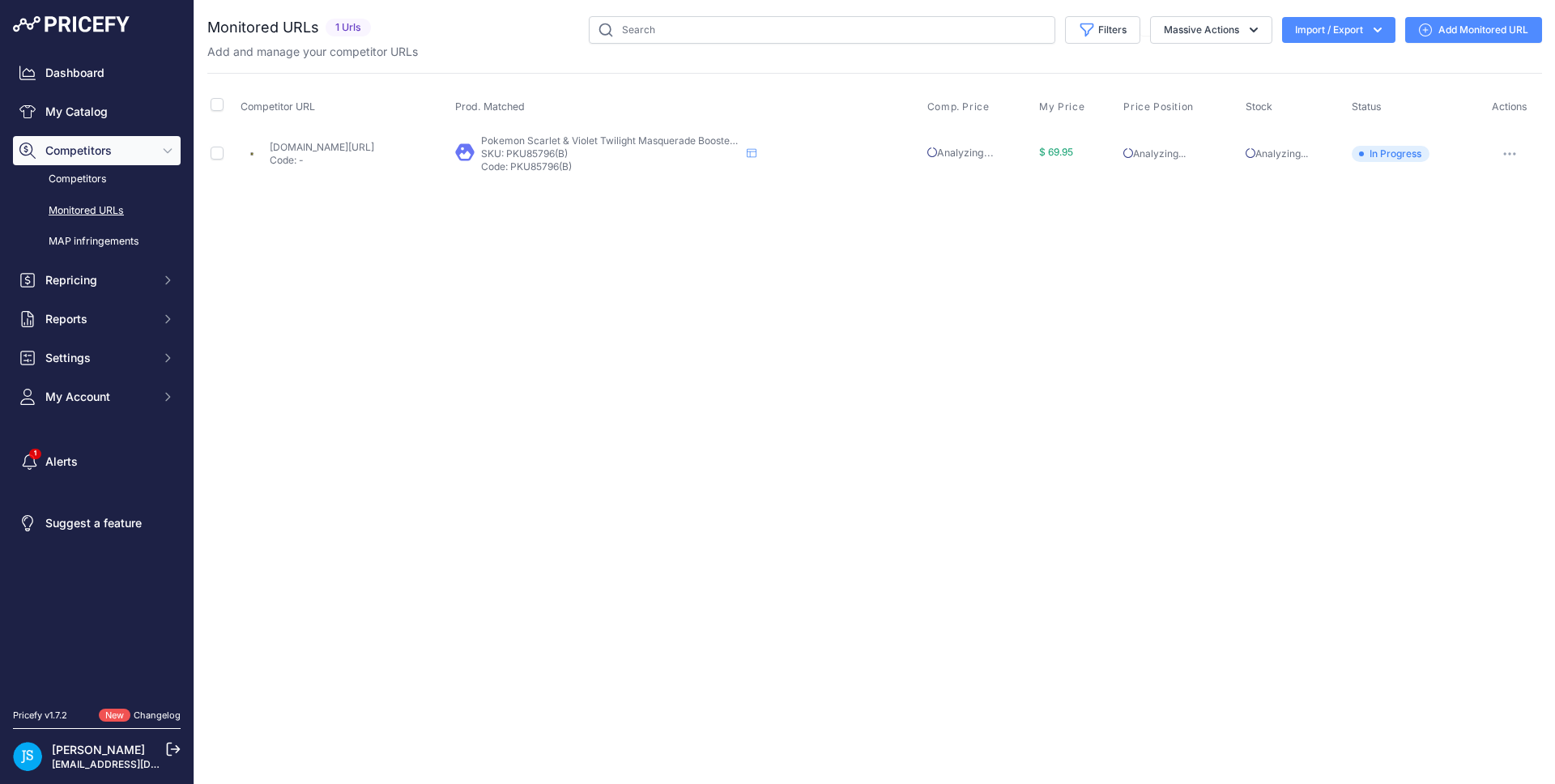
click at [1438, 27] on link "Add Monitored URL" at bounding box center [1474, 30] width 137 height 26
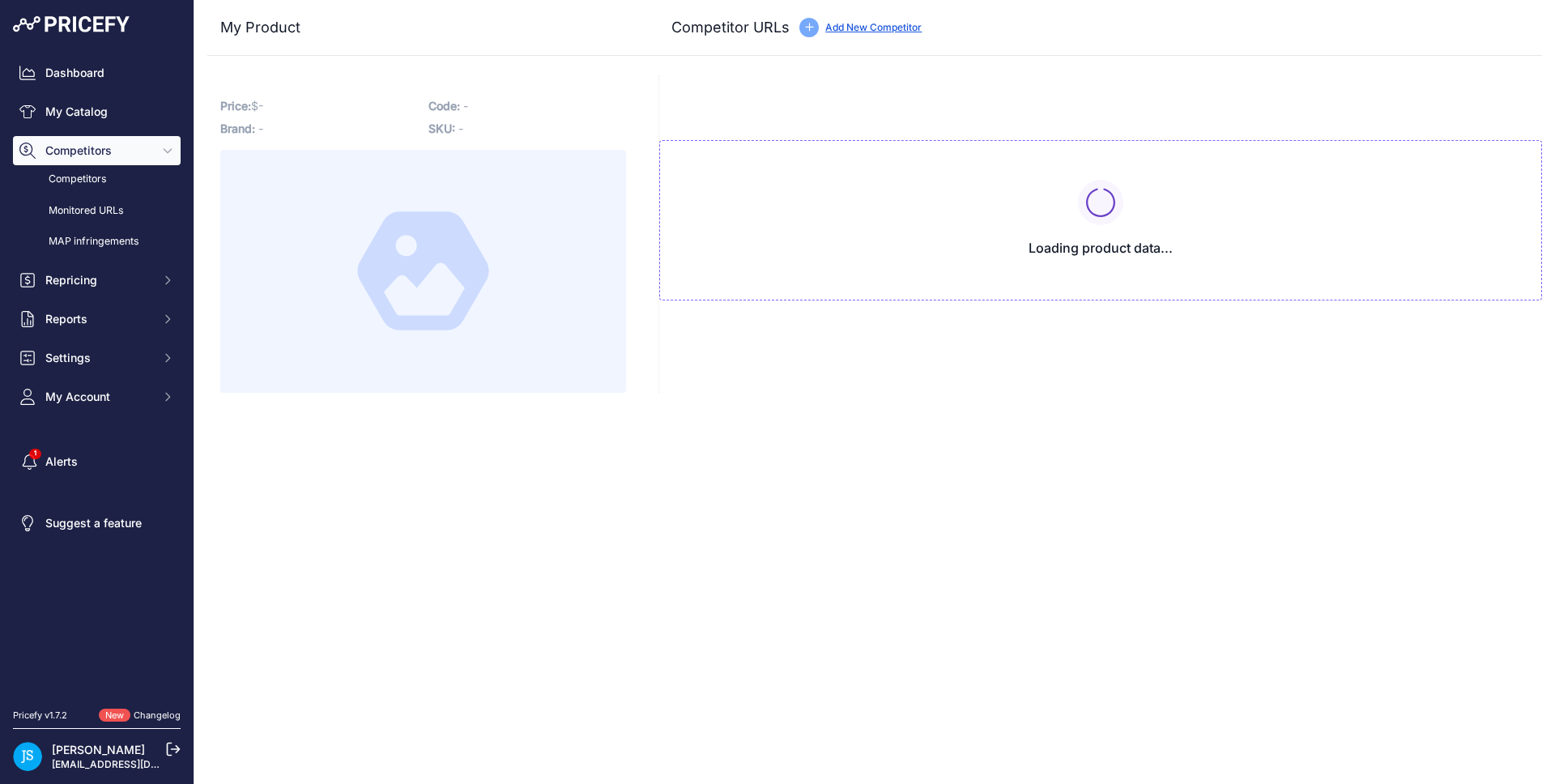
type input "[DOMAIN_NAME][URL]"
